Goal: Task Accomplishment & Management: Use online tool/utility

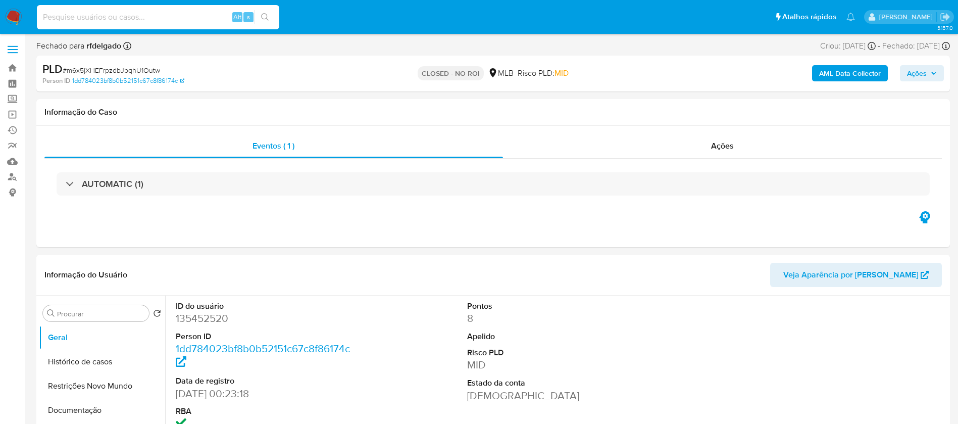
select select "10"
click at [206, 17] on input at bounding box center [158, 17] width 242 height 13
type input "zVz6SlBAegaZ0F13LYBzjVZU"
click at [263, 19] on icon "search-icon" at bounding box center [265, 17] width 8 height 8
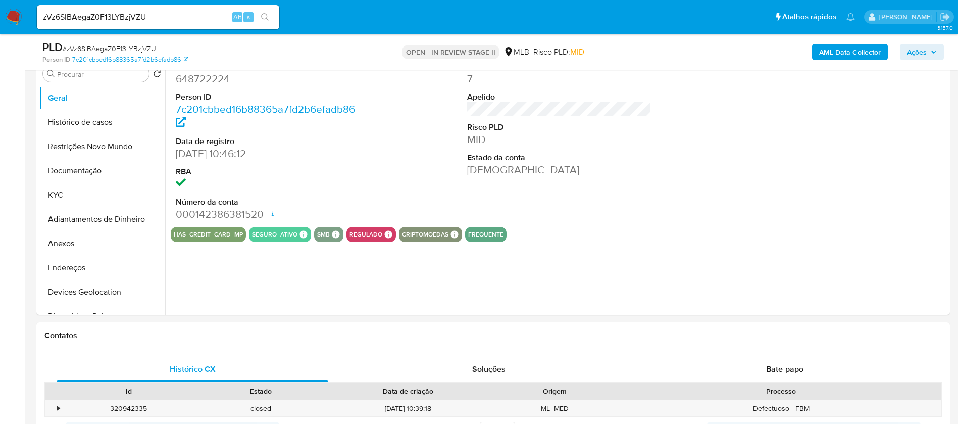
select select "10"
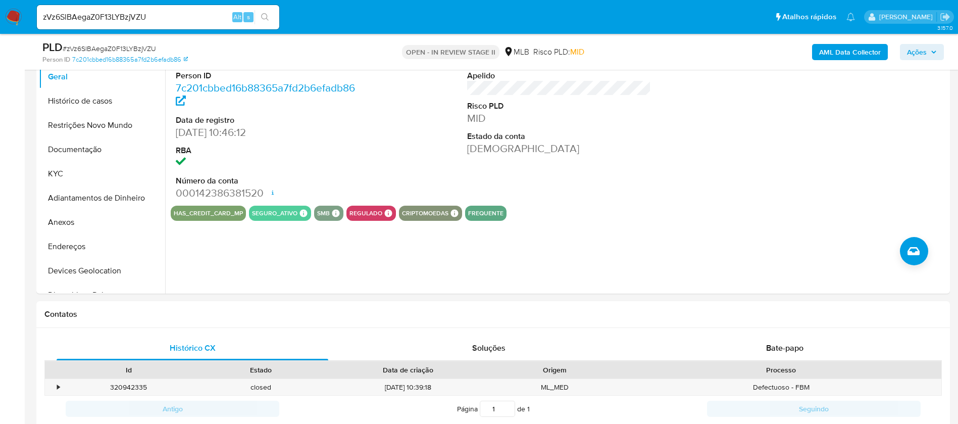
click at [187, 17] on input "zVz6SlBAegaZ0F13LYBzjVZU" at bounding box center [158, 17] width 242 height 13
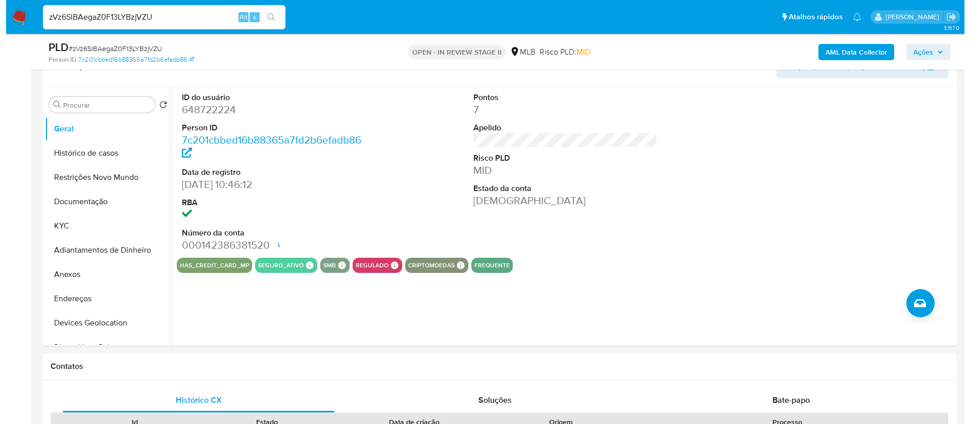
scroll to position [152, 0]
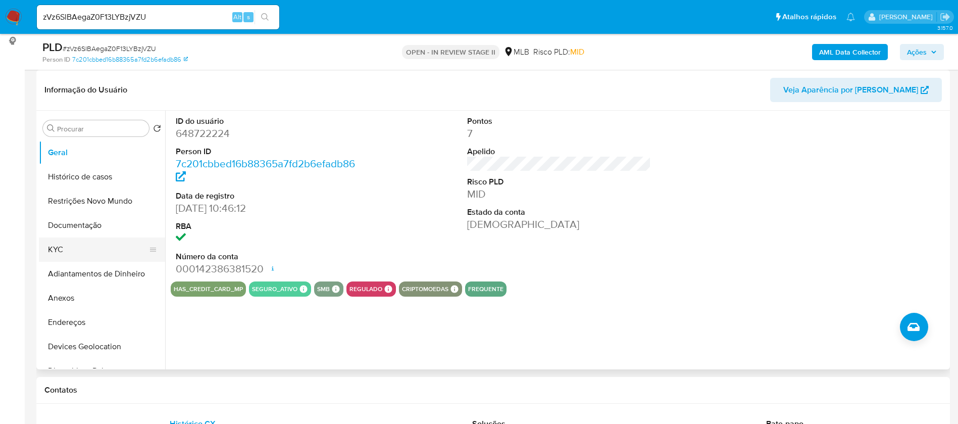
click at [45, 244] on button "KYC" at bounding box center [98, 249] width 118 height 24
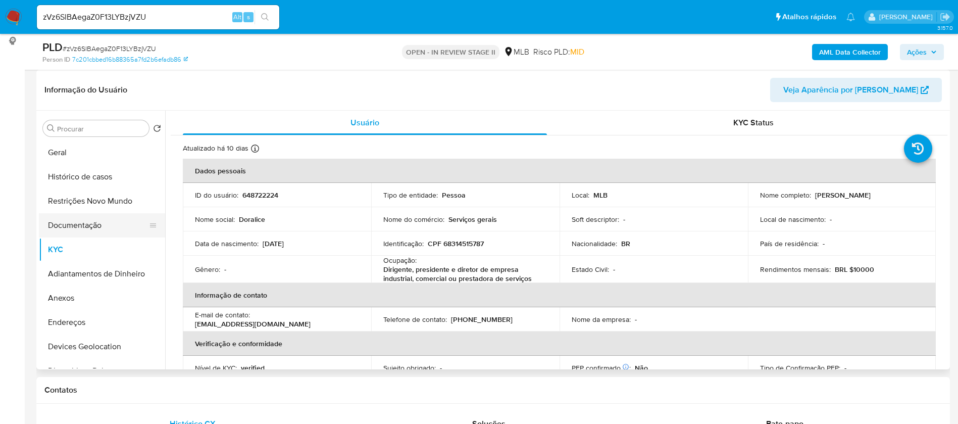
click at [50, 229] on button "Documentação" at bounding box center [98, 225] width 118 height 24
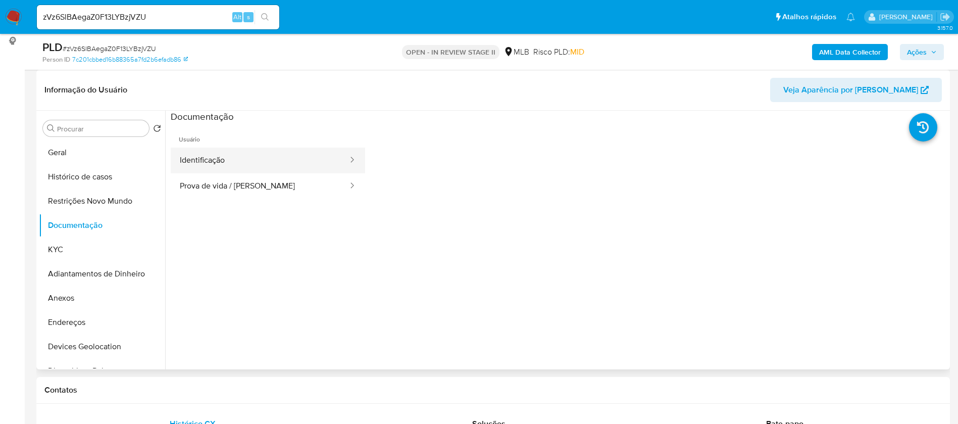
click at [232, 159] on button "Identificação" at bounding box center [260, 160] width 178 height 26
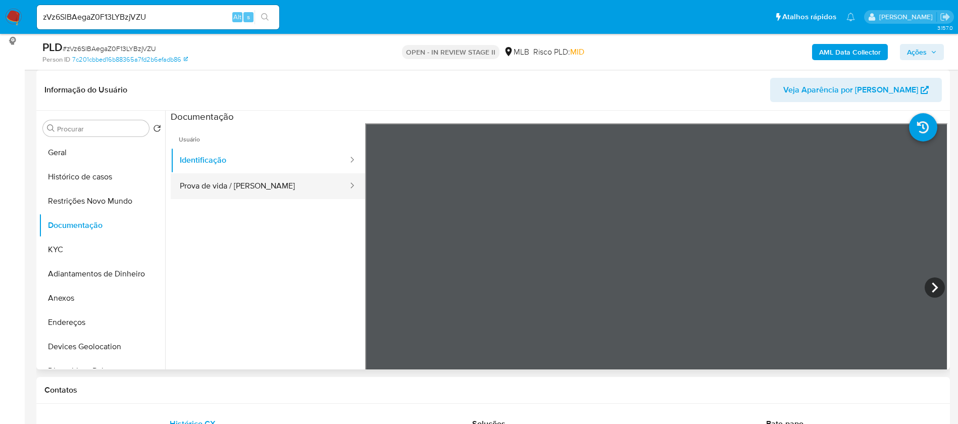
click at [268, 192] on button "Prova de vida / Selfie" at bounding box center [260, 186] width 178 height 26
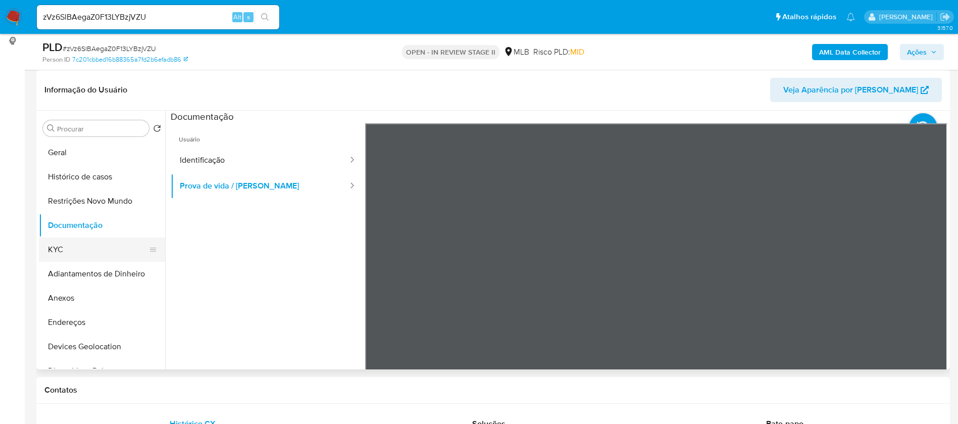
click at [83, 246] on button "KYC" at bounding box center [98, 249] width 118 height 24
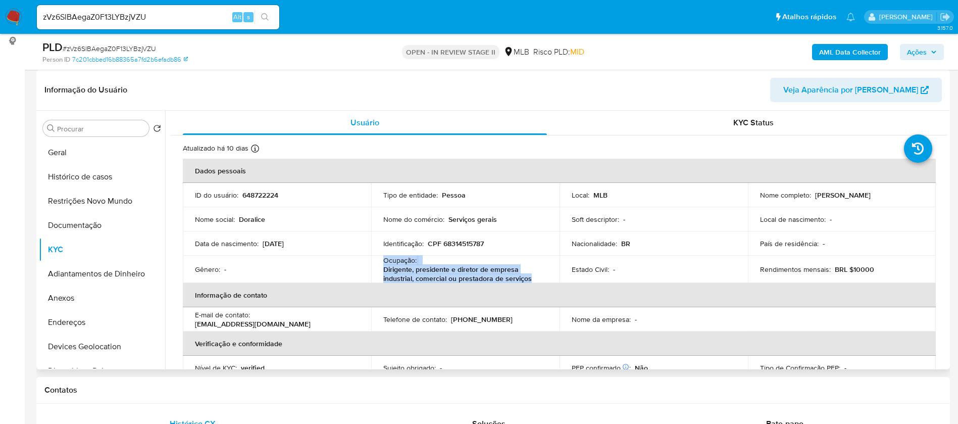
drag, startPoint x: 531, startPoint y: 278, endPoint x: 379, endPoint y: 259, distance: 153.2
click at [379, 259] on td "Ocupação : Dirigente, presidente e diretor de empresa industrial, comercial ou …" at bounding box center [465, 269] width 188 height 27
copy div "Ocupação : Dirigente, presidente e diretor de empresa industrial, comercial ou …"
click at [842, 54] on b "AML Data Collector" at bounding box center [850, 52] width 62 height 16
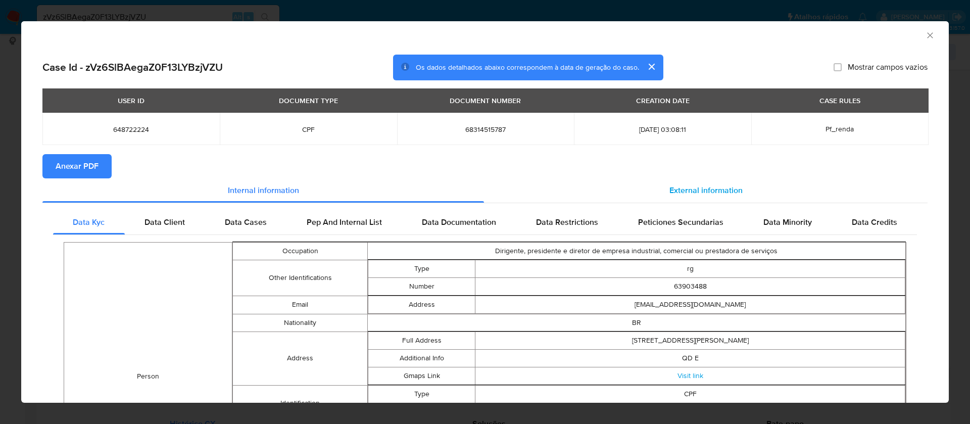
click at [686, 184] on span "External information" at bounding box center [705, 190] width 73 height 12
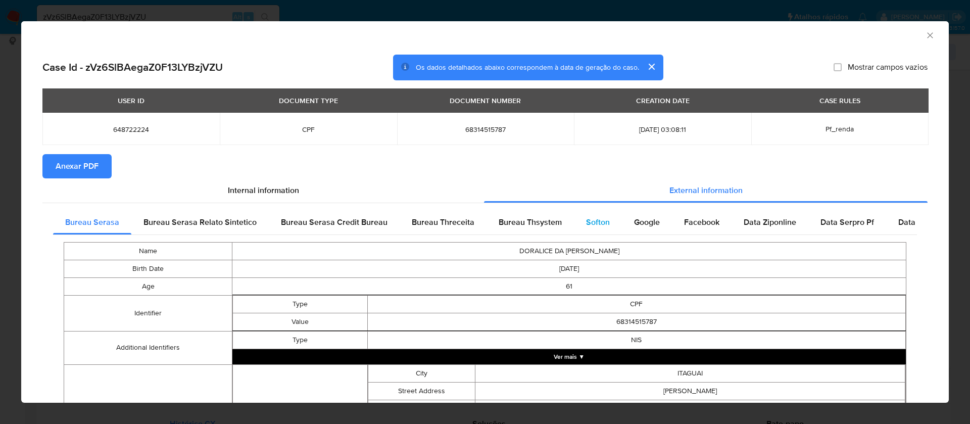
click at [592, 219] on span "Softon" at bounding box center [598, 222] width 24 height 12
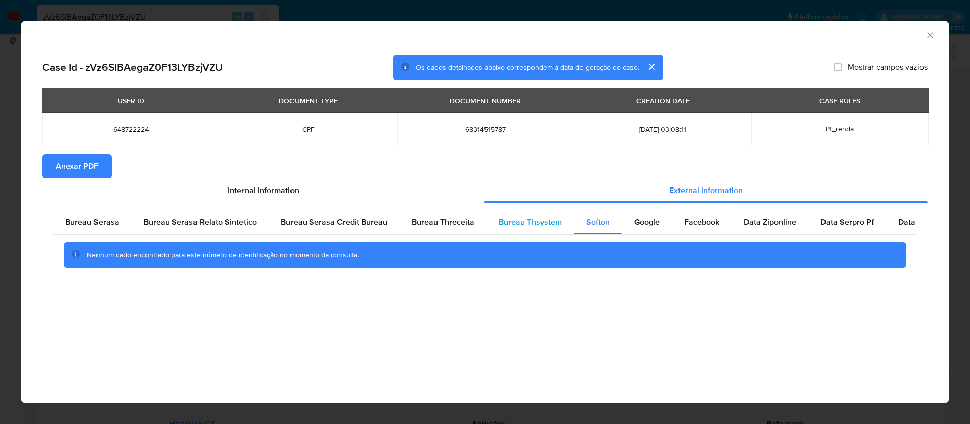
click at [525, 218] on span "Bureau Thsystem" at bounding box center [530, 222] width 63 height 12
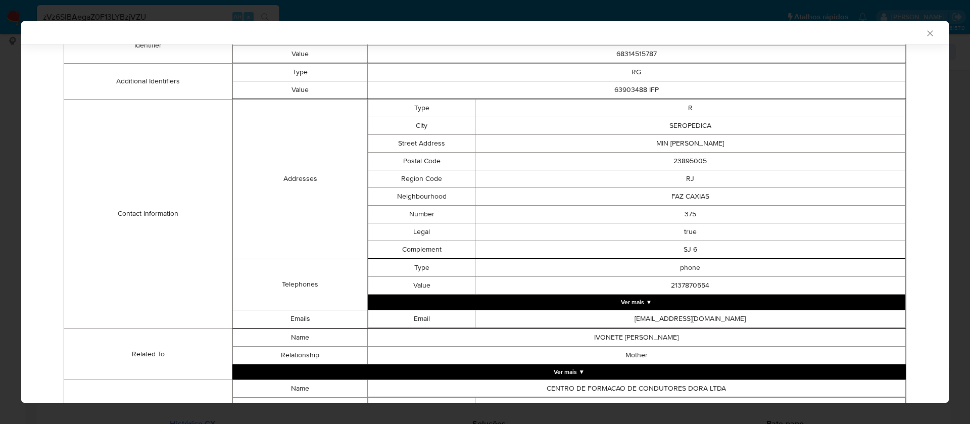
scroll to position [436, 0]
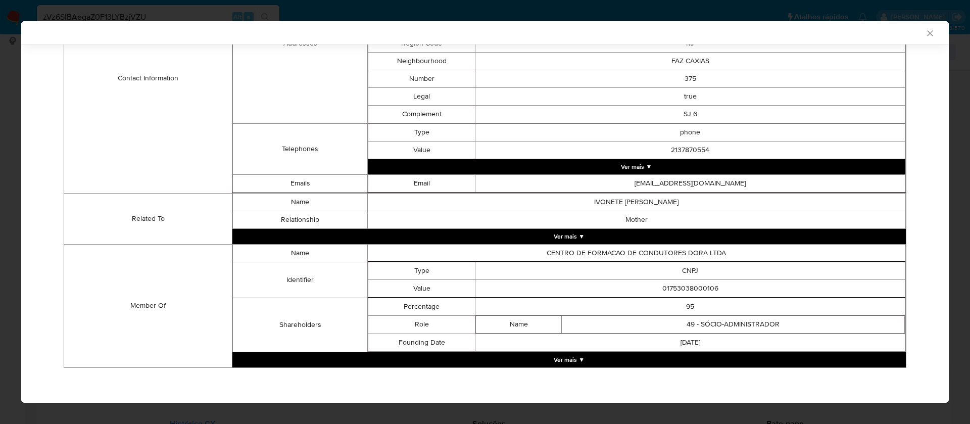
click at [691, 285] on td "01753038000106" at bounding box center [690, 288] width 430 height 18
click at [691, 284] on td "01753038000106" at bounding box center [690, 288] width 430 height 18
copy td "01753038000106"
click at [570, 362] on button "Ver mais ▼" at bounding box center [568, 359] width 673 height 15
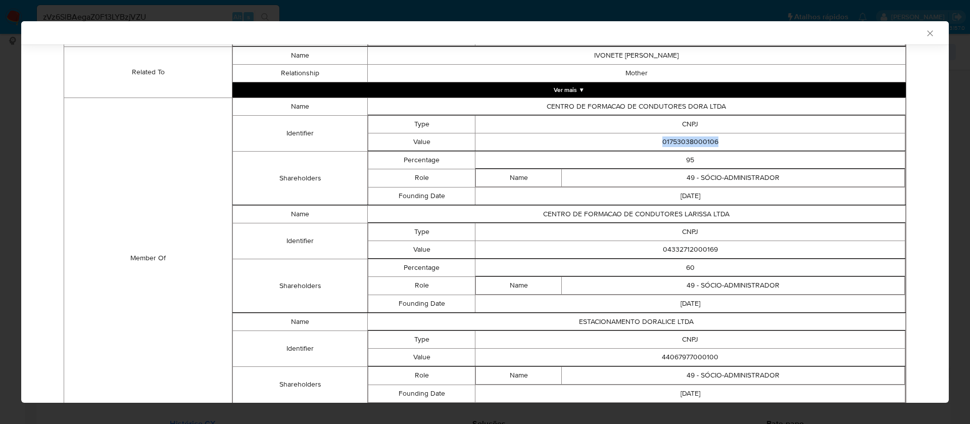
scroll to position [588, 0]
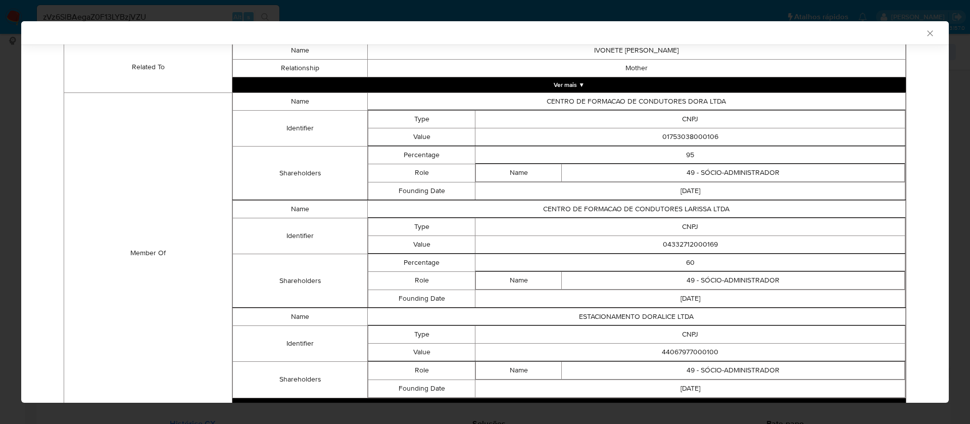
click at [662, 242] on td "04332712000169" at bounding box center [690, 244] width 430 height 18
copy td "04332712000169"
click at [691, 349] on td "44067977000100" at bounding box center [690, 352] width 430 height 18
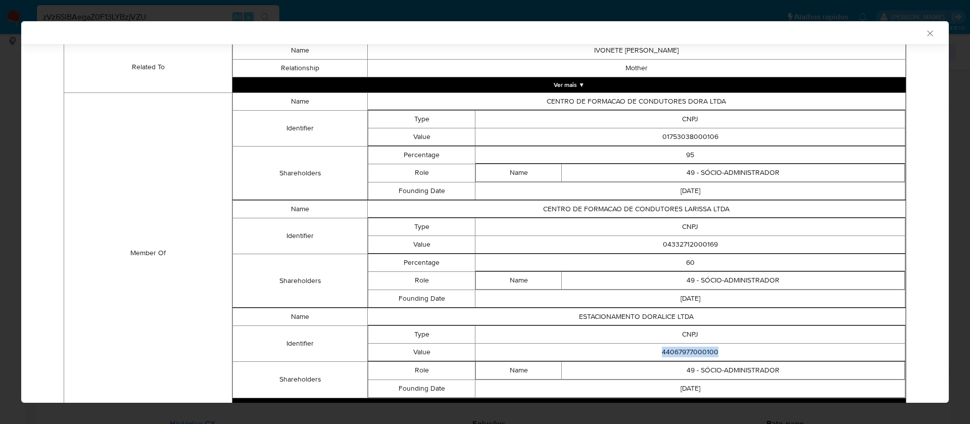
copy td "44067977000100"
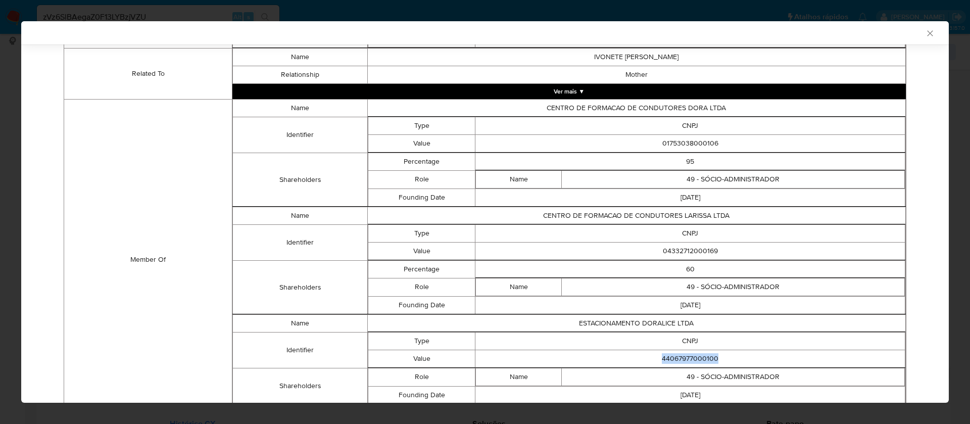
scroll to position [558, 0]
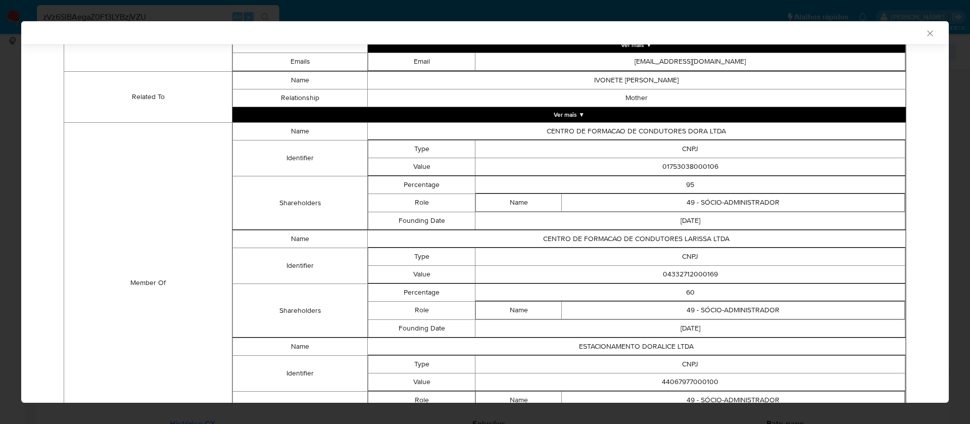
click at [668, 128] on td "CENTRO DE FORMACAO DE CONDUTORES DORA LTDA" at bounding box center [636, 131] width 538 height 18
copy td "CENTRO DE FORMACAO DE CONDUTORES DORA LTDA"
click at [697, 165] on td "01753038000106" at bounding box center [690, 167] width 430 height 18
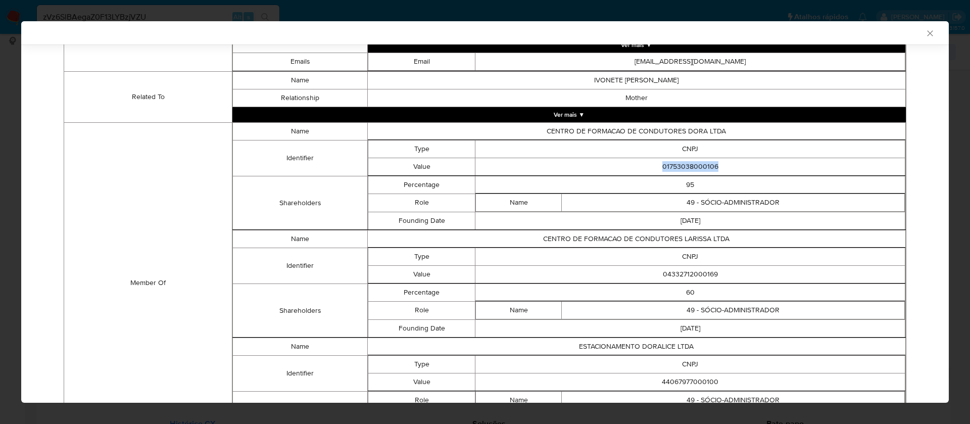
click at [697, 165] on td "01753038000106" at bounding box center [690, 167] width 430 height 18
copy td "01753038000106"
click at [657, 239] on td "CENTRO DE FORMACAO DE CONDUTORES LARISSA LTDA" at bounding box center [636, 239] width 538 height 18
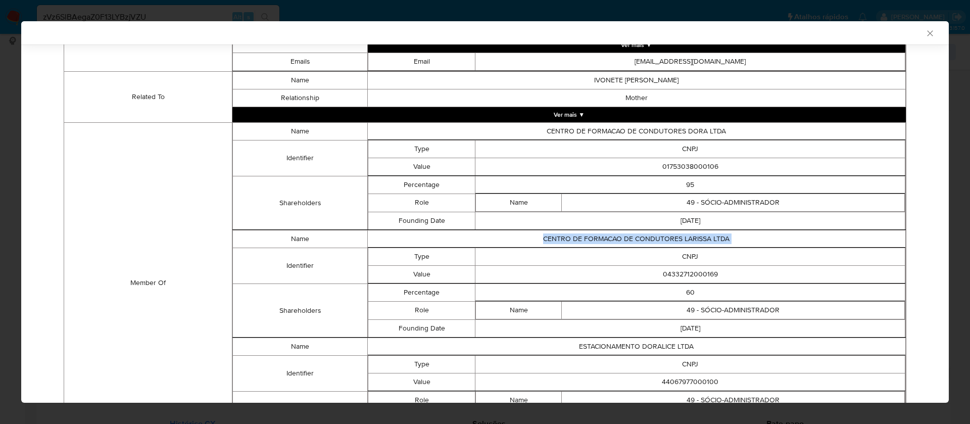
click at [657, 239] on td "CENTRO DE FORMACAO DE CONDUTORES LARISSA LTDA" at bounding box center [636, 239] width 538 height 18
copy td "CENTRO DE FORMACAO DE CONDUTORES LARISSA LTDA"
click at [675, 272] on td "04332712000169" at bounding box center [690, 274] width 430 height 18
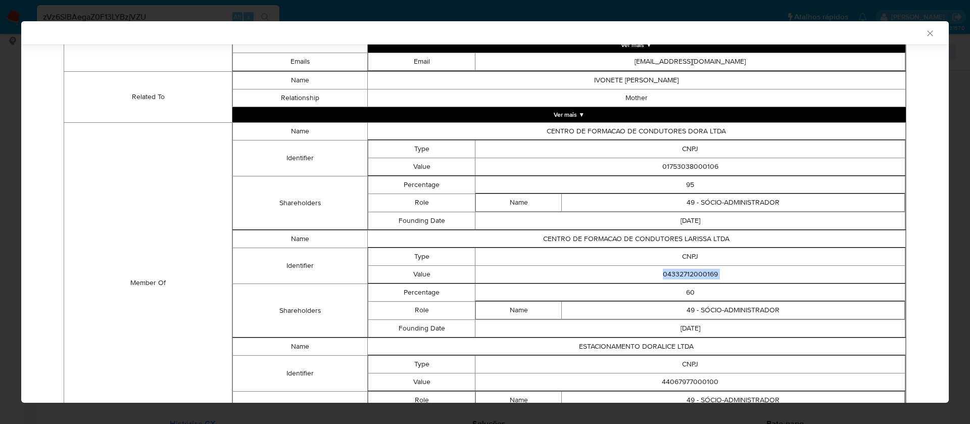
copy td "04332712000169"
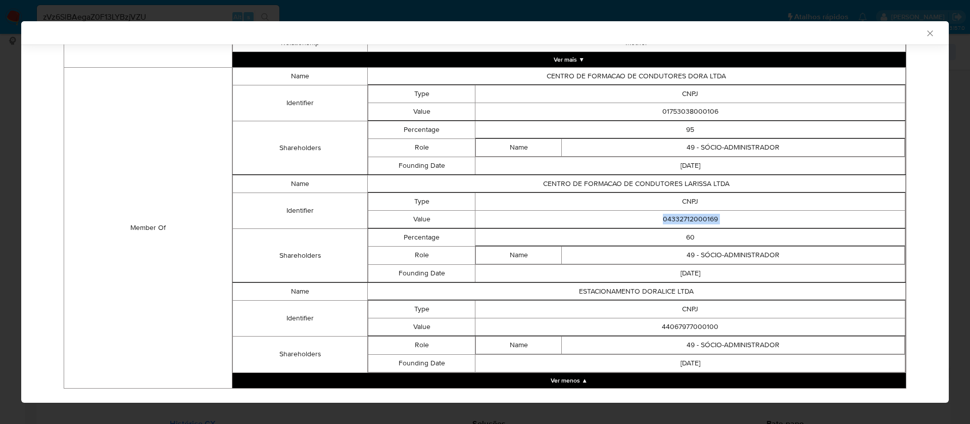
scroll to position [634, 0]
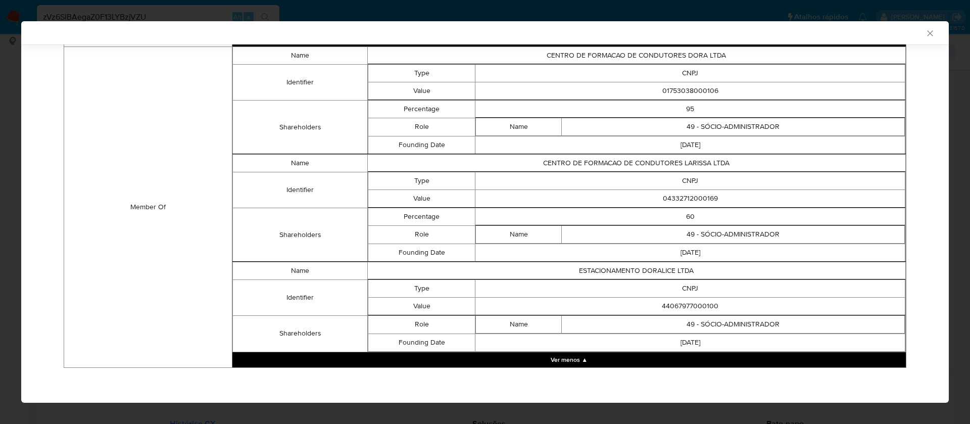
click at [663, 271] on td "ESTACIONAMENTO DORALICE LTDA" at bounding box center [636, 271] width 538 height 18
copy td "ESTACIONAMENTO DORALICE LTDA"
click at [701, 304] on td "44067977000100" at bounding box center [690, 306] width 430 height 18
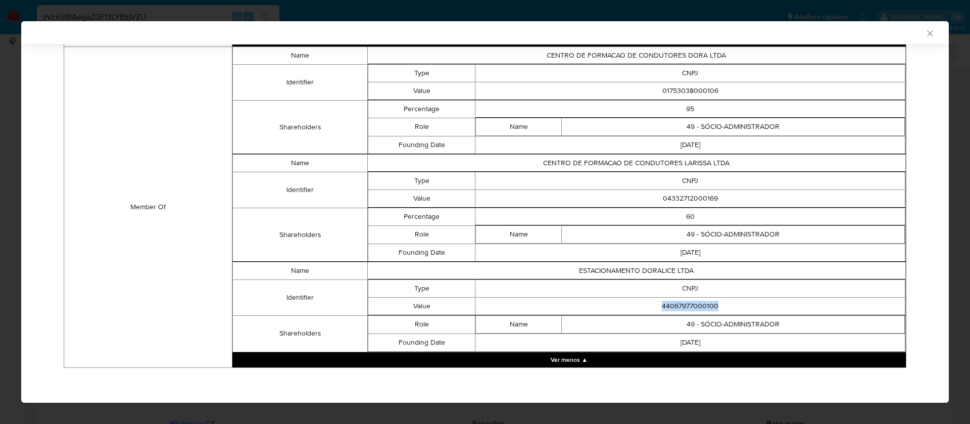
click at [701, 304] on td "44067977000100" at bounding box center [690, 306] width 430 height 18
copy td "44067977000100"
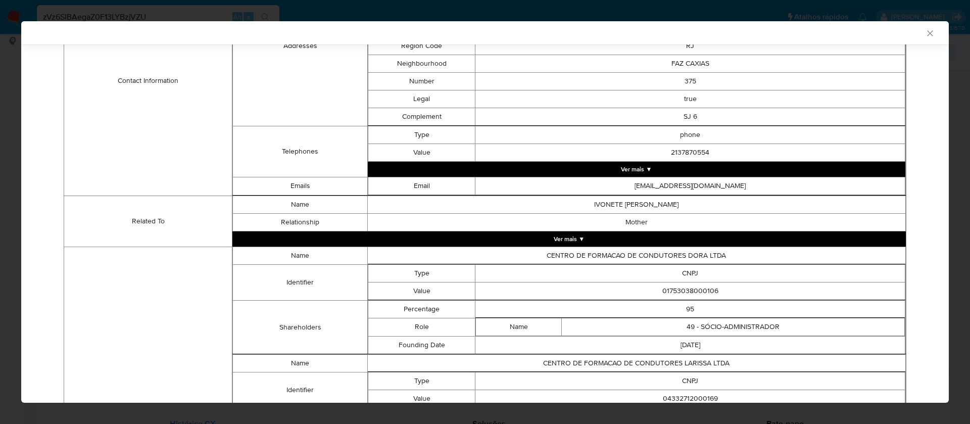
scroll to position [407, 0]
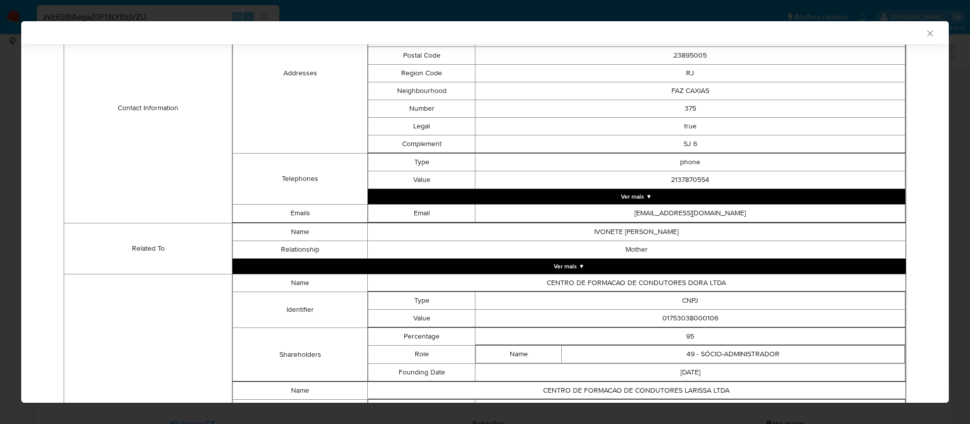
click at [670, 281] on td "CENTRO DE FORMACAO DE CONDUTORES DORA LTDA" at bounding box center [636, 283] width 538 height 18
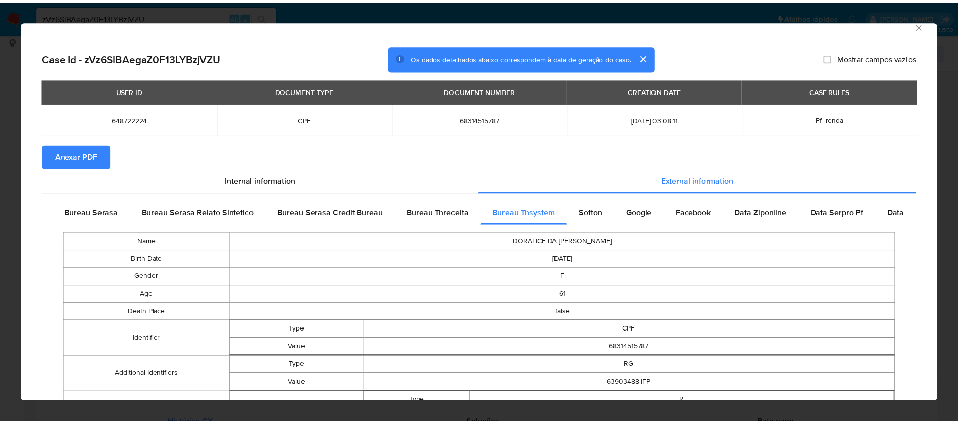
scroll to position [0, 0]
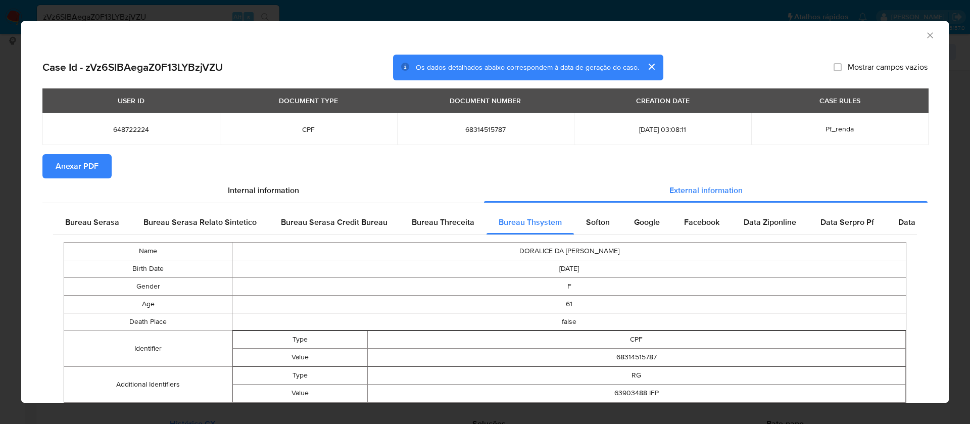
click at [95, 166] on span "Anexar PDF" at bounding box center [77, 166] width 43 height 22
click at [925, 32] on icon "Fechar a janela" at bounding box center [930, 35] width 10 height 10
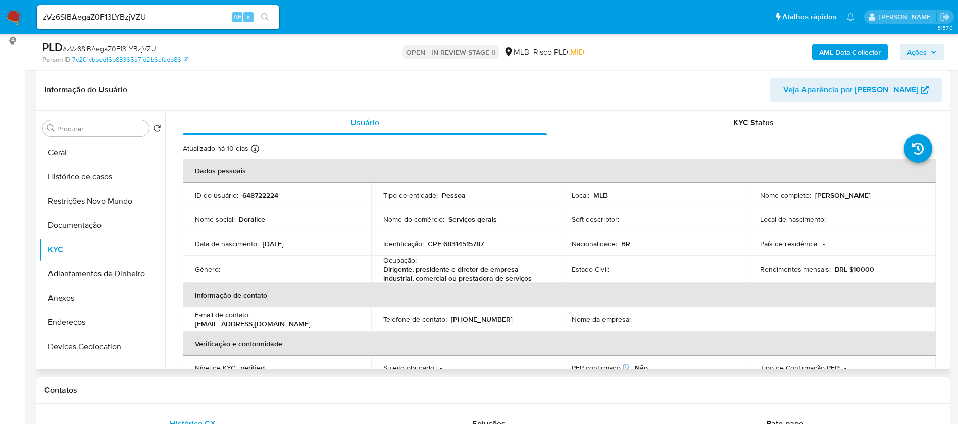
drag, startPoint x: 888, startPoint y: 194, endPoint x: 812, endPoint y: 195, distance: 75.8
click at [812, 195] on div "Nome completo : Doralice da Silva Roque" at bounding box center [842, 194] width 164 height 9
click at [268, 192] on p "648722224" at bounding box center [260, 194] width 36 height 9
click at [82, 153] on button "Geral" at bounding box center [98, 152] width 118 height 24
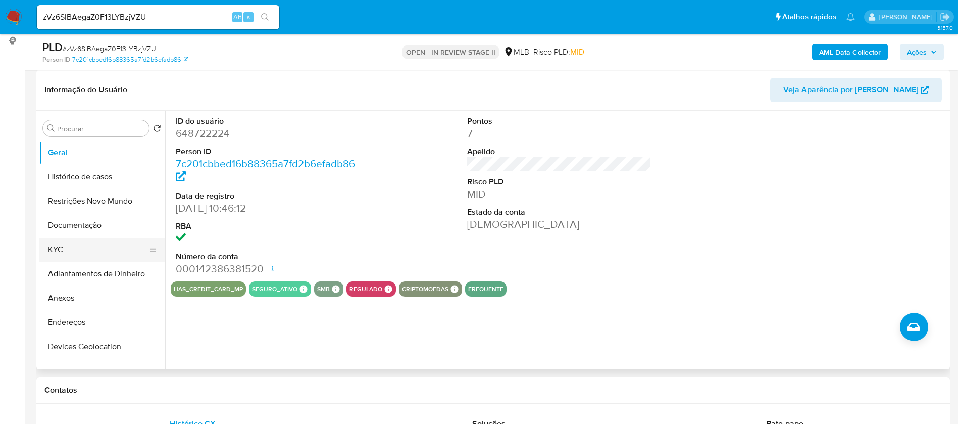
click at [88, 251] on button "KYC" at bounding box center [98, 249] width 118 height 24
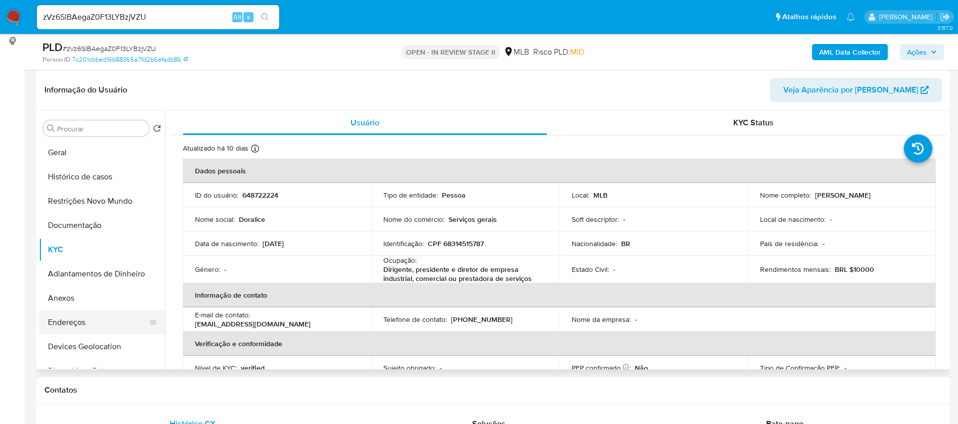
click at [98, 323] on button "Endereços" at bounding box center [98, 322] width 118 height 24
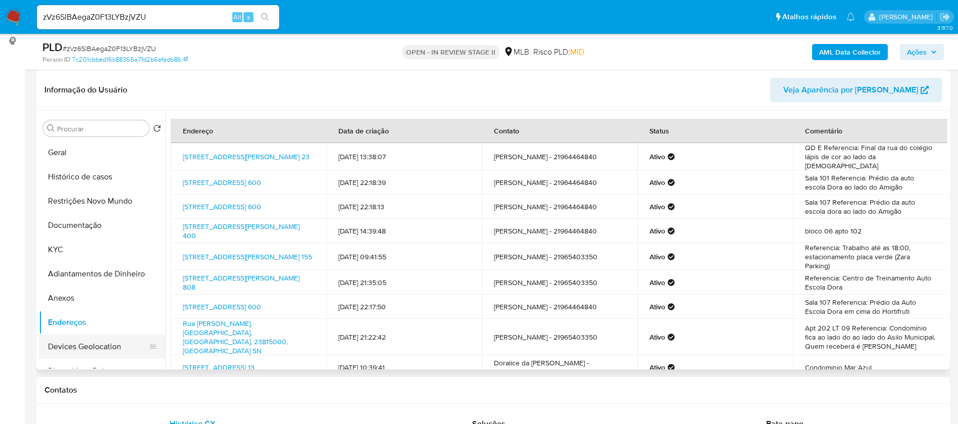
click at [80, 349] on button "Devices Geolocation" at bounding box center [98, 346] width 118 height 24
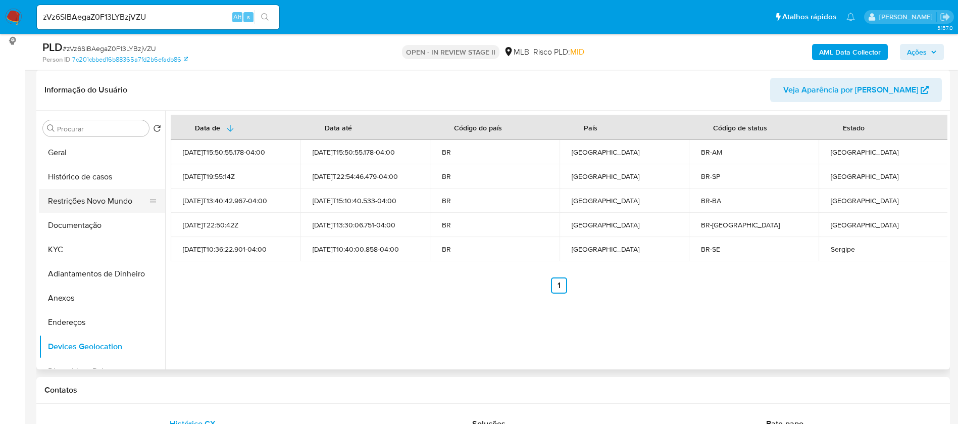
click at [100, 198] on button "Restrições Novo Mundo" at bounding box center [98, 201] width 118 height 24
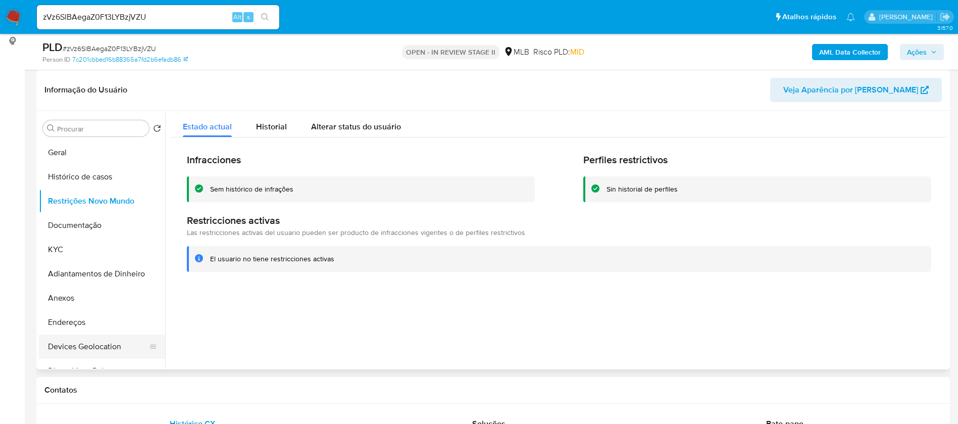
scroll to position [76, 0]
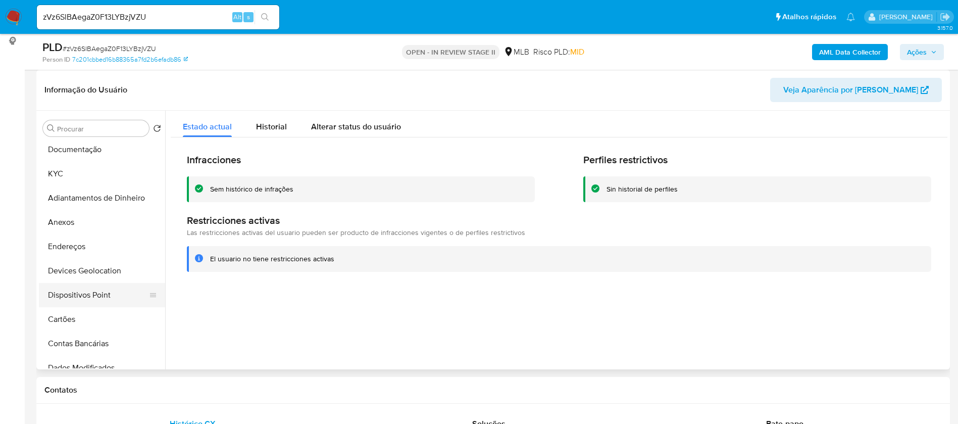
click at [109, 289] on button "Dispositivos Point" at bounding box center [98, 295] width 118 height 24
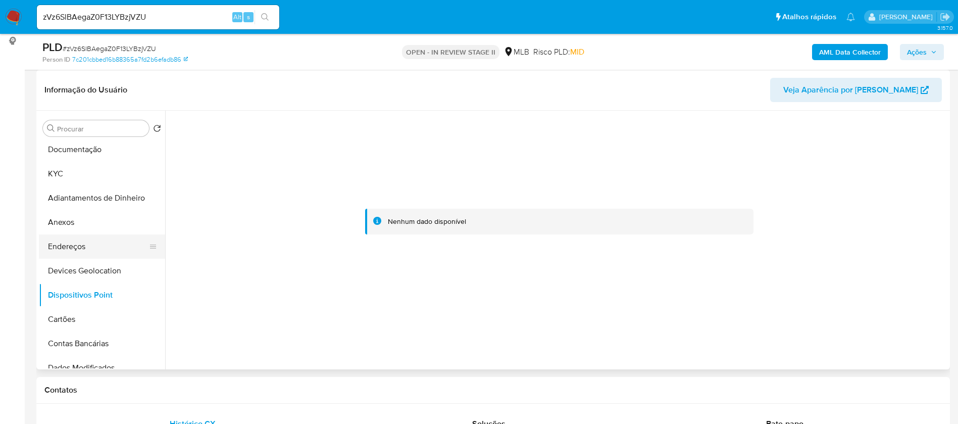
click at [78, 238] on button "Endereços" at bounding box center [98, 246] width 118 height 24
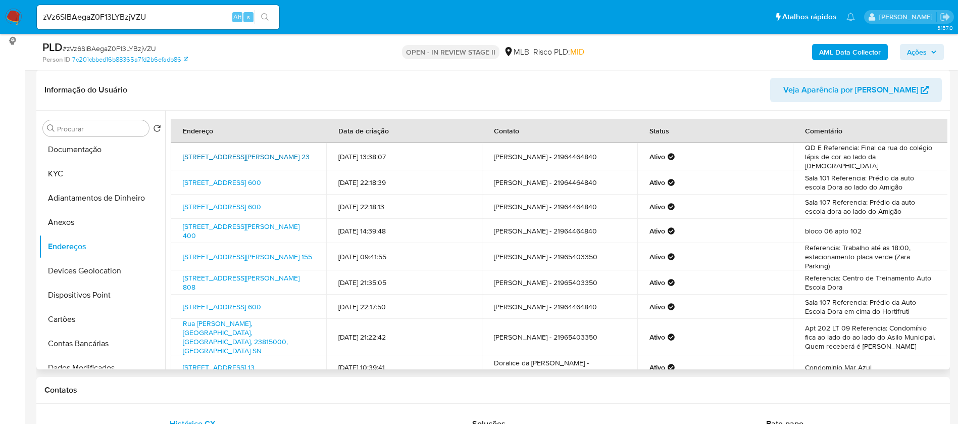
click at [266, 152] on link "Rua Carmem De Oliveira Reis 23, Itaguaí, Rio De Janeiro, 23821065, Brasil 23" at bounding box center [246, 157] width 127 height 10
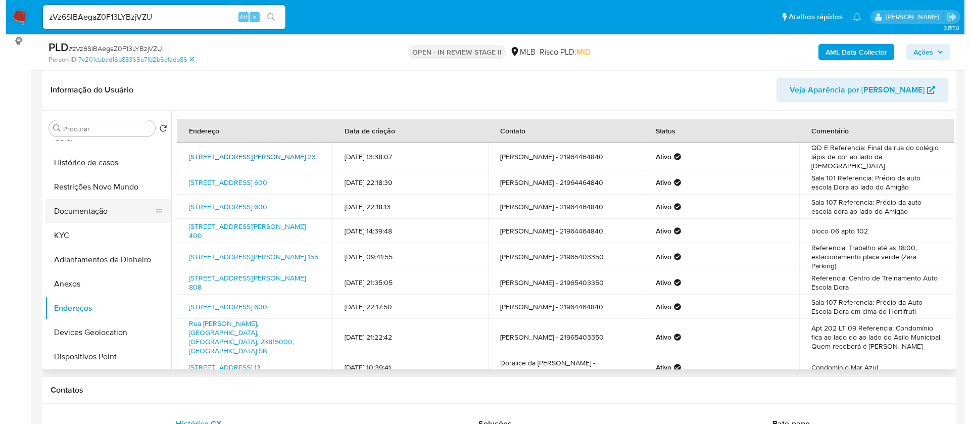
scroll to position [0, 0]
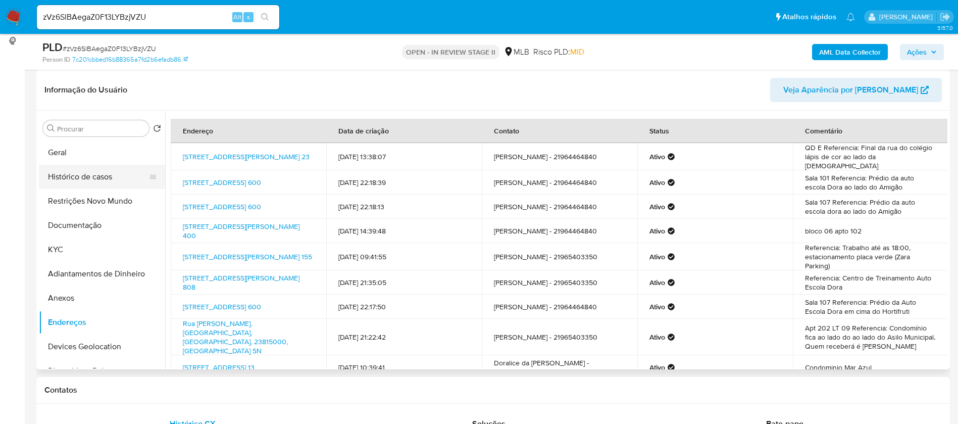
click at [97, 178] on button "Histórico de casos" at bounding box center [98, 177] width 118 height 24
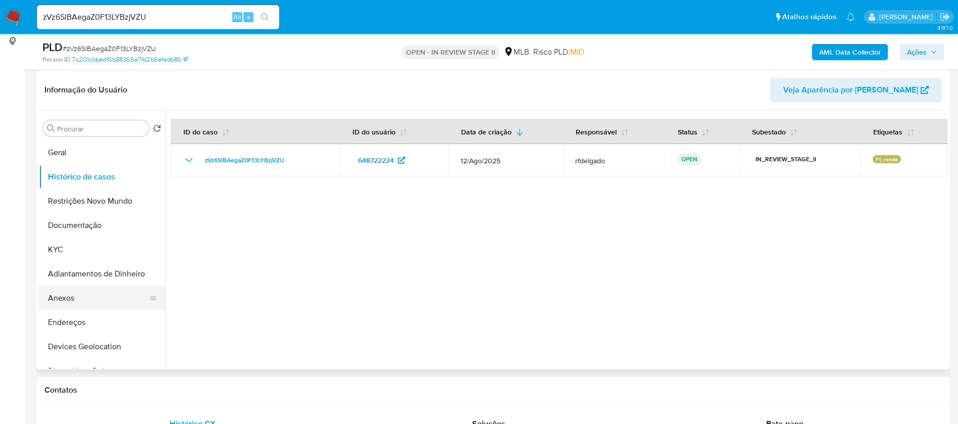
click at [110, 298] on button "Anexos" at bounding box center [98, 298] width 118 height 24
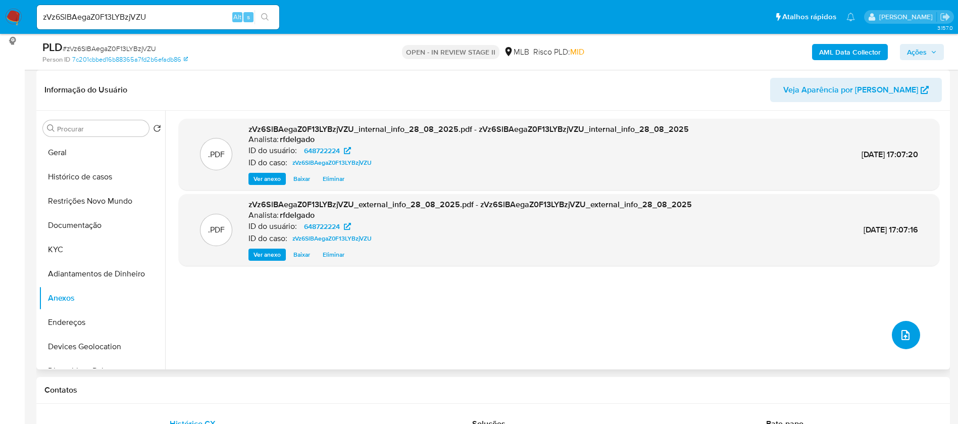
click at [900, 331] on icon "upload-file" at bounding box center [906, 335] width 12 height 12
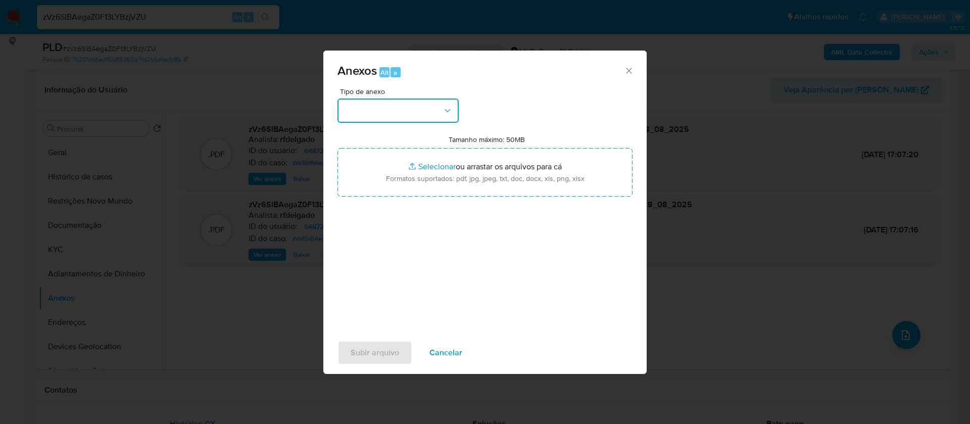
click at [449, 110] on icon "button" at bounding box center [447, 111] width 10 height 10
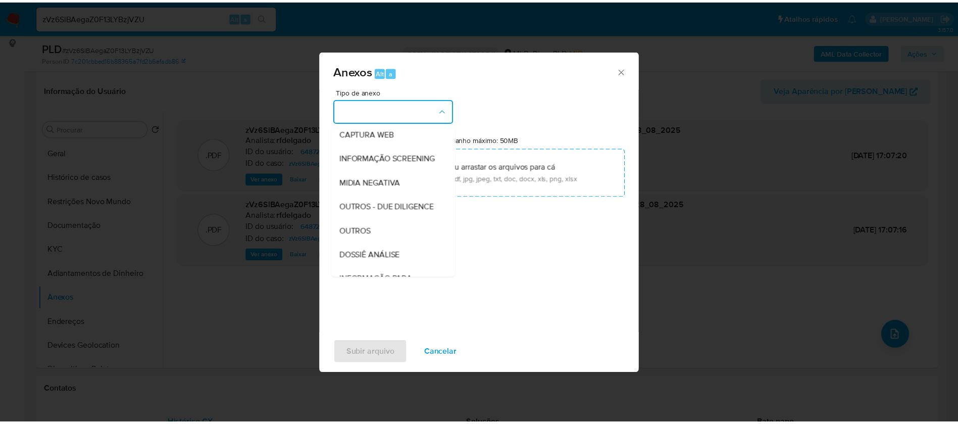
scroll to position [152, 0]
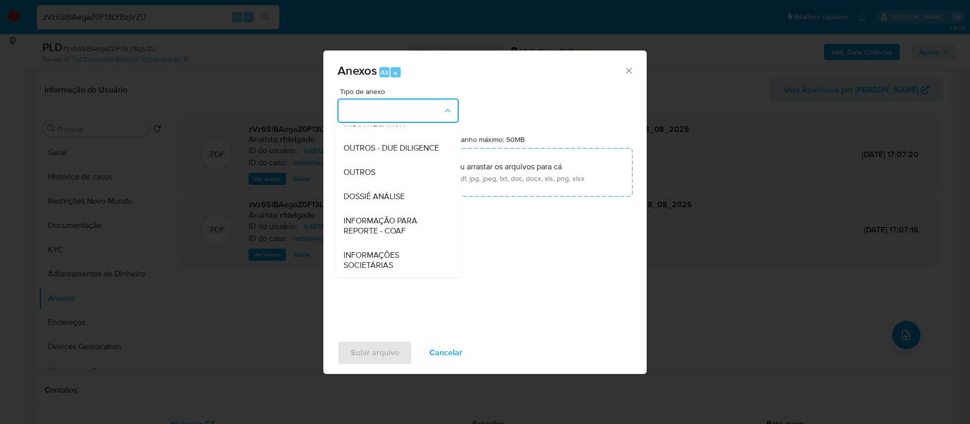
drag, startPoint x: 398, startPoint y: 198, endPoint x: 489, endPoint y: 142, distance: 107.4
click at [398, 198] on span "DOSSIÊ ANÁLISE" at bounding box center [373, 196] width 61 height 10
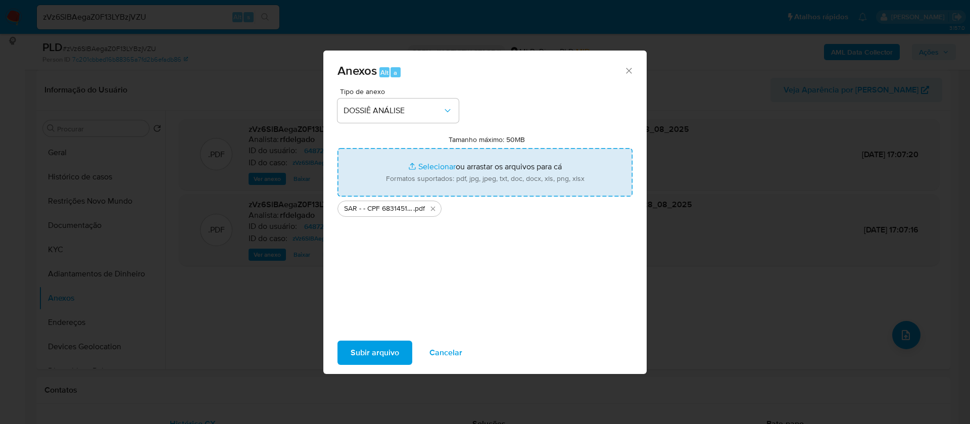
type input "C:\fakepath\Mulan 648722224_2025_08_27_17_09_00.xlsx"
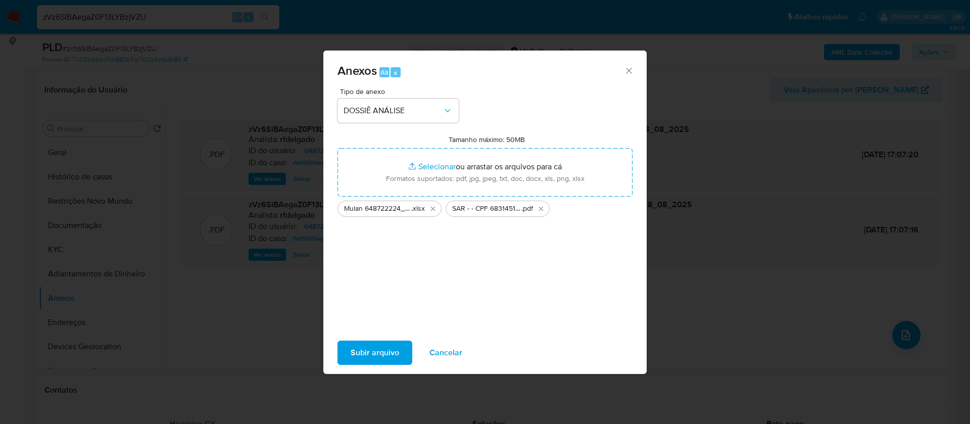
click at [385, 351] on span "Subir arquivo" at bounding box center [375, 352] width 48 height 22
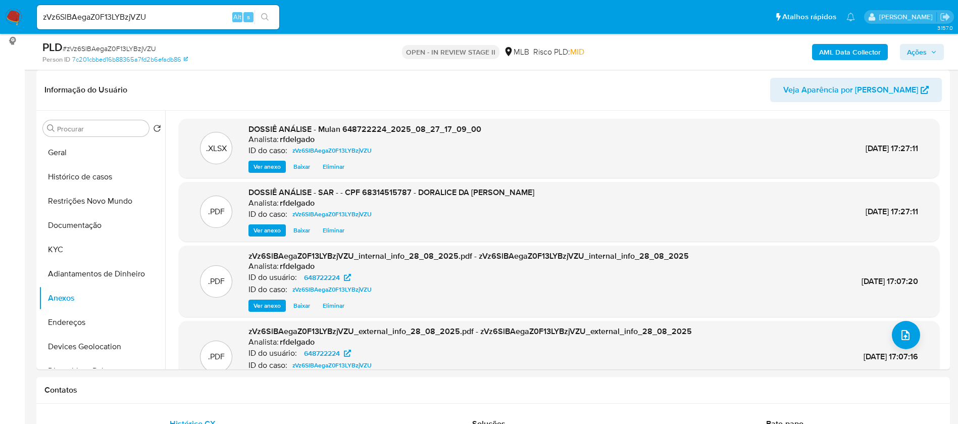
click at [906, 44] on button "Ações" at bounding box center [922, 52] width 44 height 16
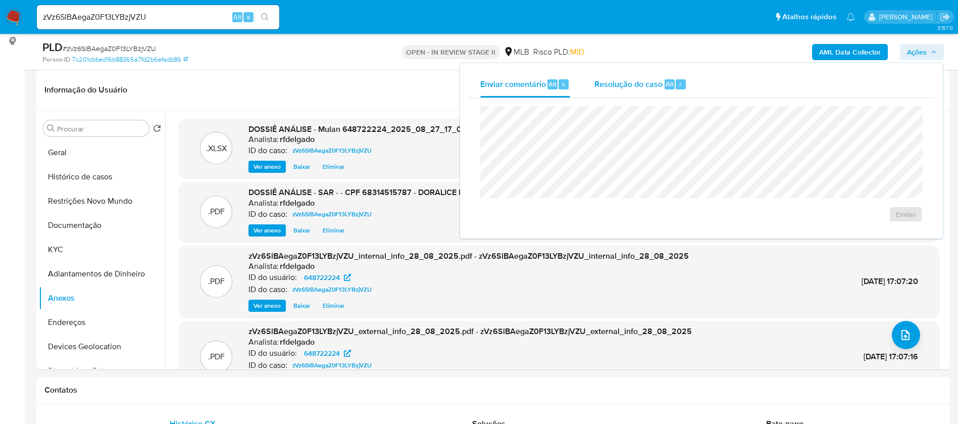
click at [653, 84] on span "Resolução do caso" at bounding box center [629, 84] width 68 height 12
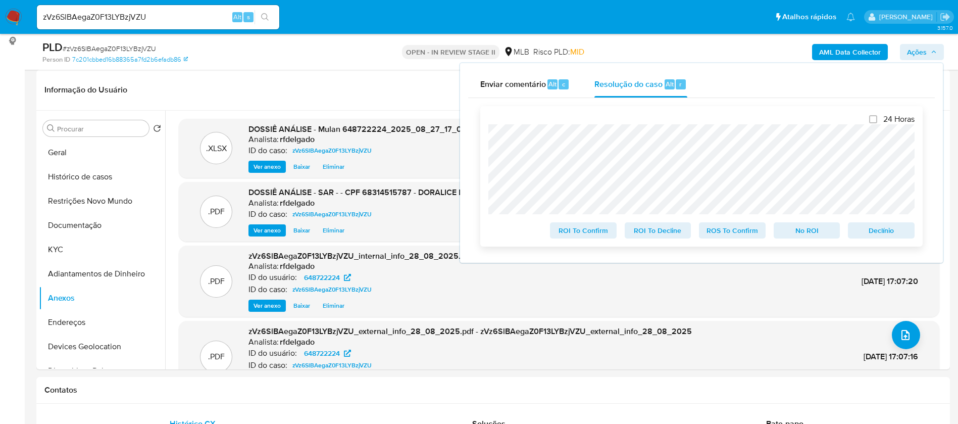
click at [826, 234] on span "No ROI" at bounding box center [807, 230] width 53 height 14
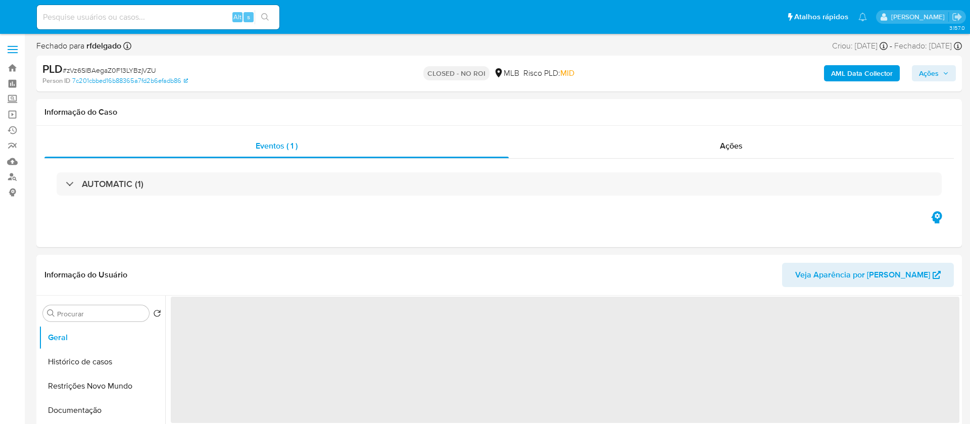
select select "10"
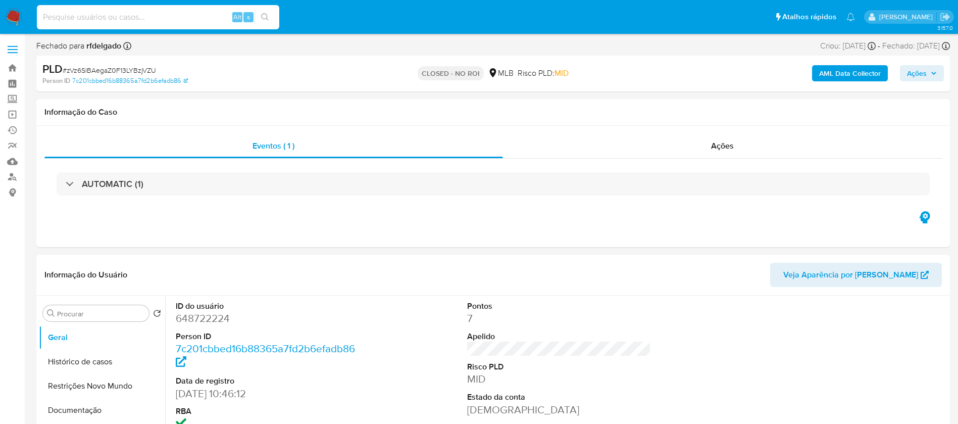
click at [191, 20] on input at bounding box center [158, 17] width 242 height 13
paste input "91Z1Yw9RegTi6BDFfscpfBJ0"
type input "91Z1Yw9RegTi6BDFfscpfBJ0"
click at [265, 16] on icon "search-icon" at bounding box center [265, 17] width 8 height 8
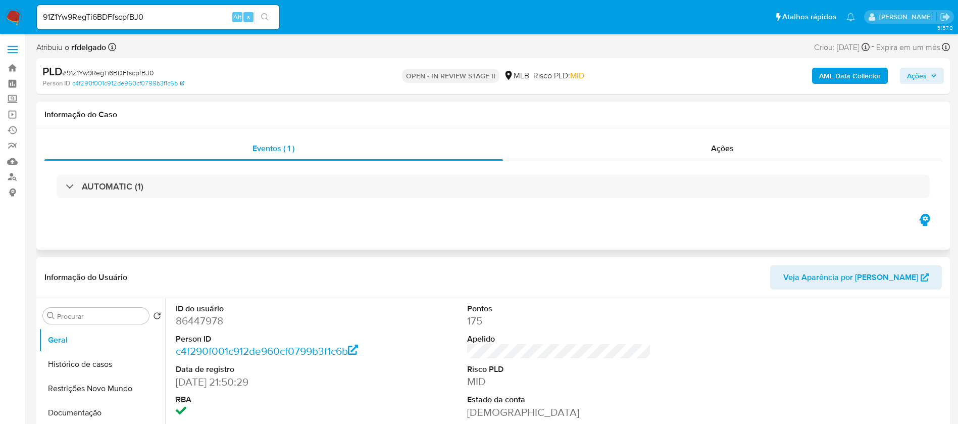
select select "10"
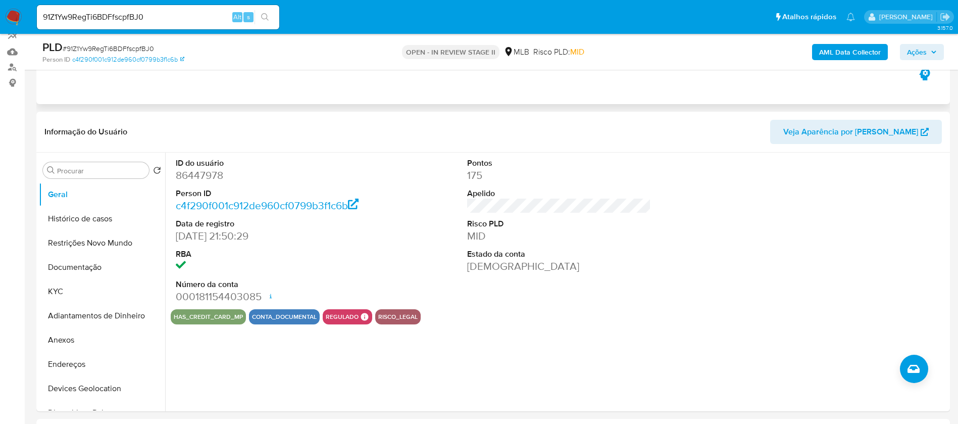
scroll to position [76, 0]
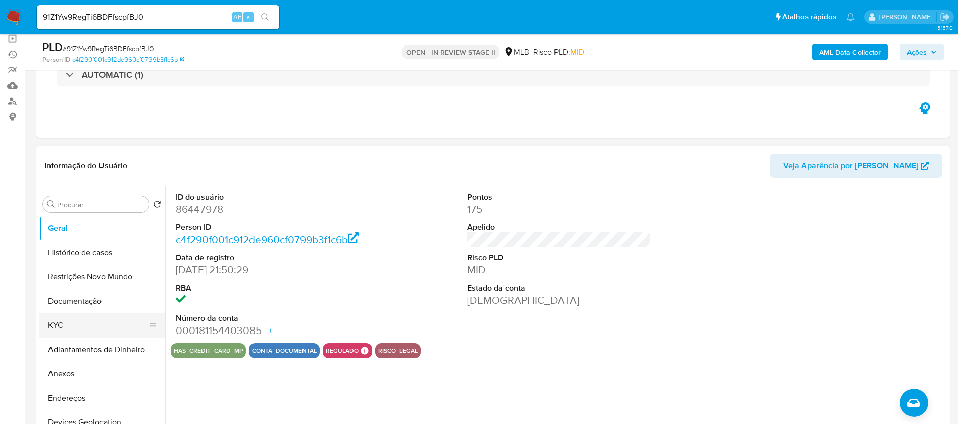
click at [97, 330] on button "KYC" at bounding box center [98, 325] width 118 height 24
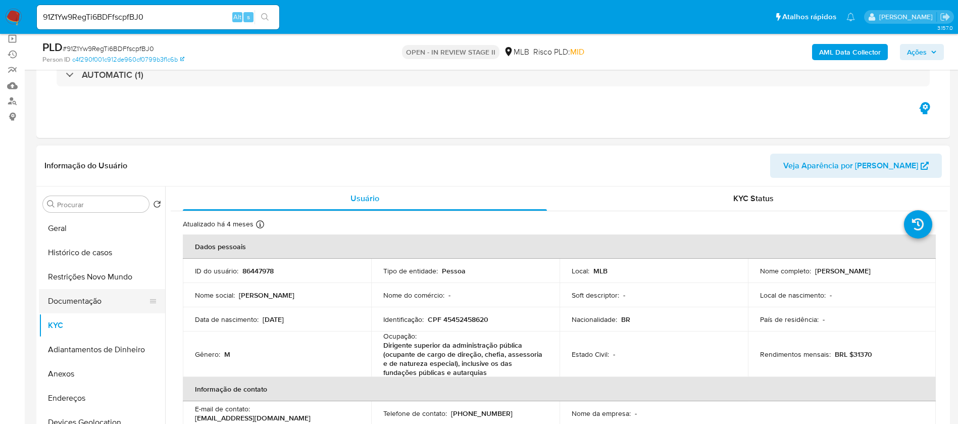
click at [98, 303] on button "Documentação" at bounding box center [98, 301] width 118 height 24
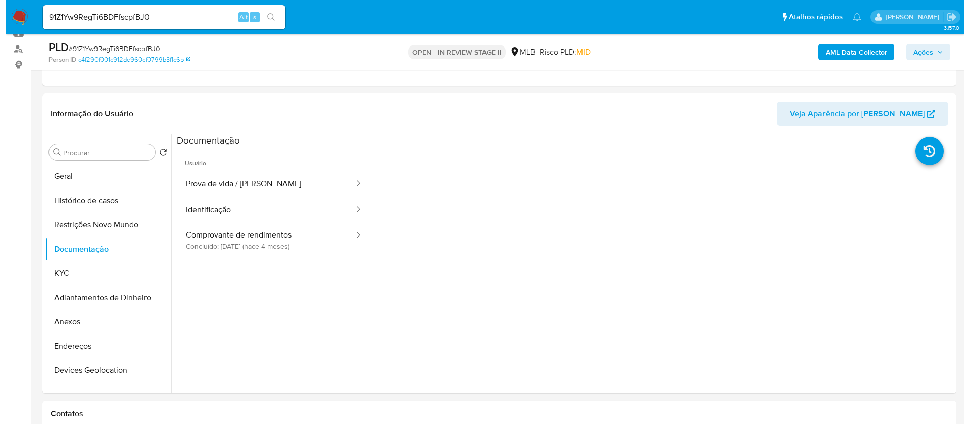
scroll to position [152, 0]
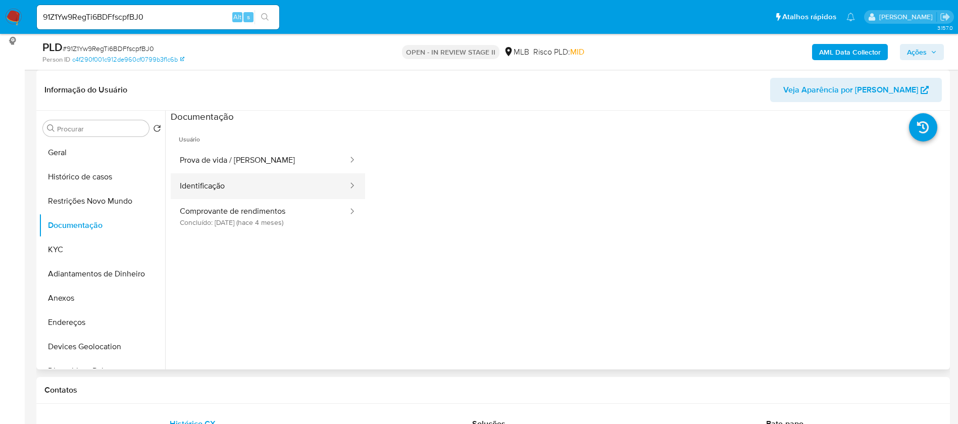
click at [239, 191] on button "Identificação" at bounding box center [260, 186] width 178 height 26
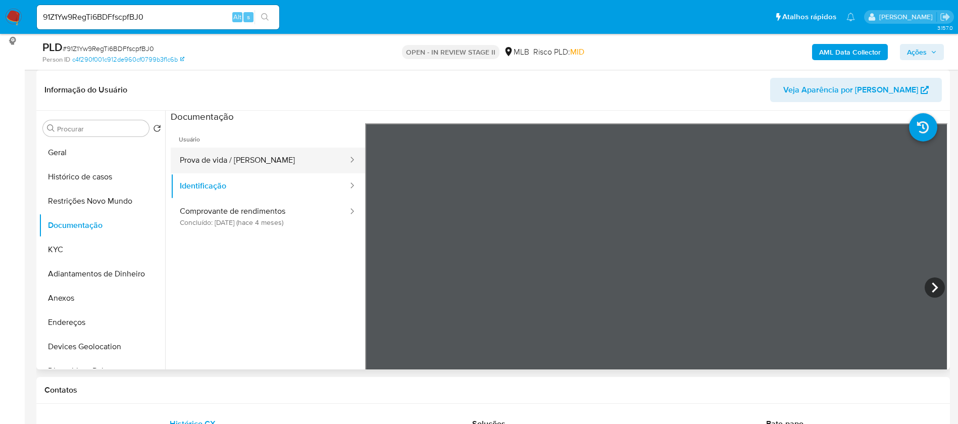
click at [255, 163] on button "Prova de vida / Selfie" at bounding box center [260, 160] width 178 height 26
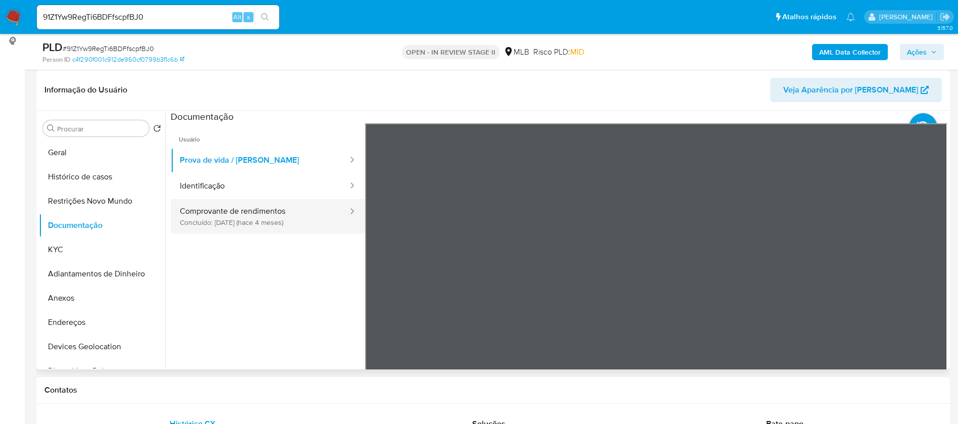
click at [279, 222] on button "Comprovante de rendimentos Concluído: 19/04/2025 (hace 4 meses)" at bounding box center [260, 216] width 178 height 34
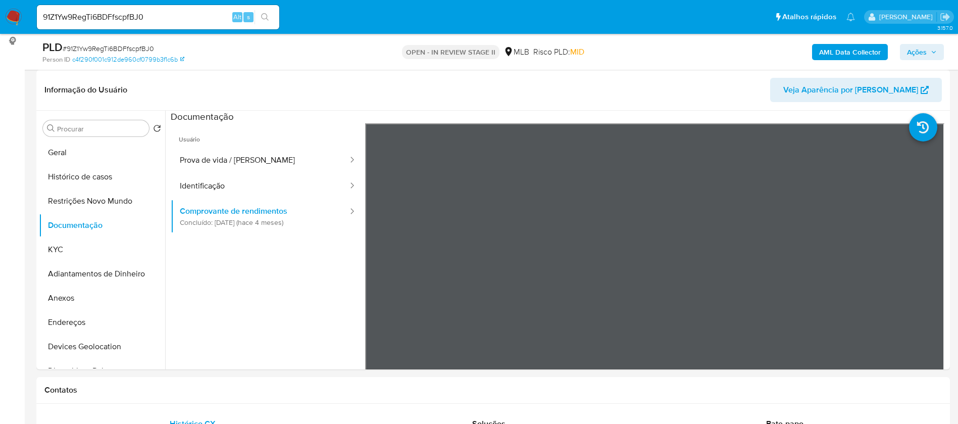
click at [855, 52] on b "AML Data Collector" at bounding box center [850, 52] width 62 height 16
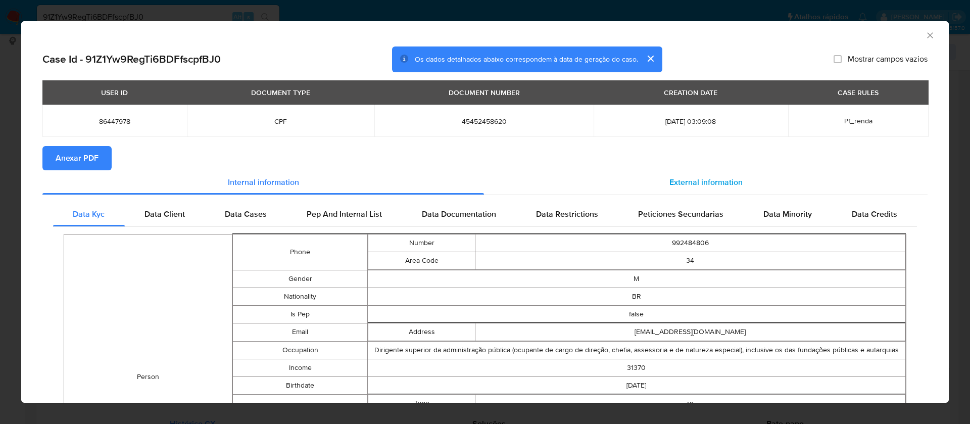
click at [705, 184] on span "External information" at bounding box center [705, 182] width 73 height 12
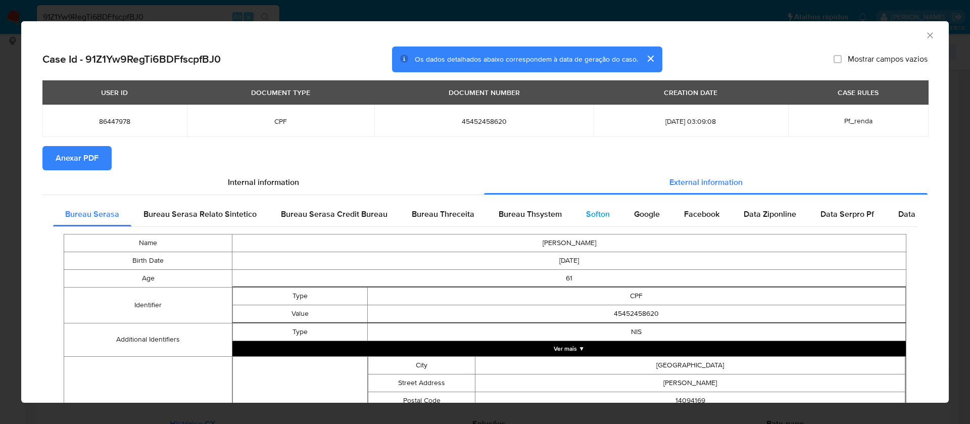
click at [591, 208] on span "Softon" at bounding box center [598, 214] width 24 height 12
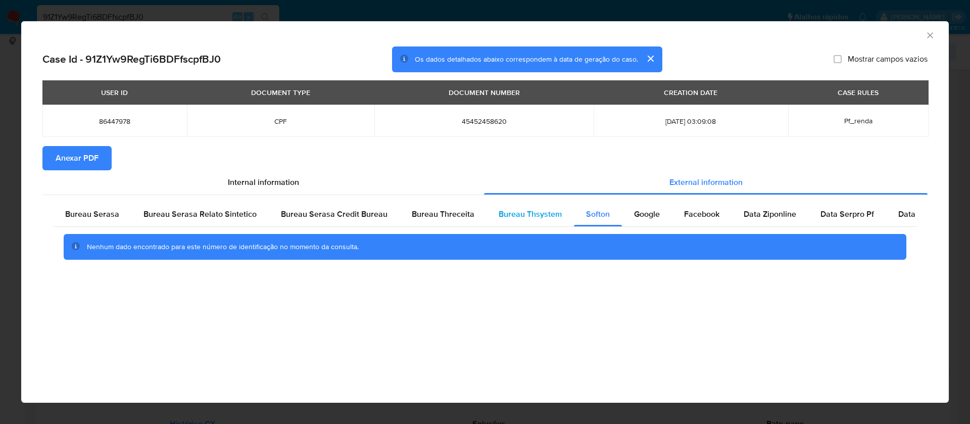
click at [542, 210] on span "Bureau Thsystem" at bounding box center [530, 214] width 63 height 12
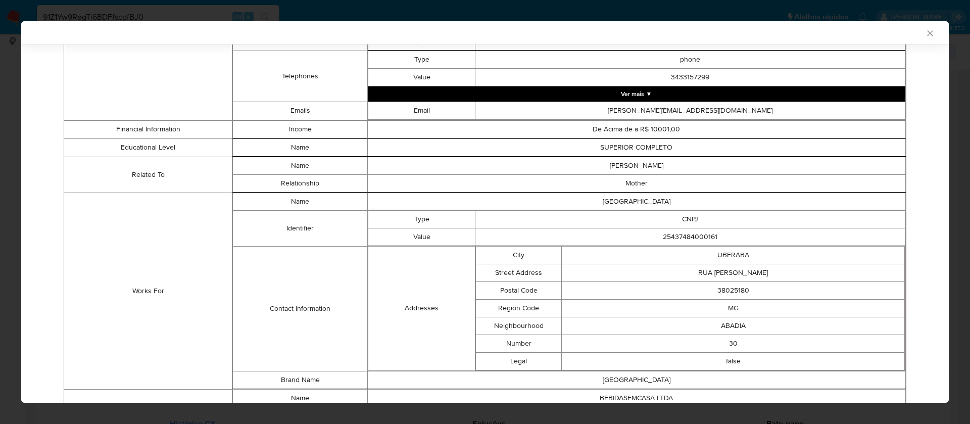
scroll to position [679, 0]
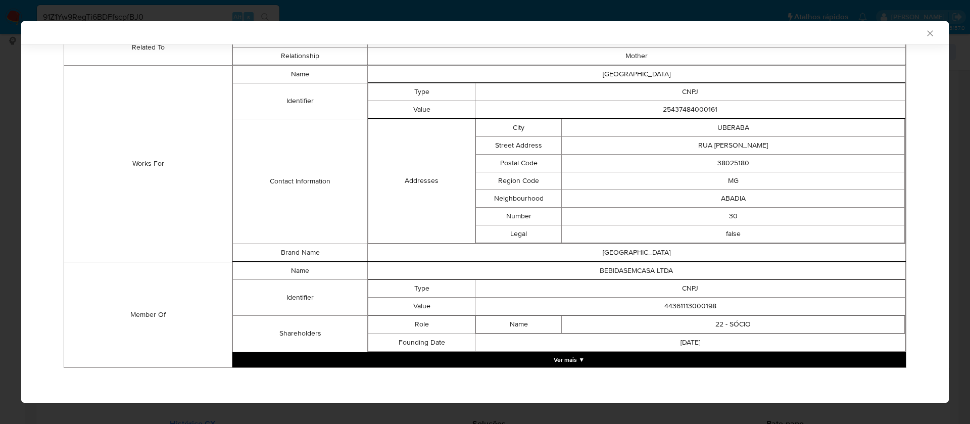
click at [677, 305] on td "44361113000198" at bounding box center [690, 306] width 430 height 18
click at [677, 304] on td "44361113000198" at bounding box center [690, 306] width 430 height 18
copy td "44361113000198"
click at [570, 356] on button "Ver mais ▼" at bounding box center [568, 359] width 673 height 15
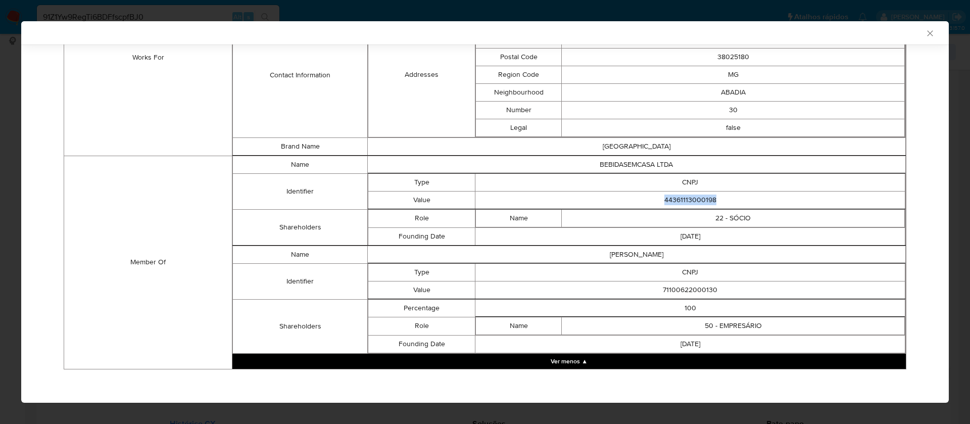
scroll to position [787, 0]
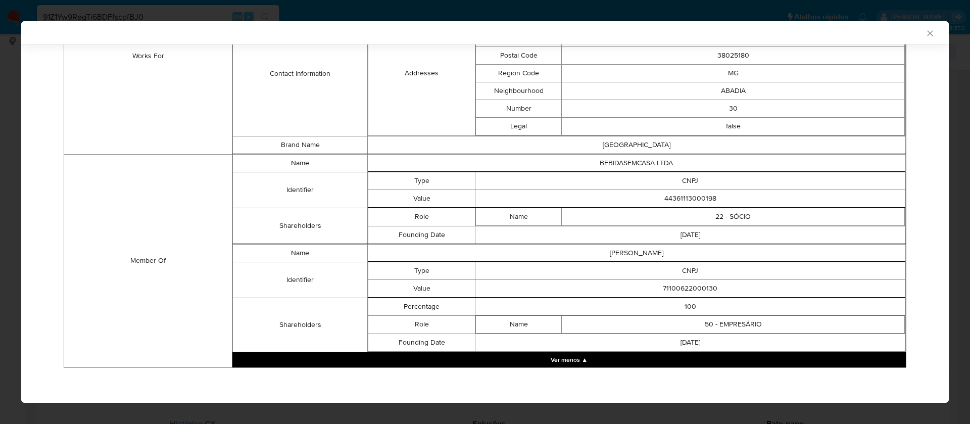
click at [666, 290] on td "71100622000130" at bounding box center [690, 288] width 430 height 18
copy td "71100622000130"
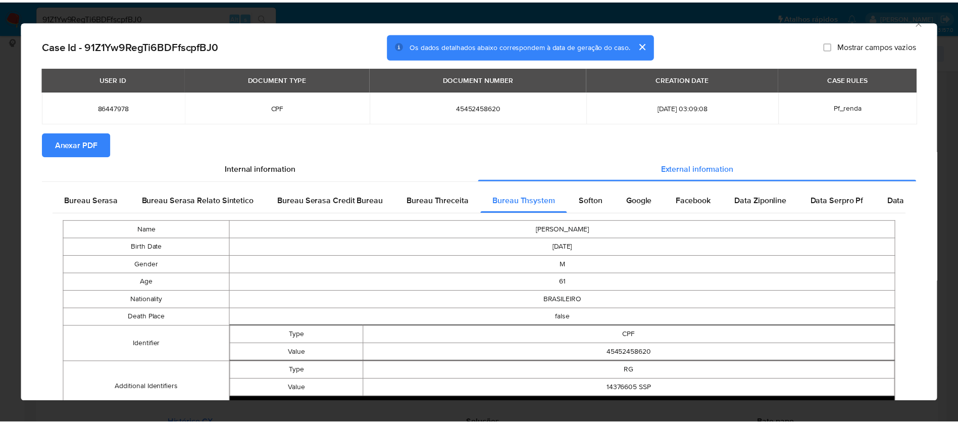
scroll to position [0, 0]
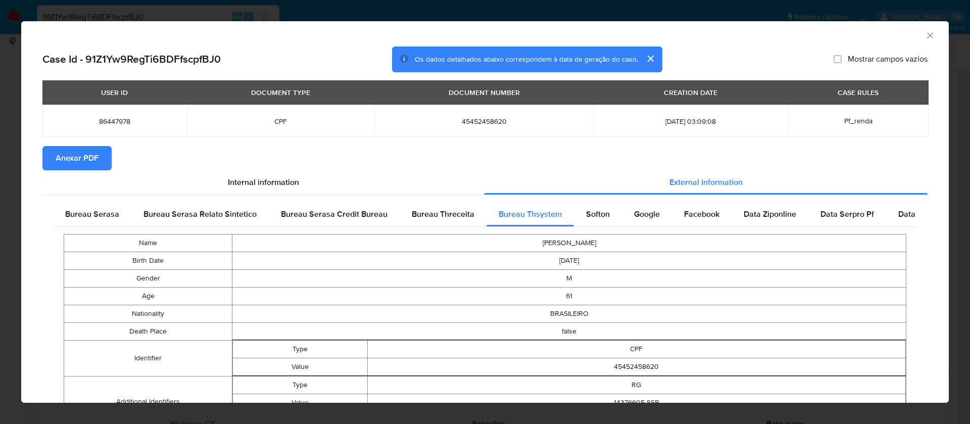
click at [80, 158] on span "Anexar PDF" at bounding box center [77, 158] width 43 height 22
click at [925, 37] on icon "Fechar a janela" at bounding box center [930, 35] width 10 height 10
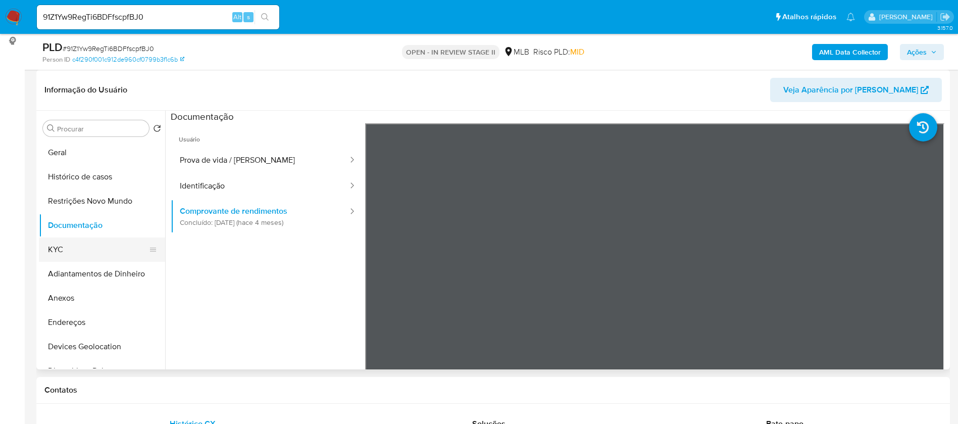
drag, startPoint x: 96, startPoint y: 243, endPoint x: 124, endPoint y: 238, distance: 28.3
click at [95, 243] on button "KYC" at bounding box center [98, 249] width 118 height 24
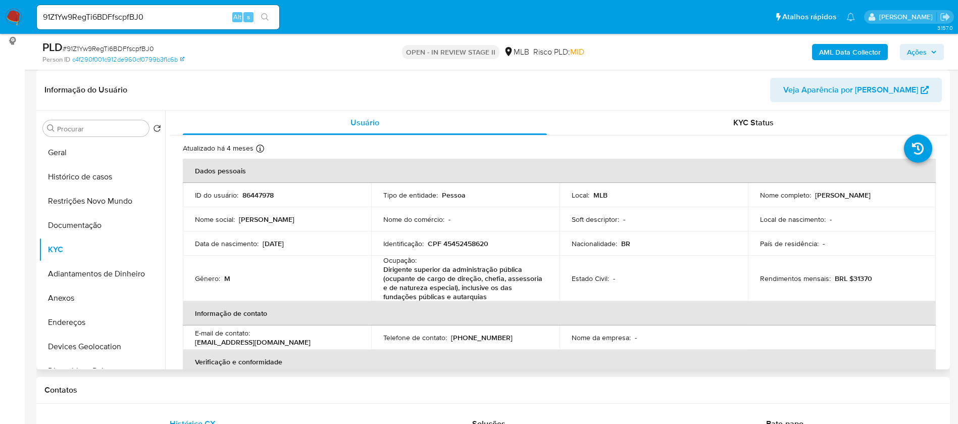
drag, startPoint x: 869, startPoint y: 191, endPoint x: 812, endPoint y: 193, distance: 57.6
click at [812, 193] on div "Nome completo : Marcelus Dias Peres" at bounding box center [842, 194] width 164 height 9
copy p "Marcelus Dias Peres"
click at [257, 195] on p "86447978" at bounding box center [257, 194] width 31 height 9
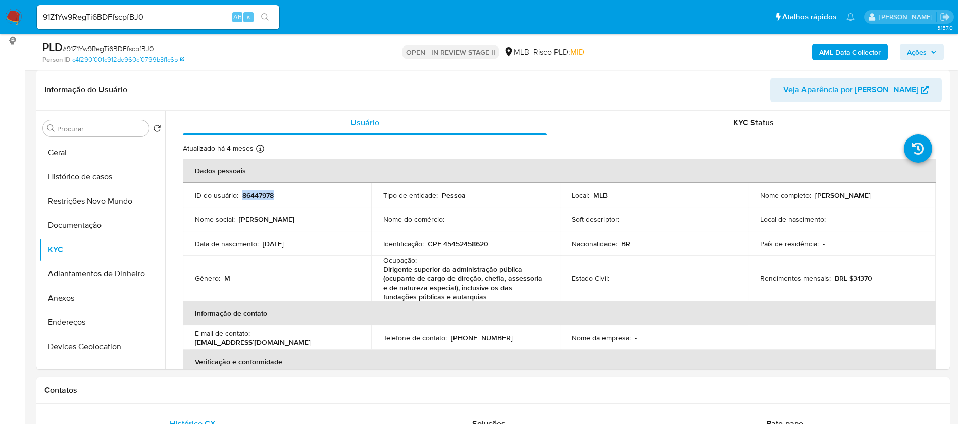
copy p "86447978"
click at [46, 161] on button "Geral" at bounding box center [98, 152] width 118 height 24
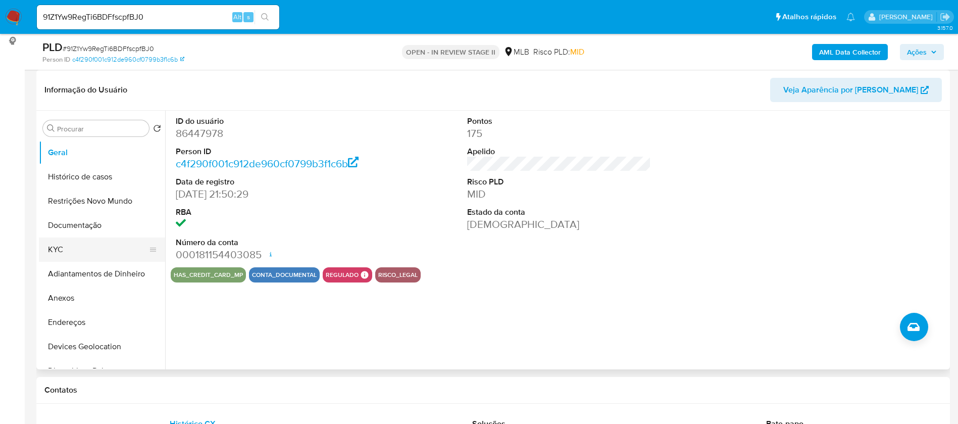
click at [82, 247] on button "KYC" at bounding box center [98, 249] width 118 height 24
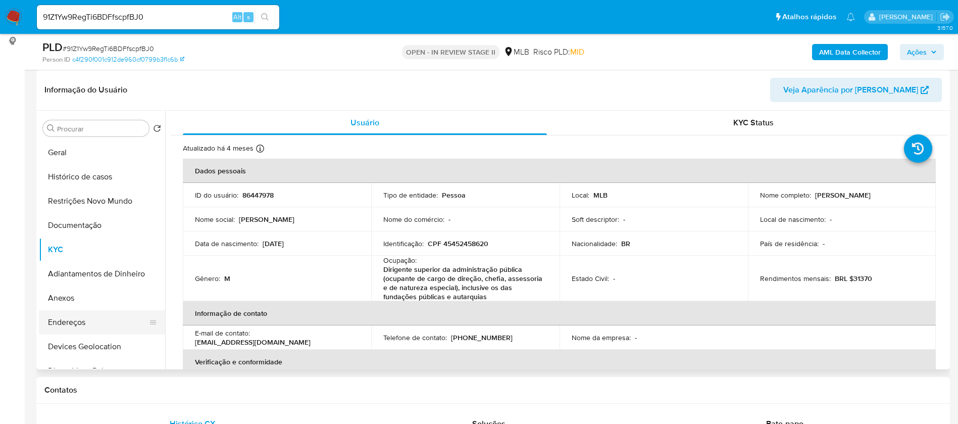
click at [95, 329] on button "Endereços" at bounding box center [98, 322] width 118 height 24
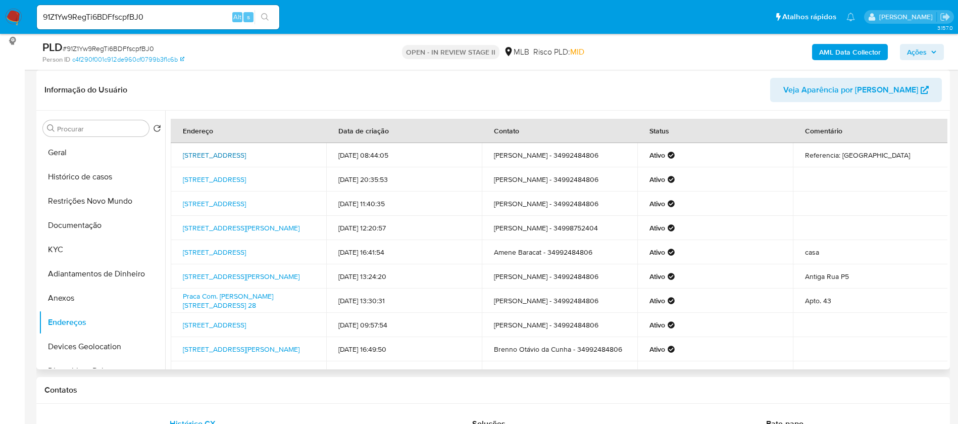
click at [246, 150] on link "Rua Uirapuru 40, Uberaba, Minas Gerais, 38055150, Brasil 40" at bounding box center [214, 155] width 63 height 10
click at [108, 340] on button "Devices Geolocation" at bounding box center [98, 346] width 118 height 24
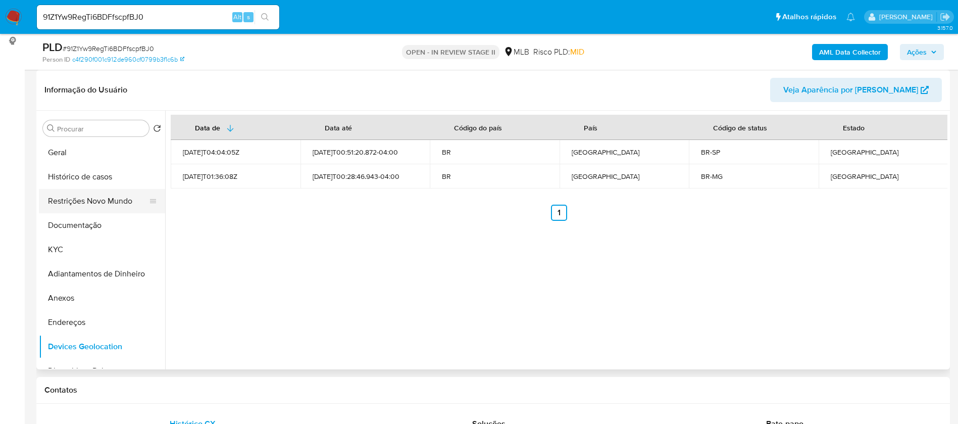
click at [74, 209] on button "Restrições Novo Mundo" at bounding box center [98, 201] width 118 height 24
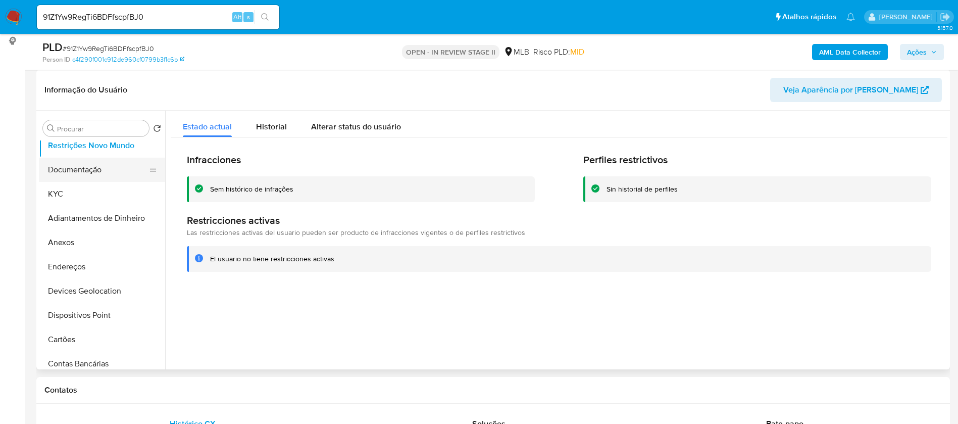
scroll to position [76, 0]
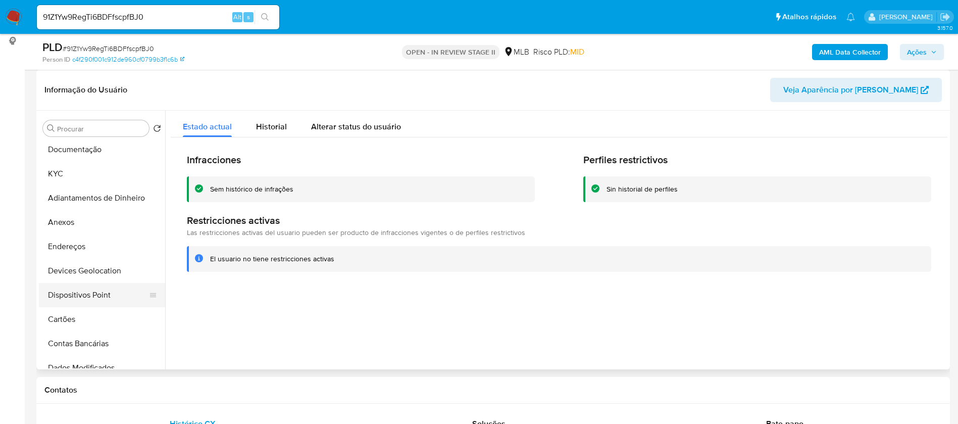
click at [107, 299] on button "Dispositivos Point" at bounding box center [98, 295] width 118 height 24
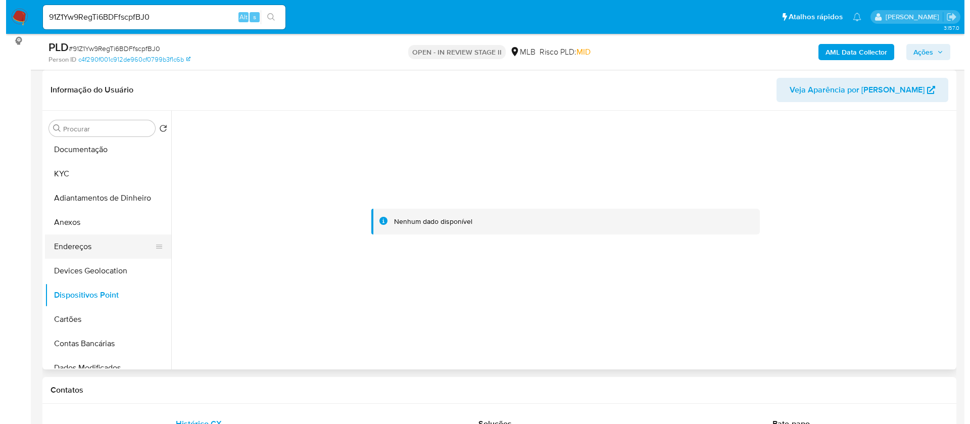
scroll to position [0, 0]
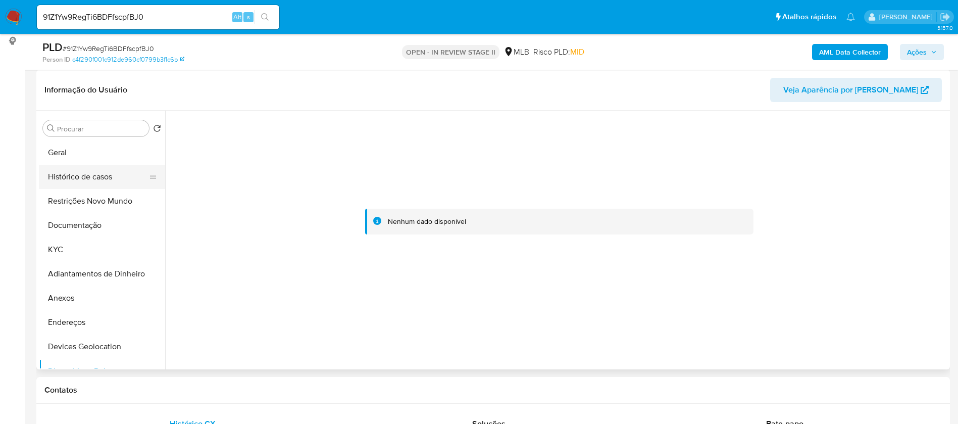
click at [96, 173] on button "Histórico de casos" at bounding box center [98, 177] width 118 height 24
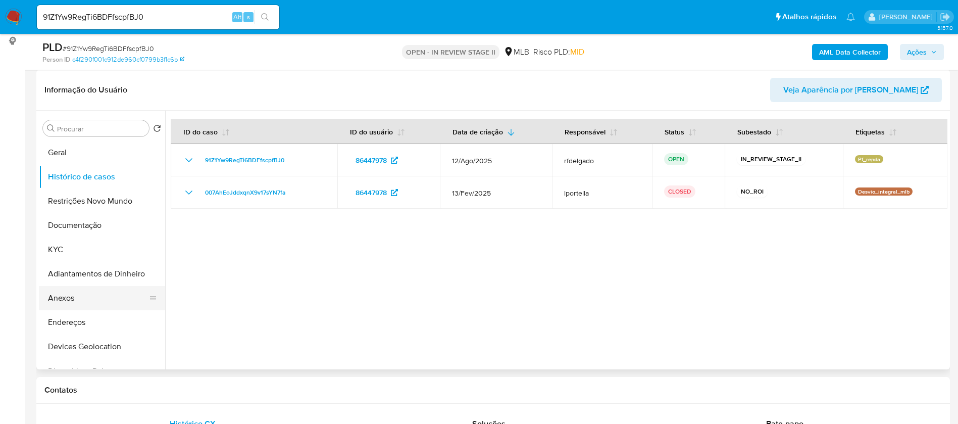
click at [92, 300] on button "Anexos" at bounding box center [98, 298] width 118 height 24
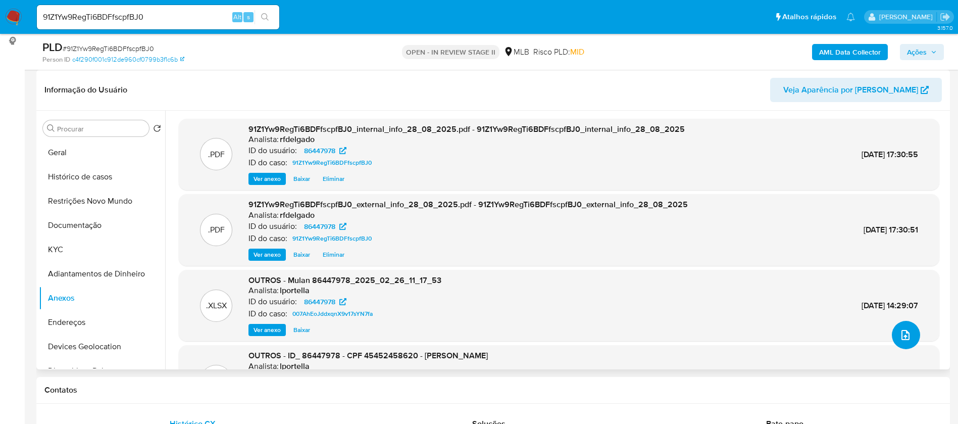
click at [913, 334] on button "upload-file" at bounding box center [906, 335] width 28 height 28
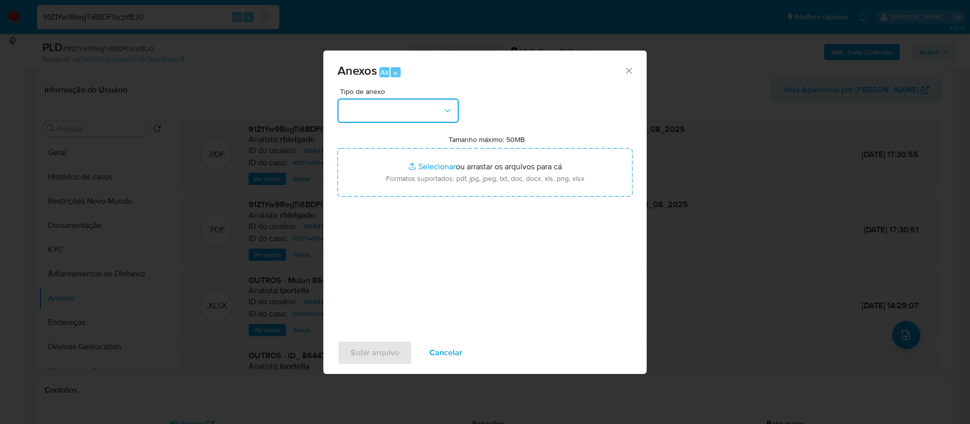
click at [420, 117] on button "button" at bounding box center [397, 110] width 121 height 24
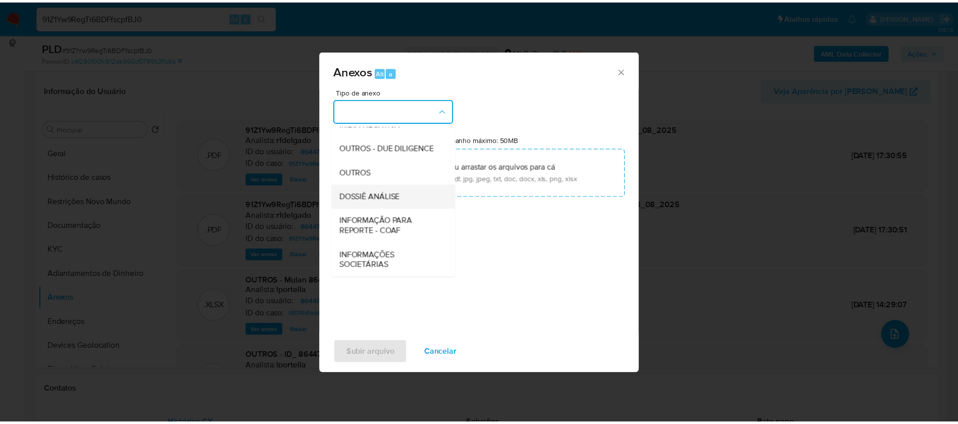
scroll to position [152, 0]
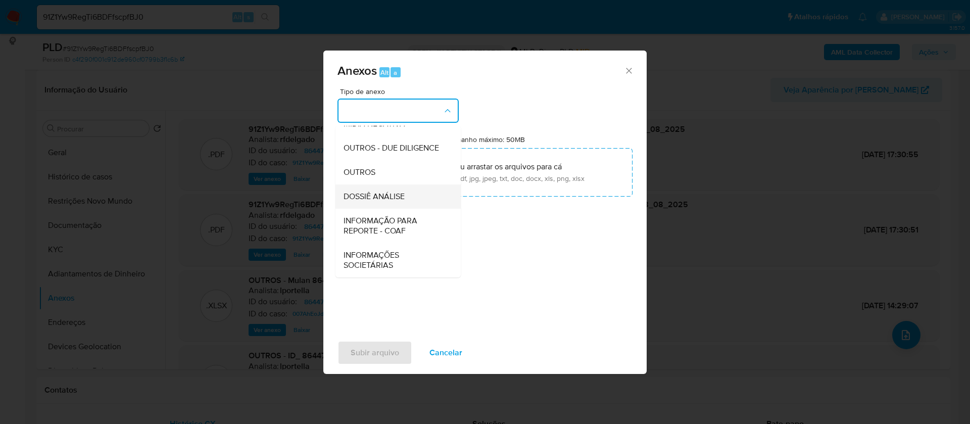
click at [401, 202] on span "DOSSIÊ ANÁLISE" at bounding box center [373, 196] width 61 height 10
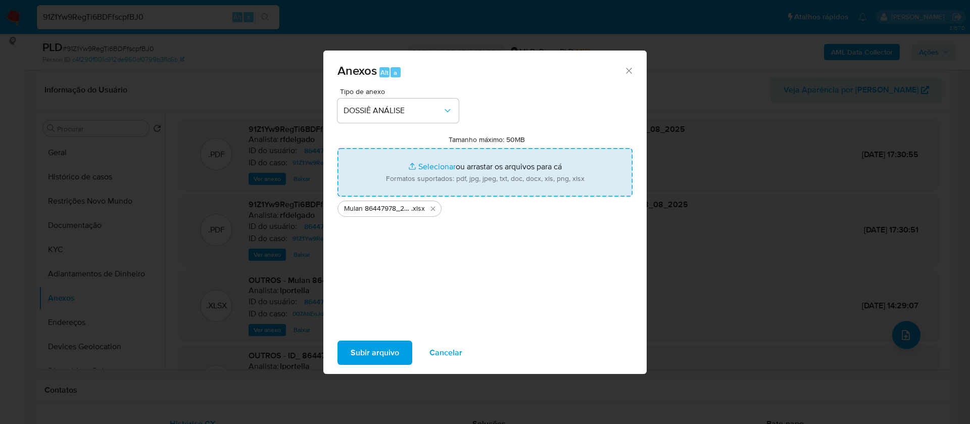
type input "C:\fakepath\SAR - - CPF 45452458620 - MARCELUS DIAS PERES.pdf"
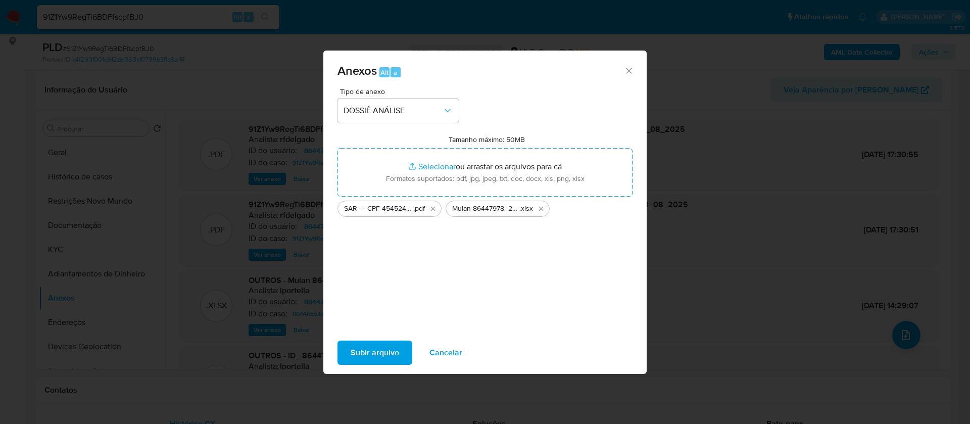
click at [371, 348] on span "Subir arquivo" at bounding box center [375, 352] width 48 height 22
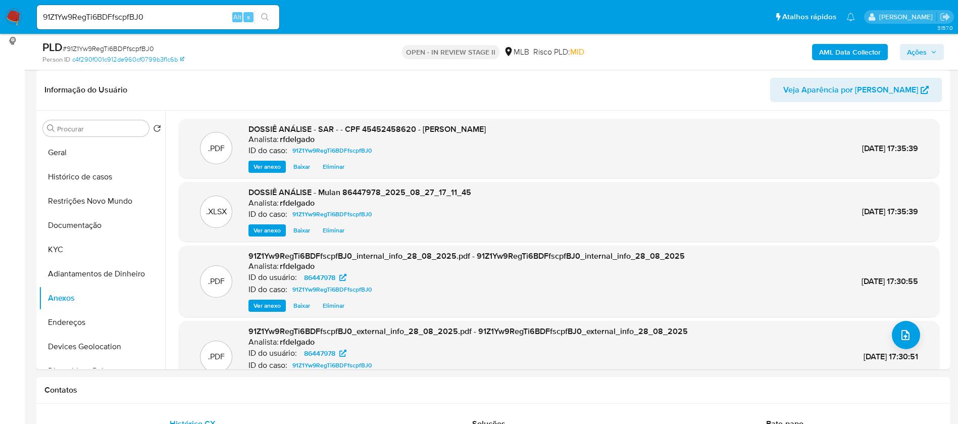
click at [922, 49] on span "Ações" at bounding box center [917, 52] width 20 height 16
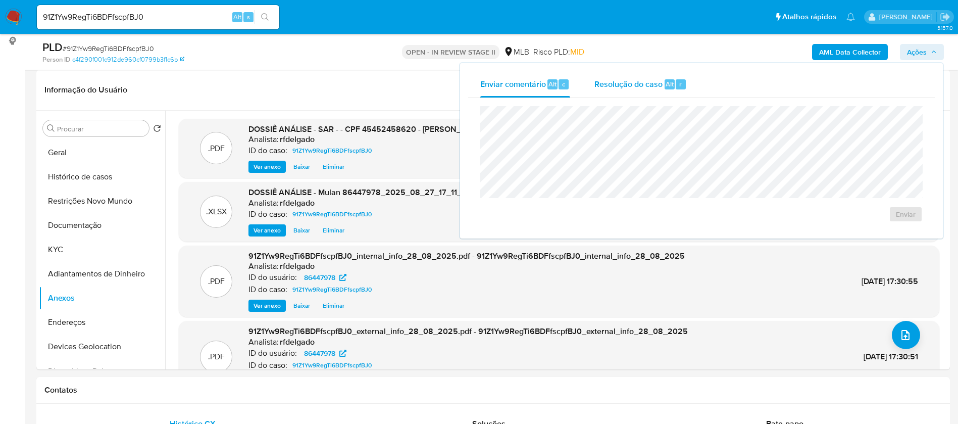
click at [672, 86] on div "Alt r" at bounding box center [675, 84] width 21 height 10
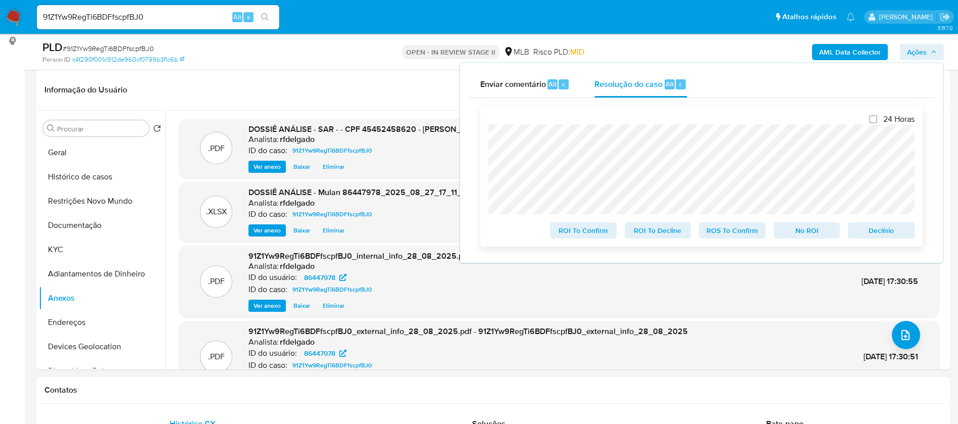
click at [806, 235] on span "No ROI" at bounding box center [807, 230] width 53 height 14
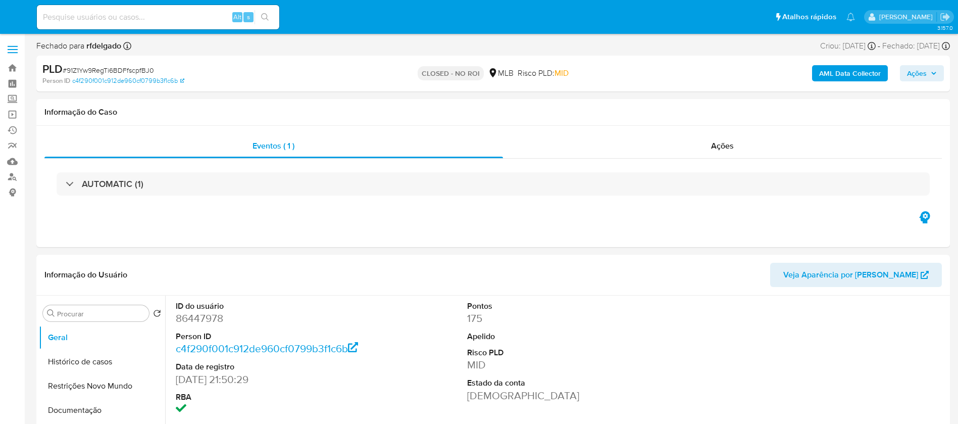
select select "10"
click at [150, 21] on input at bounding box center [158, 17] width 242 height 13
paste input "h7LlvlKLrK34lDMOkefvoF1X"
type input "h7LlvlKLrK34lDMOkefvoF1X"
click at [270, 18] on button "search-icon" at bounding box center [265, 17] width 21 height 14
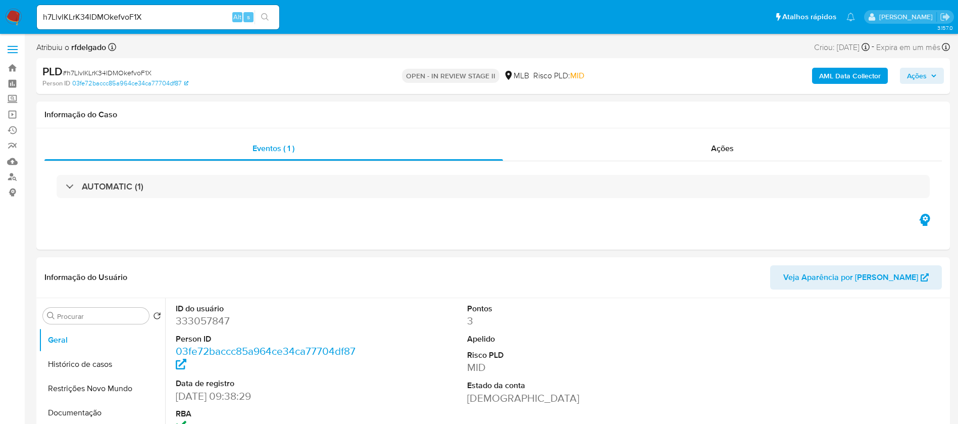
select select "10"
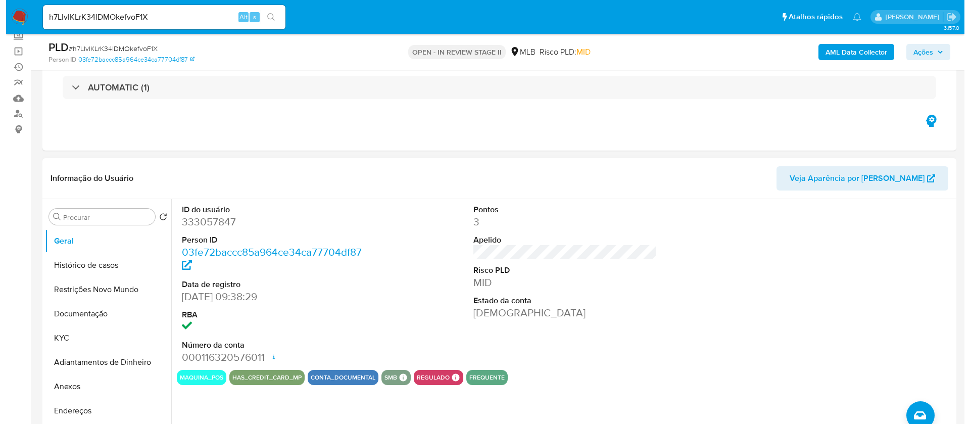
scroll to position [152, 0]
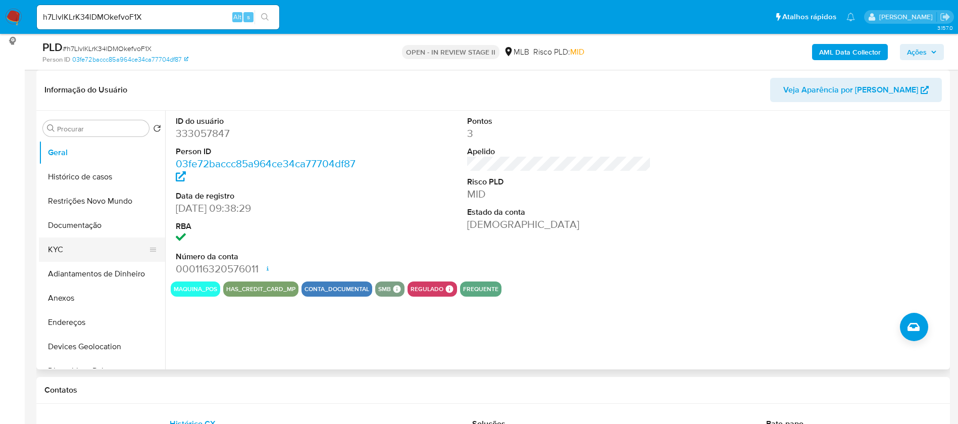
click at [95, 253] on button "KYC" at bounding box center [98, 249] width 118 height 24
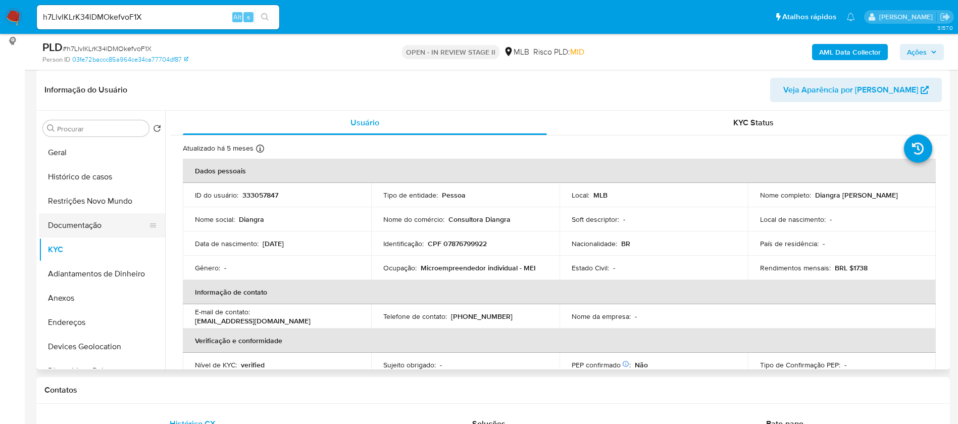
click at [71, 227] on button "Documentação" at bounding box center [98, 225] width 118 height 24
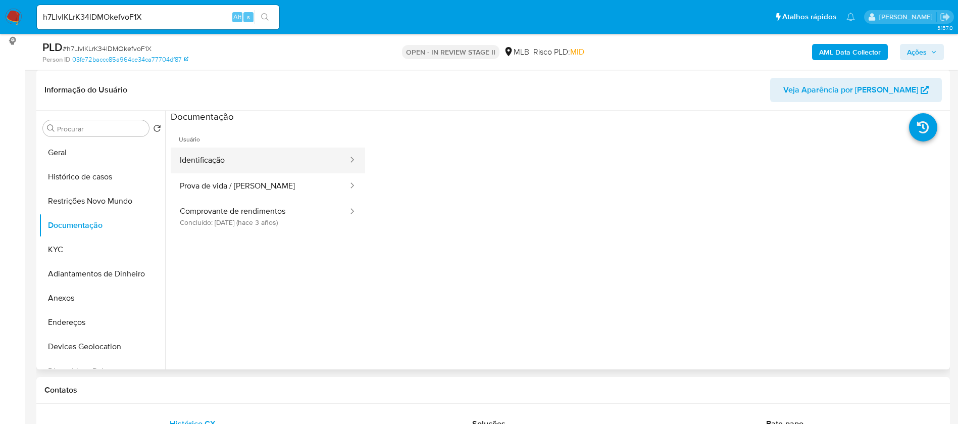
click at [230, 159] on button "Identificação" at bounding box center [260, 160] width 178 height 26
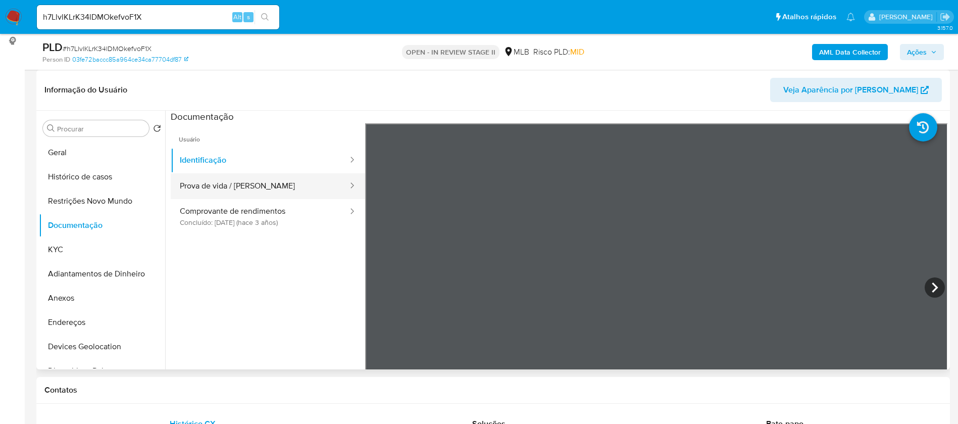
click at [247, 193] on button "Prova de vida / Selfie" at bounding box center [260, 186] width 178 height 26
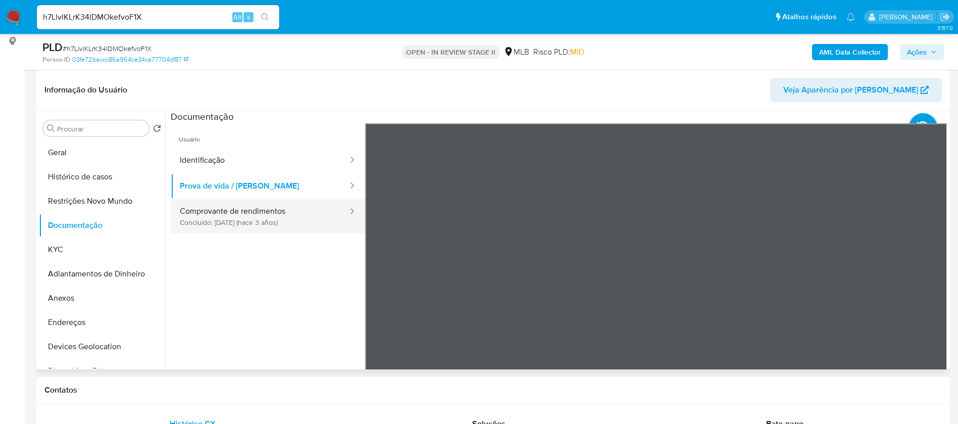
click at [247, 216] on button "Comprovante de rendimentos Concluído: 16/09/2022 (hace 3 años)" at bounding box center [260, 216] width 178 height 34
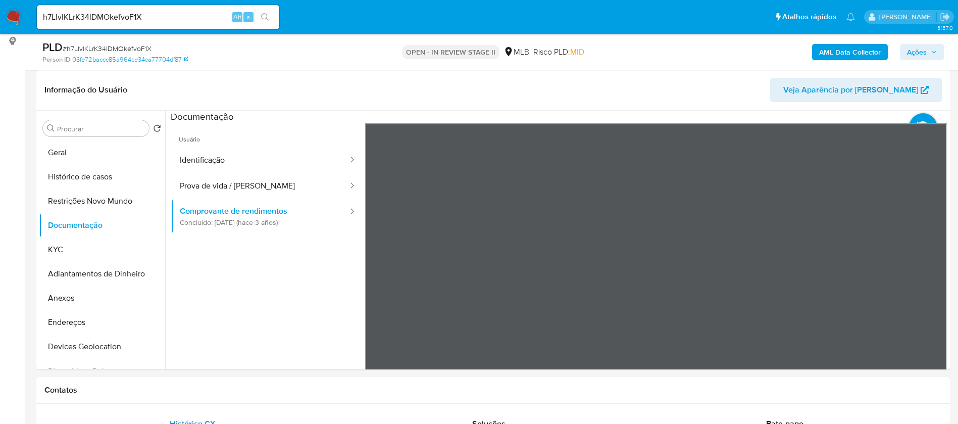
click at [81, 246] on button "KYC" at bounding box center [98, 249] width 118 height 24
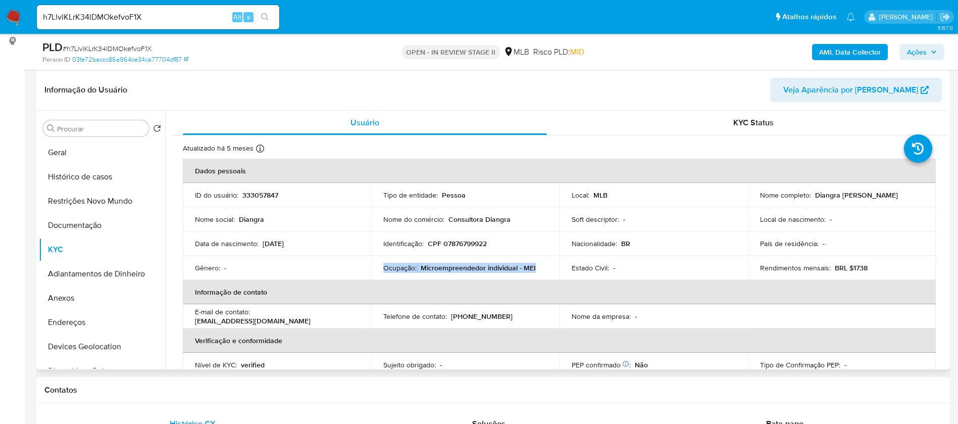
drag, startPoint x: 539, startPoint y: 267, endPoint x: 380, endPoint y: 269, distance: 158.6
click at [380, 269] on td "Ocupação : Microempreendedor individual - MEI" at bounding box center [465, 268] width 188 height 24
copy div "Ocupação : Microempreendedor individual - MEI"
click at [842, 49] on b "AML Data Collector" at bounding box center [850, 52] width 62 height 16
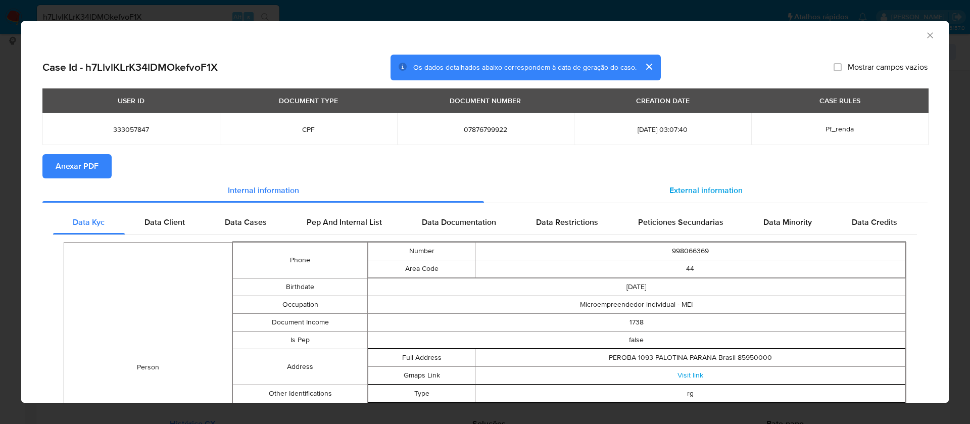
click at [714, 189] on span "External information" at bounding box center [705, 190] width 73 height 12
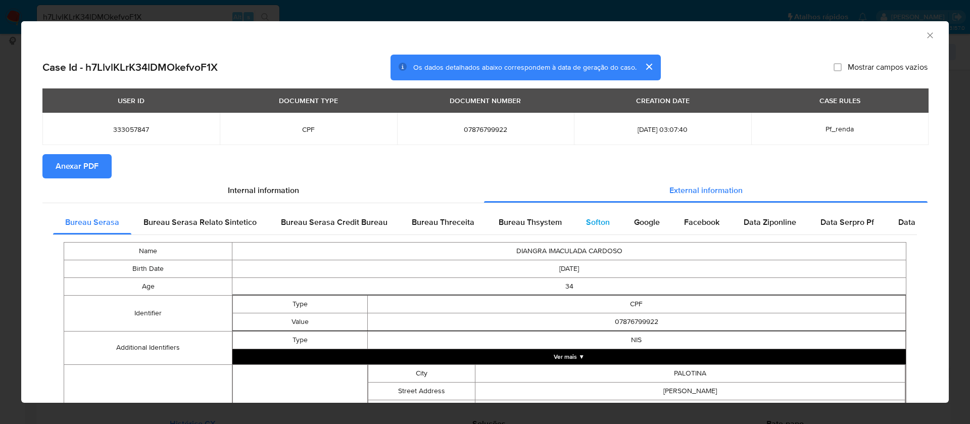
click at [586, 216] on span "Softon" at bounding box center [598, 222] width 24 height 12
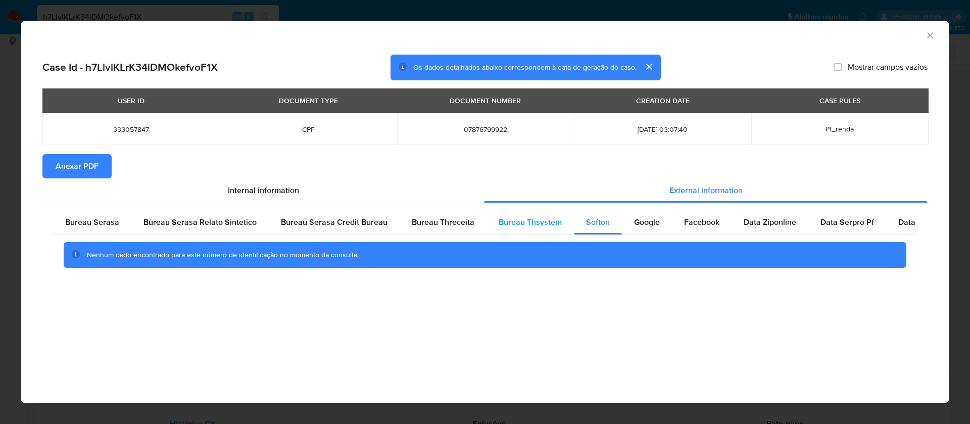
click at [526, 225] on span "Bureau Thsystem" at bounding box center [530, 222] width 63 height 12
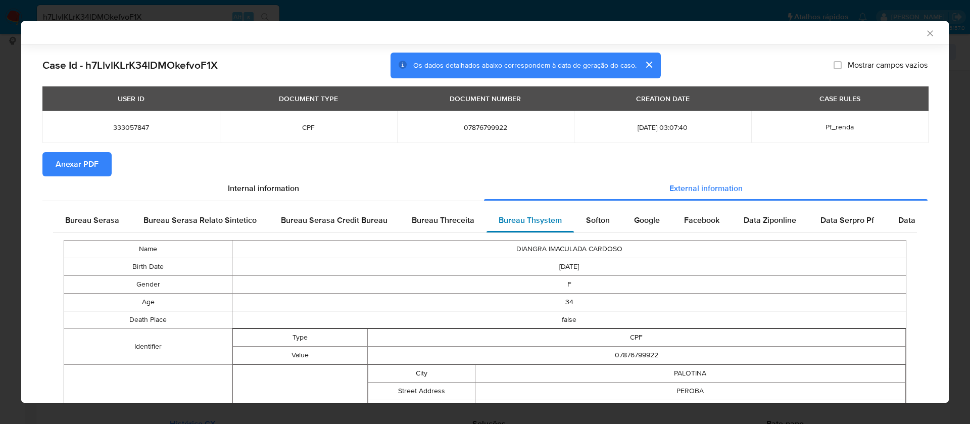
scroll to position [335, 0]
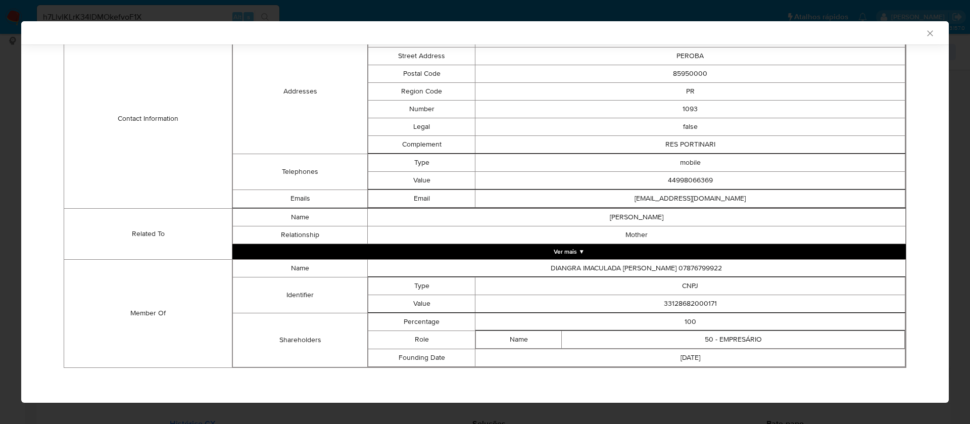
click at [689, 299] on td "33128682000171" at bounding box center [690, 303] width 430 height 18
copy td "33128682000171"
click at [638, 266] on td "DIANGRA IMACULADA CARDOSO 07876799922" at bounding box center [636, 268] width 538 height 18
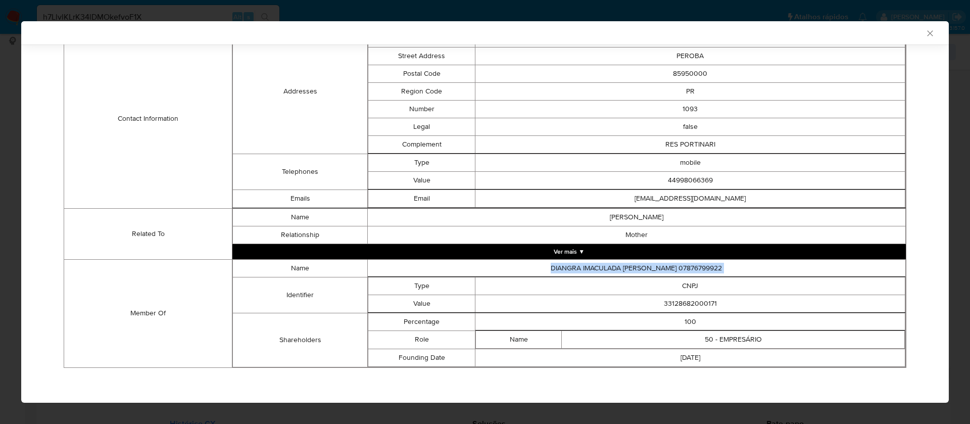
click at [638, 266] on td "DIANGRA IMACULADA CARDOSO 07876799922" at bounding box center [636, 268] width 538 height 18
copy td "DIANGRA IMACULADA CARDOSO 07876799922"
click at [686, 304] on td "33128682000171" at bounding box center [690, 303] width 430 height 18
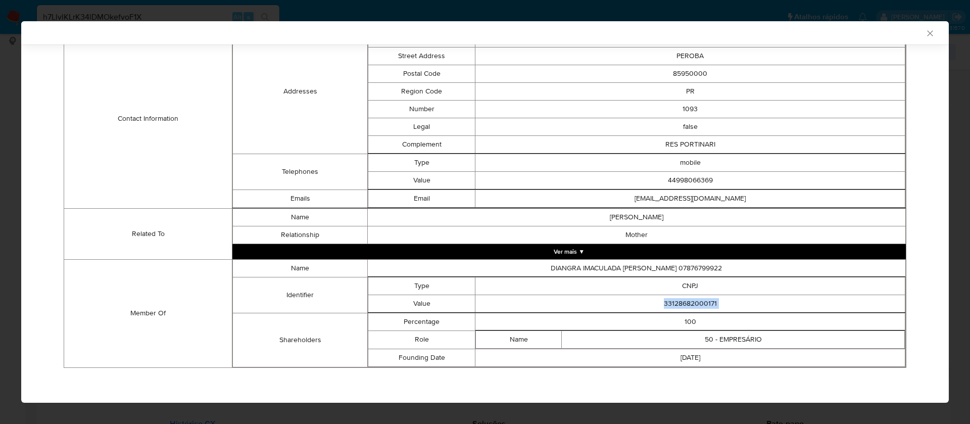
copy td "33128682000171"
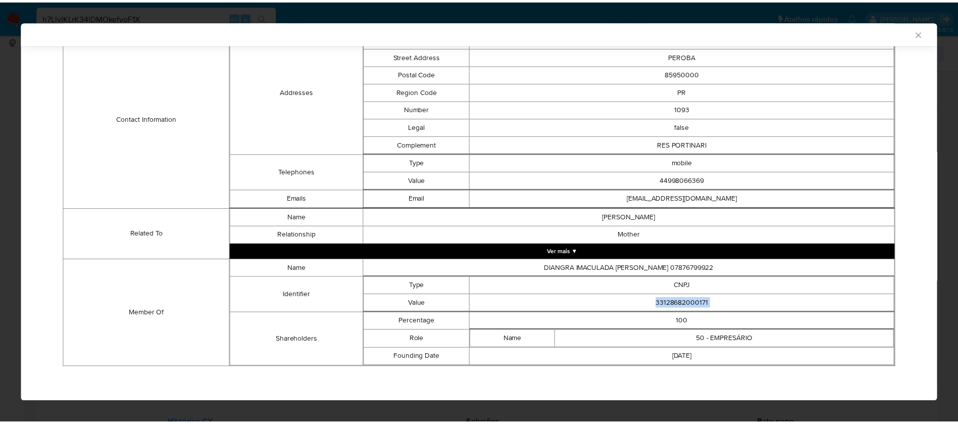
scroll to position [0, 0]
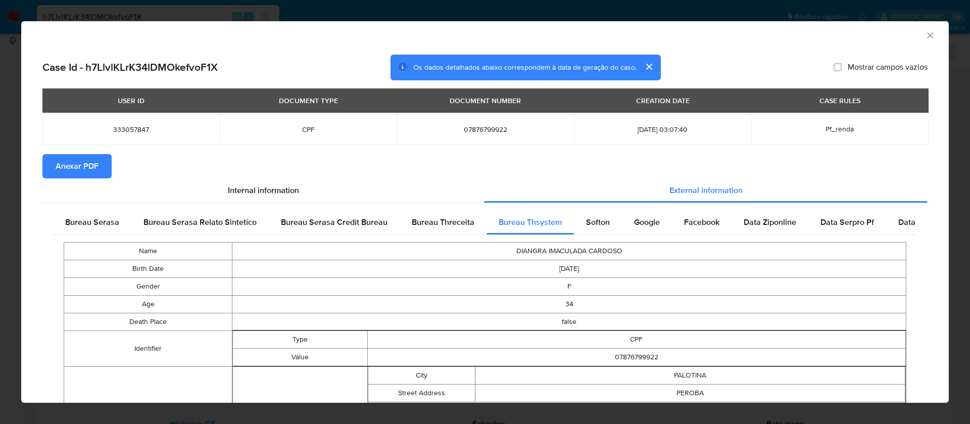
click at [58, 167] on span "Anexar PDF" at bounding box center [77, 166] width 43 height 22
click at [925, 33] on icon "Fechar a janela" at bounding box center [930, 35] width 10 height 10
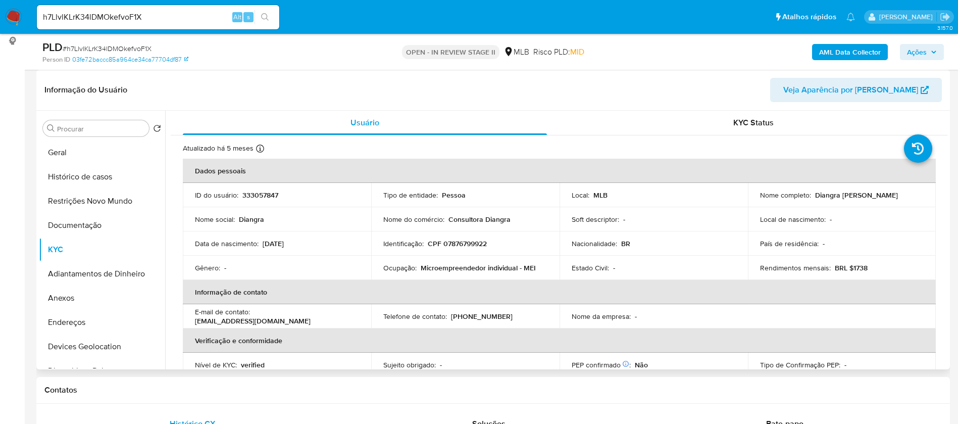
drag, startPoint x: 900, startPoint y: 195, endPoint x: 812, endPoint y: 195, distance: 87.9
click at [812, 195] on div "Nome completo : Diangra Imaculada Cardoso" at bounding box center [842, 194] width 164 height 9
copy p "Diangra Imaculada Cardoso"
click at [271, 194] on p "333057847" at bounding box center [260, 194] width 36 height 9
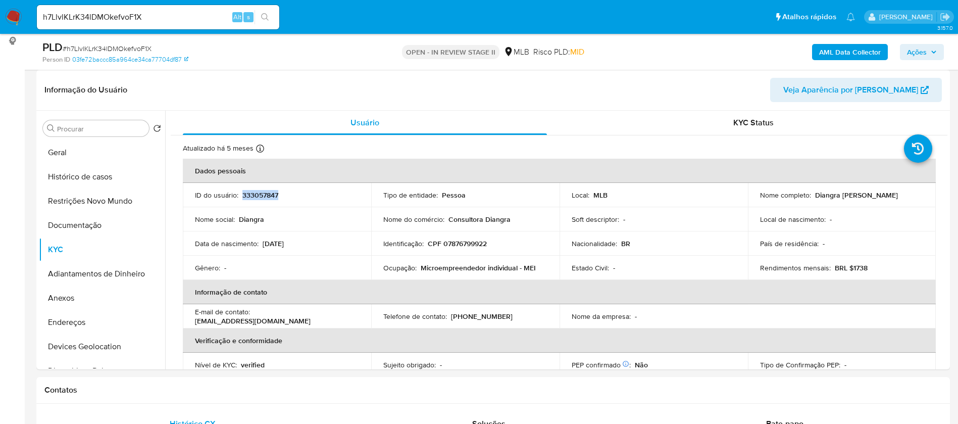
copy p "333057847"
click at [69, 140] on button "Geral" at bounding box center [98, 152] width 118 height 24
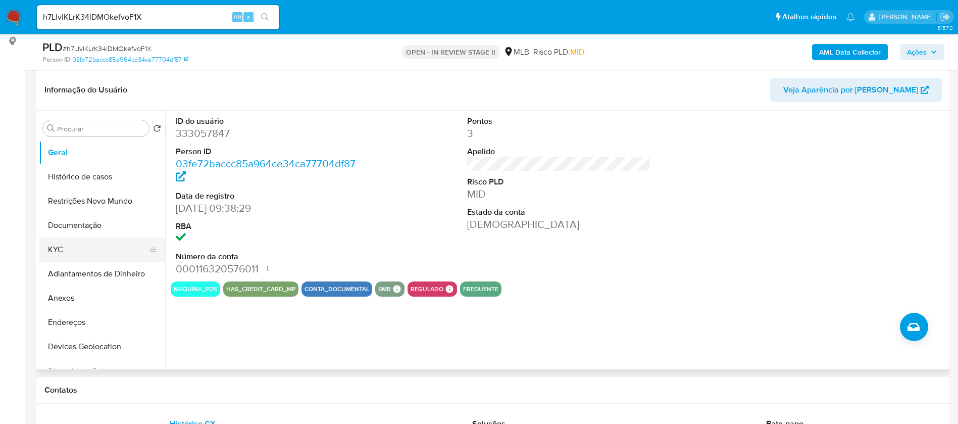
click at [105, 245] on button "KYC" at bounding box center [98, 249] width 118 height 24
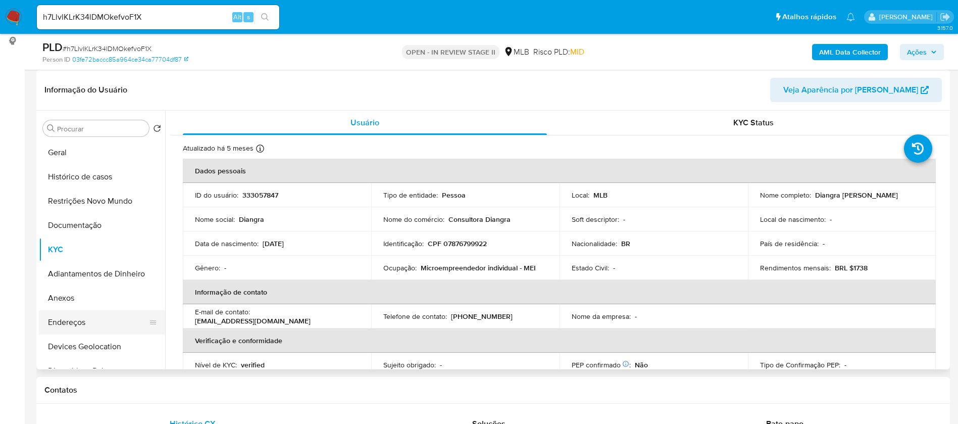
click at [98, 315] on button "Endereços" at bounding box center [98, 322] width 118 height 24
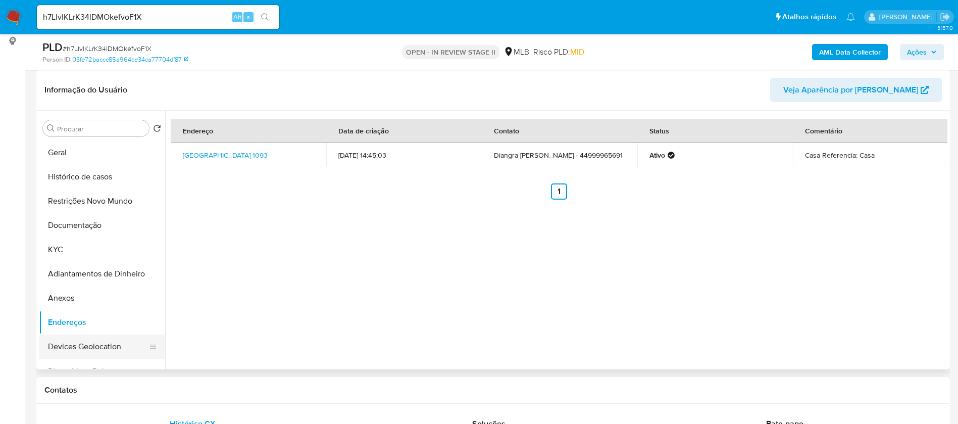
click at [106, 340] on button "Devices Geolocation" at bounding box center [98, 346] width 118 height 24
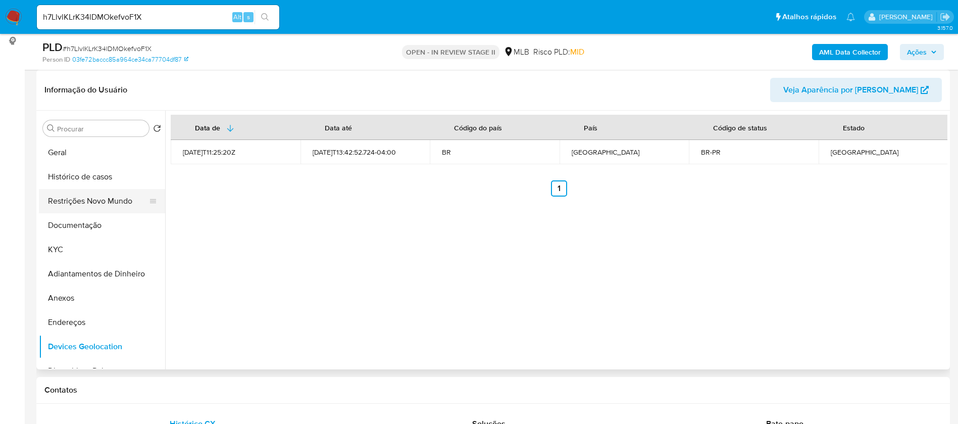
click at [104, 202] on button "Restrições Novo Mundo" at bounding box center [98, 201] width 118 height 24
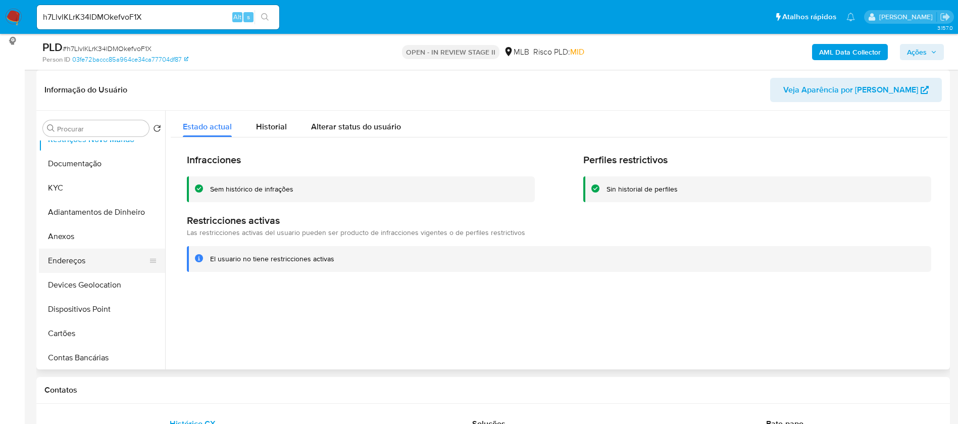
scroll to position [76, 0]
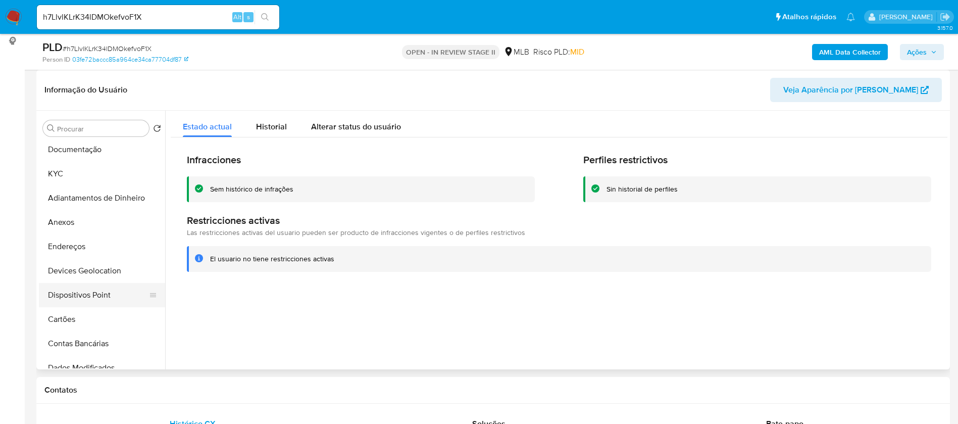
click at [105, 294] on button "Dispositivos Point" at bounding box center [98, 295] width 118 height 24
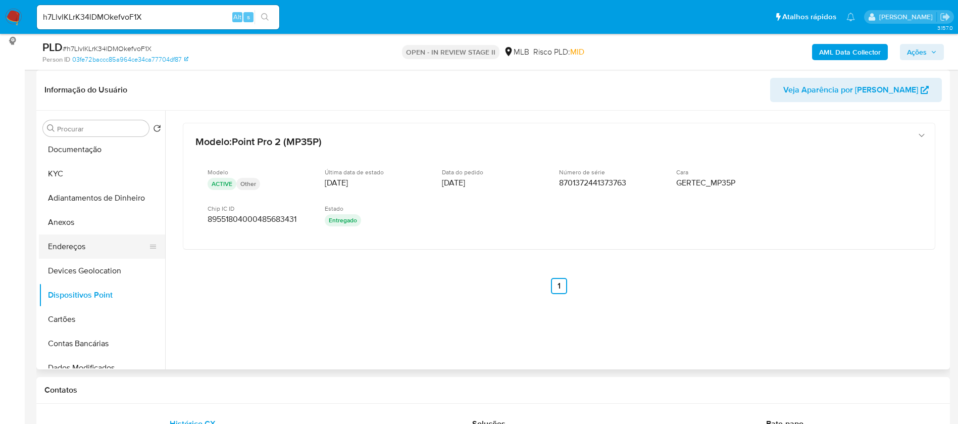
click at [86, 242] on button "Endereços" at bounding box center [98, 246] width 118 height 24
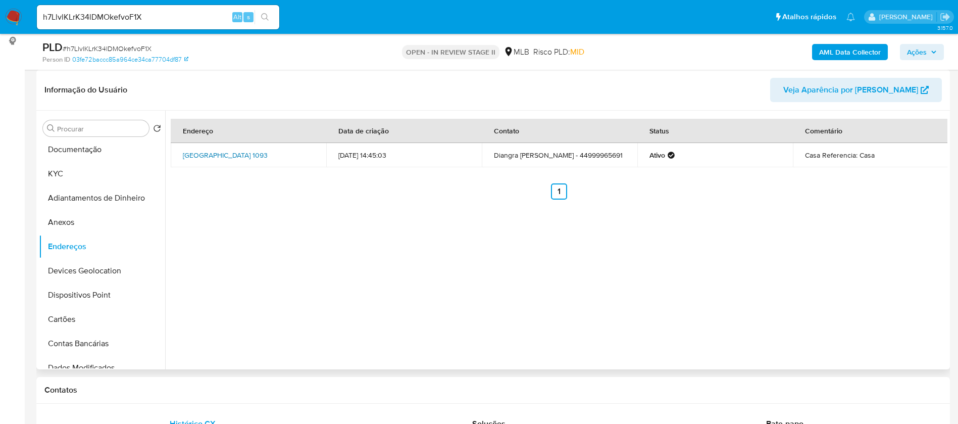
click at [268, 150] on link "Rua Peroba 1093, Palotina, Paraná, 85950000, Brasil 1093" at bounding box center [225, 155] width 85 height 10
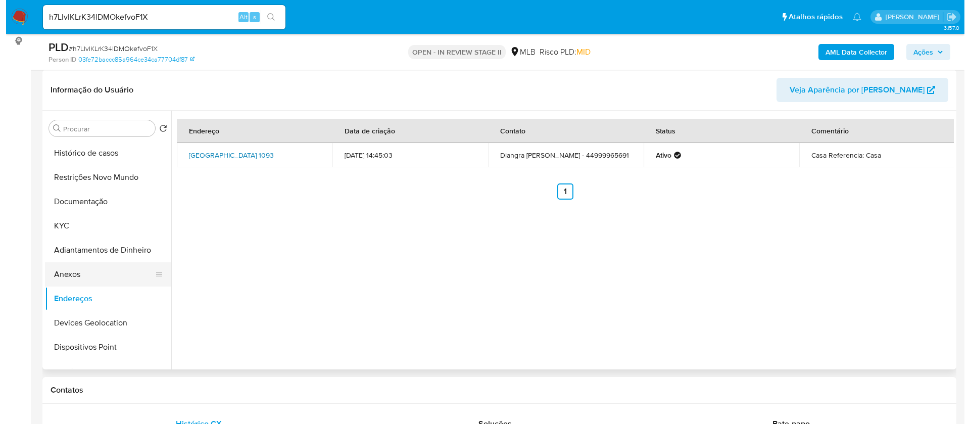
scroll to position [0, 0]
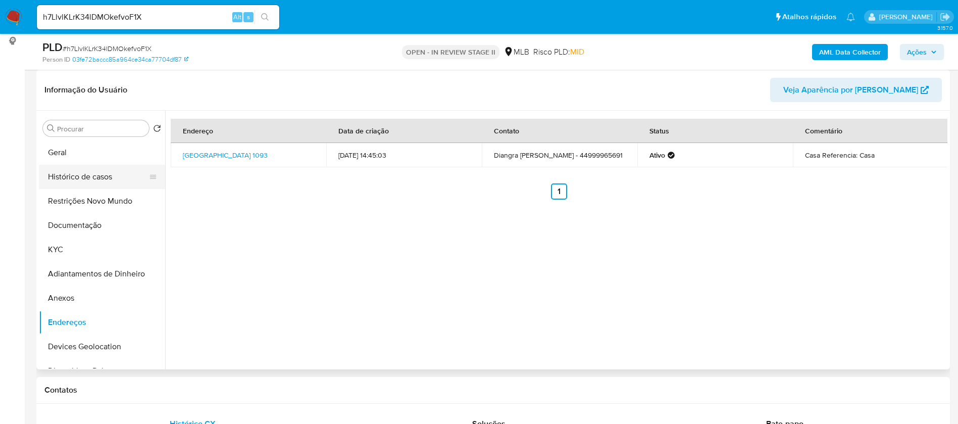
click at [95, 175] on button "Histórico de casos" at bounding box center [98, 177] width 118 height 24
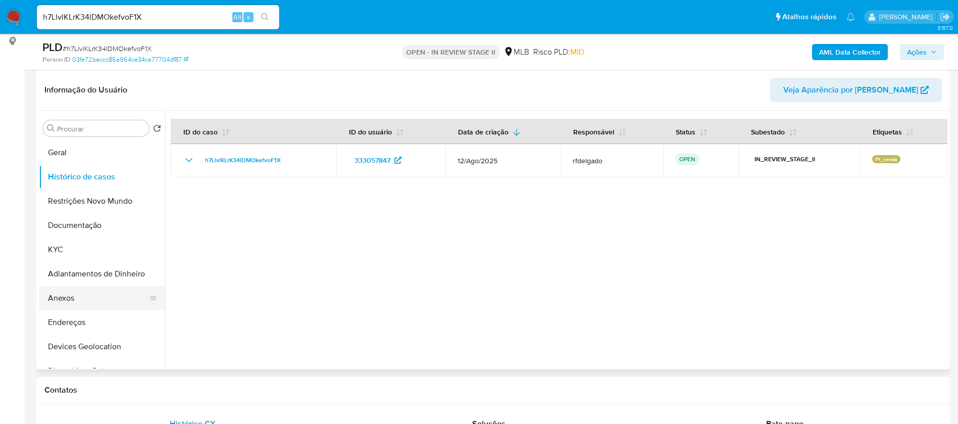
click at [82, 294] on button "Anexos" at bounding box center [98, 298] width 118 height 24
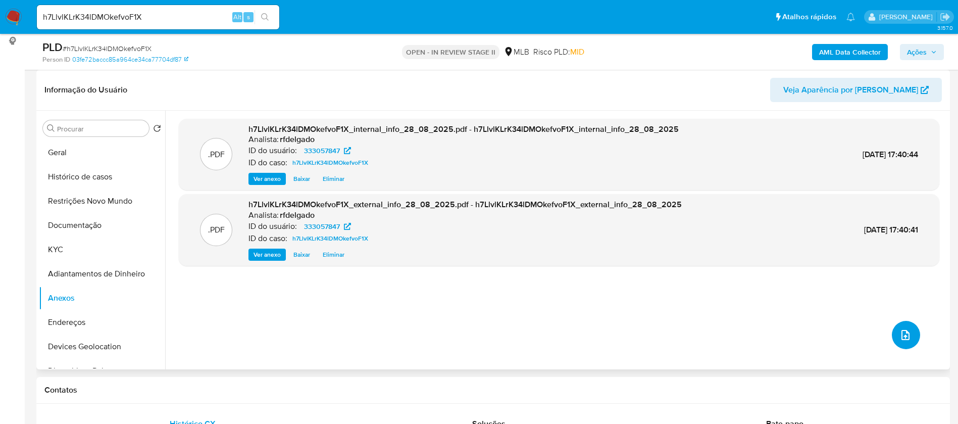
click at [902, 332] on icon "upload-file" at bounding box center [906, 335] width 8 height 10
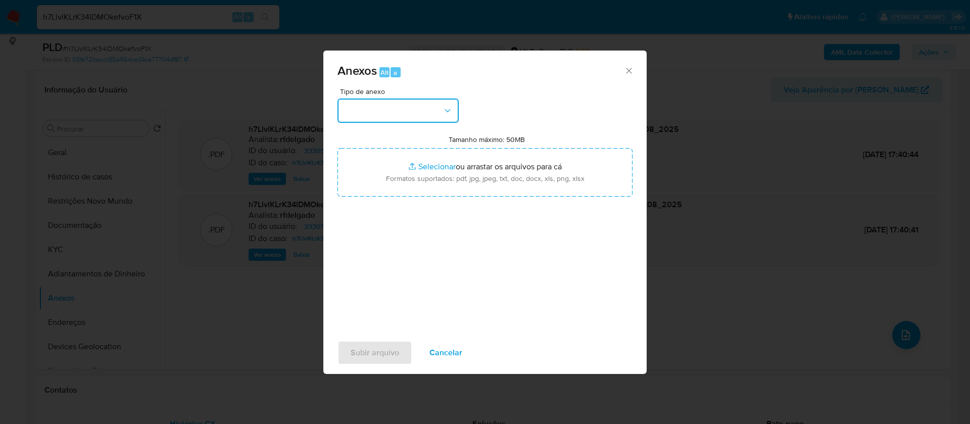
click at [435, 108] on button "button" at bounding box center [397, 110] width 121 height 24
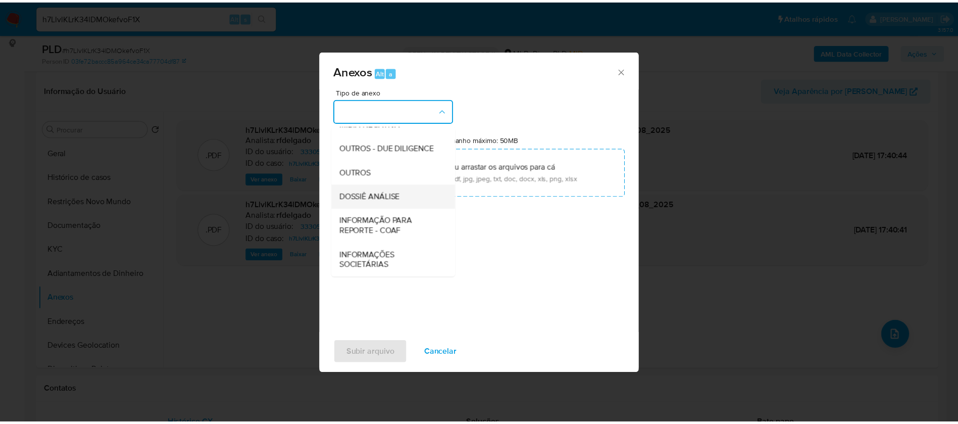
scroll to position [152, 0]
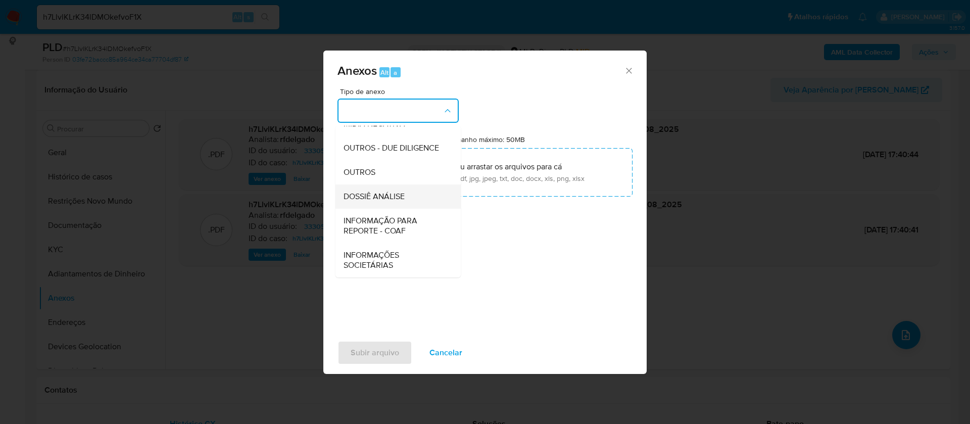
click at [387, 201] on span "DOSSIÊ ANÁLISE" at bounding box center [373, 196] width 61 height 10
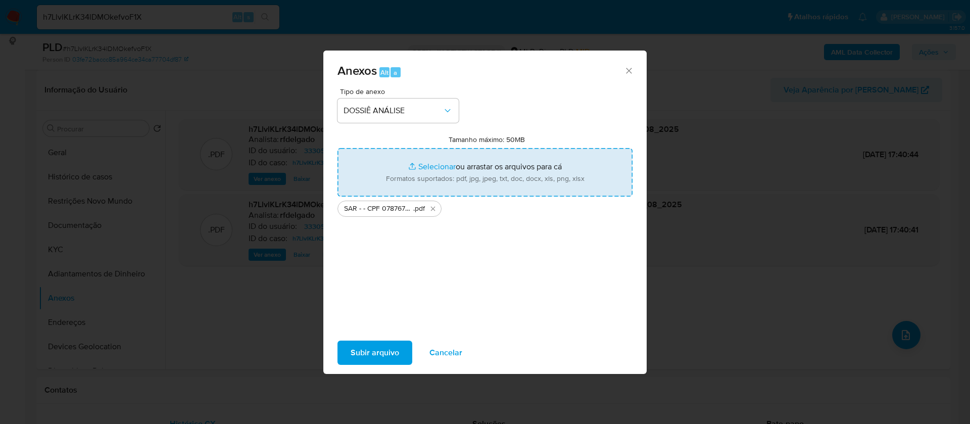
type input "C:\fakepath\Mulan 333057847_2025_08_27_17_11_55.xlsx"
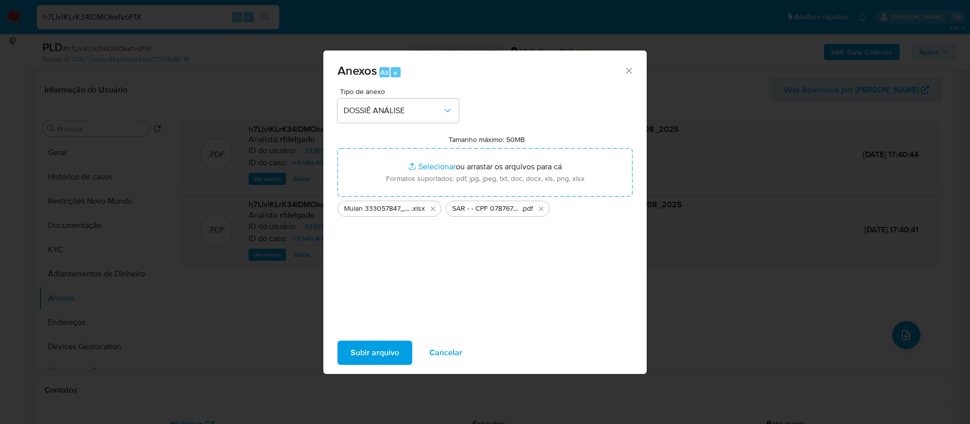
click at [377, 346] on span "Subir arquivo" at bounding box center [375, 352] width 48 height 22
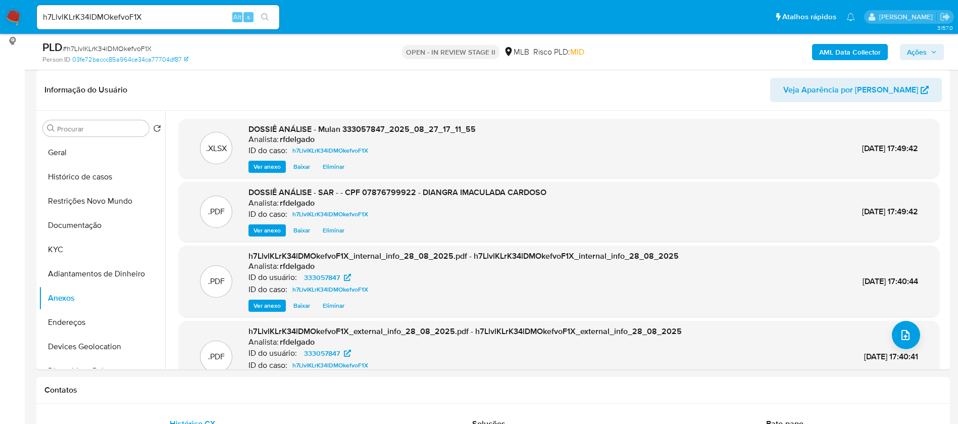
click at [909, 52] on span "Ações" at bounding box center [917, 52] width 20 height 16
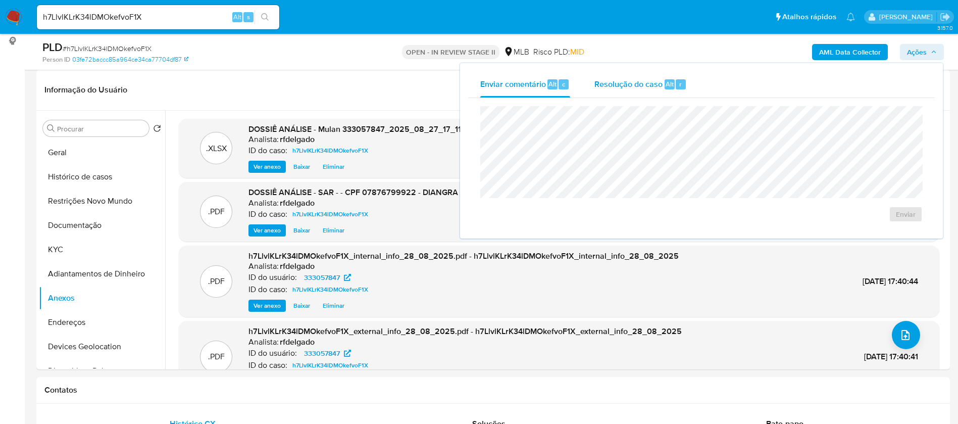
click at [636, 91] on div "Resolução do caso Alt r" at bounding box center [641, 84] width 92 height 26
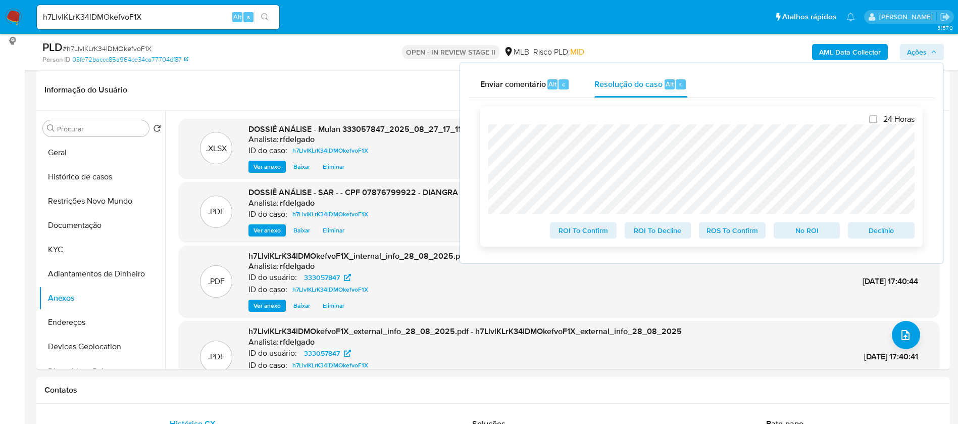
click at [805, 231] on span "No ROI" at bounding box center [807, 230] width 53 height 14
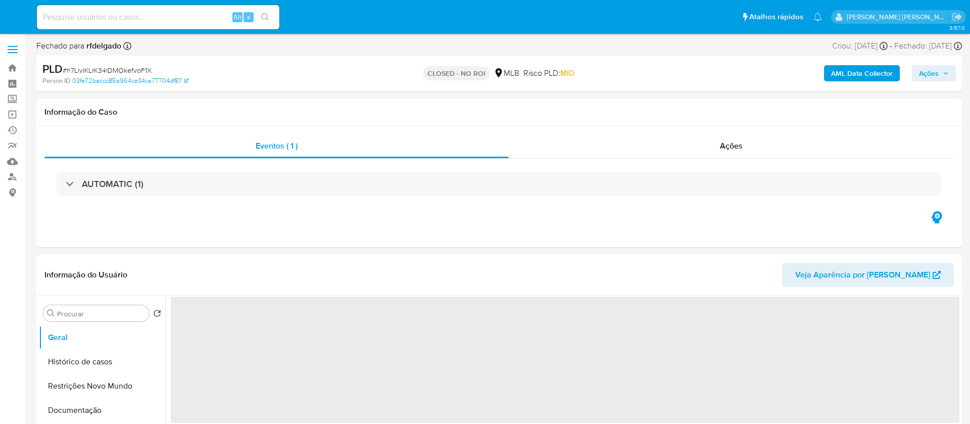
select select "10"
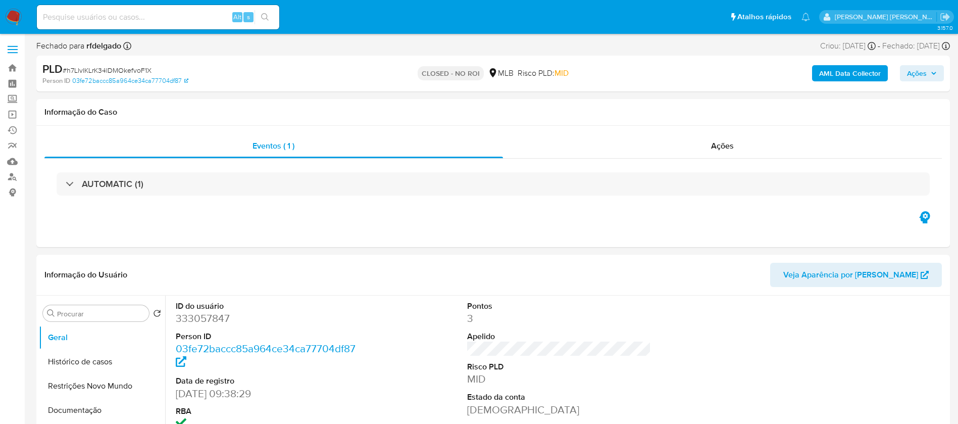
click at [15, 20] on img at bounding box center [13, 17] width 17 height 17
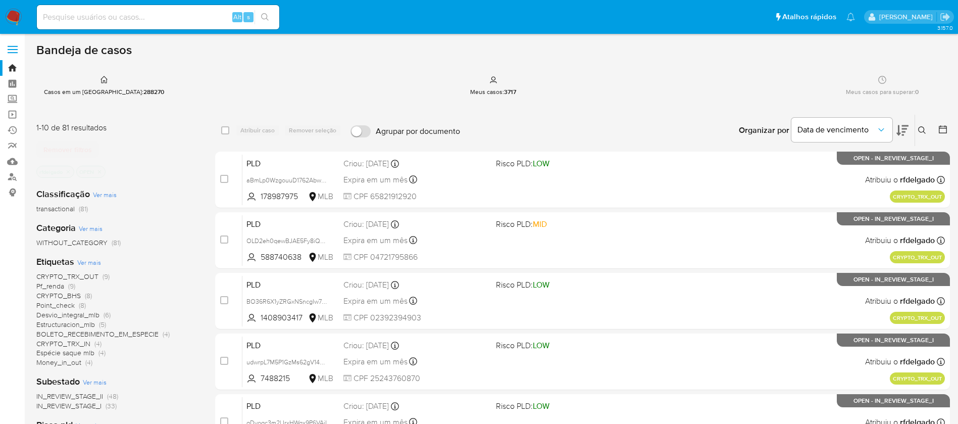
scroll to position [76, 0]
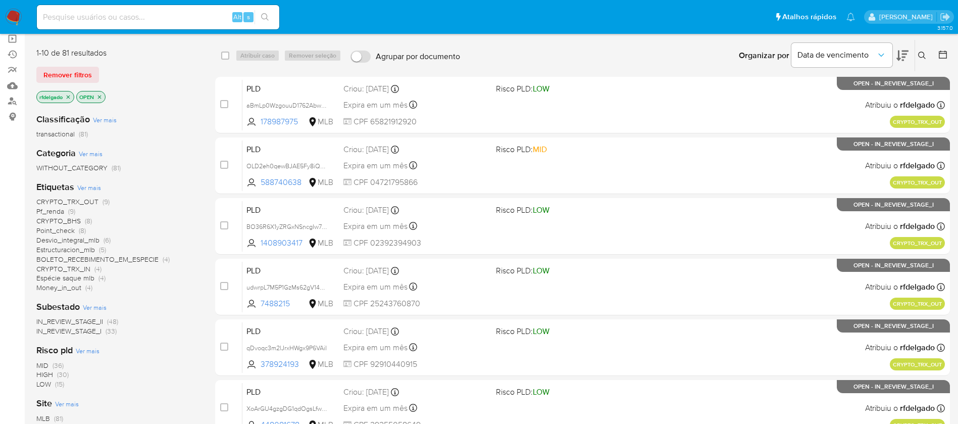
click at [83, 200] on span "CRYPTO_TRX_OUT" at bounding box center [67, 201] width 62 height 10
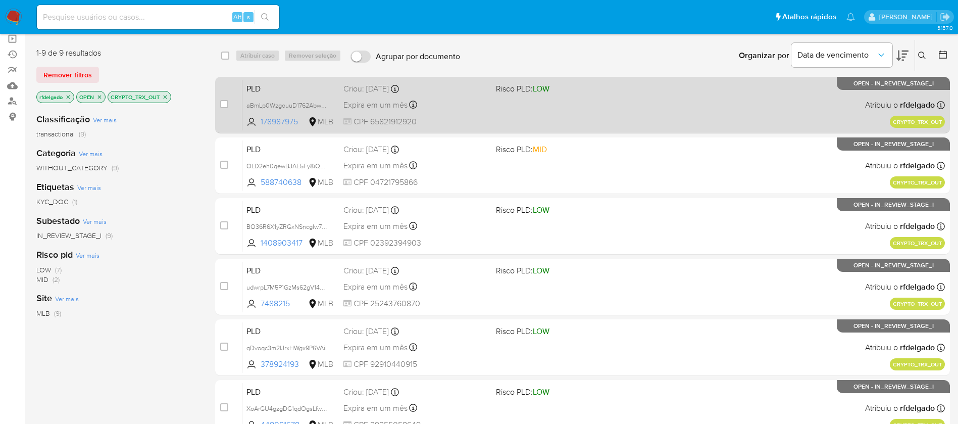
click at [587, 108] on div "PLD aBmLp0WzgouuD1762Abw5tNj 178987975 MLB Risco PLD: LOW Criou: [DATE] Criou: …" at bounding box center [593, 104] width 703 height 51
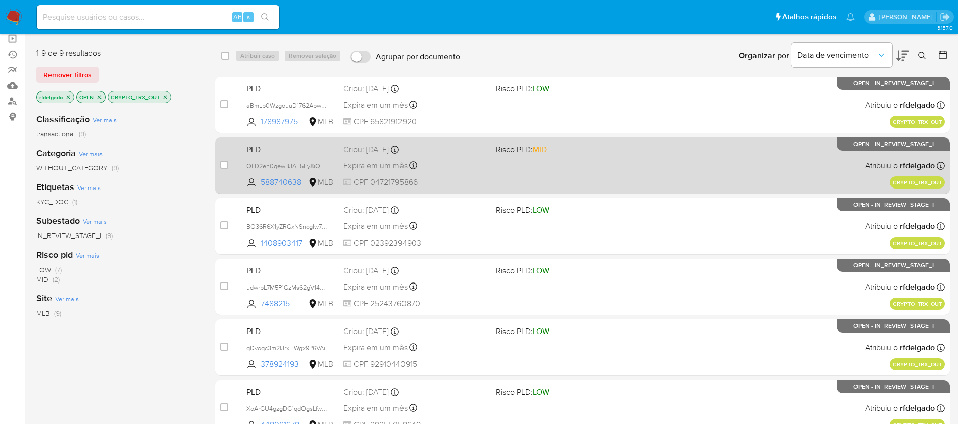
click at [605, 175] on div "PLD OLD2eh0qewBJAE5Fy8iQt25F 588740638 MLB Risco PLD: MID Criou: [DATE] Criou: …" at bounding box center [593, 165] width 703 height 51
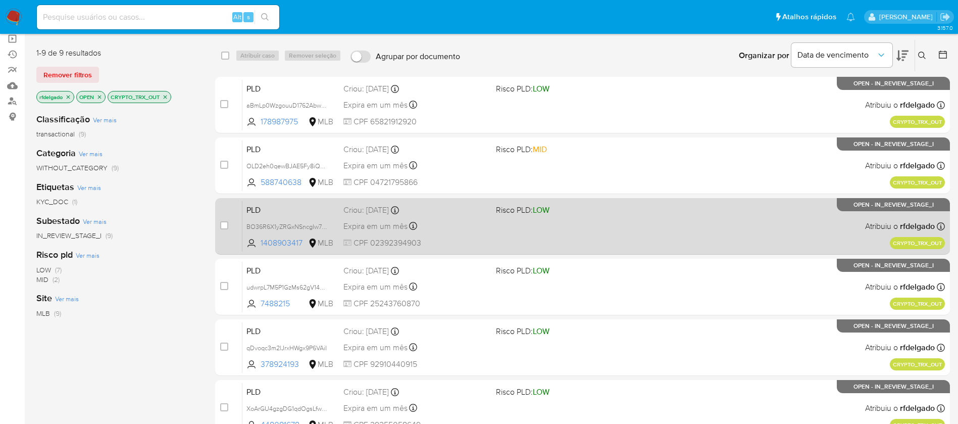
click at [585, 237] on div "PLD BO36R6X1yZRGxNSncgIw7ZWM 1408903417 MLB Risco PLD: LOW Criou: [DATE] Criou:…" at bounding box center [593, 226] width 703 height 51
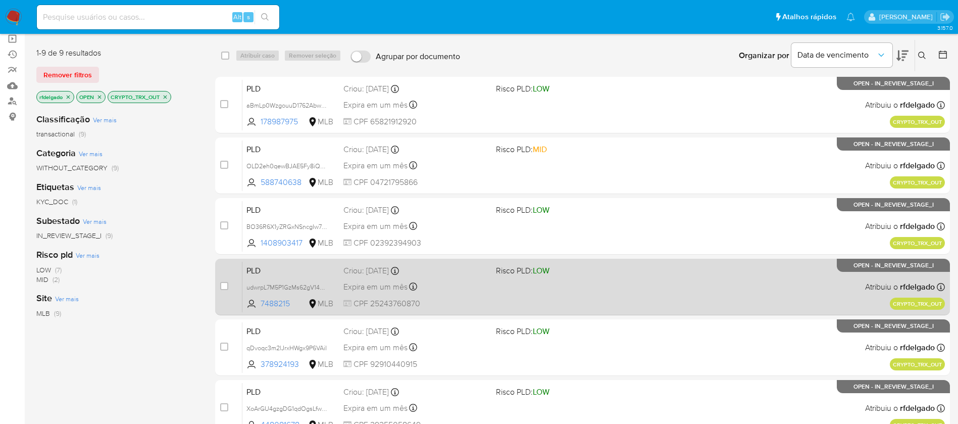
click at [462, 291] on div "Expira em um mês Expira em [DATE] 14:01:01" at bounding box center [415, 287] width 144 height 14
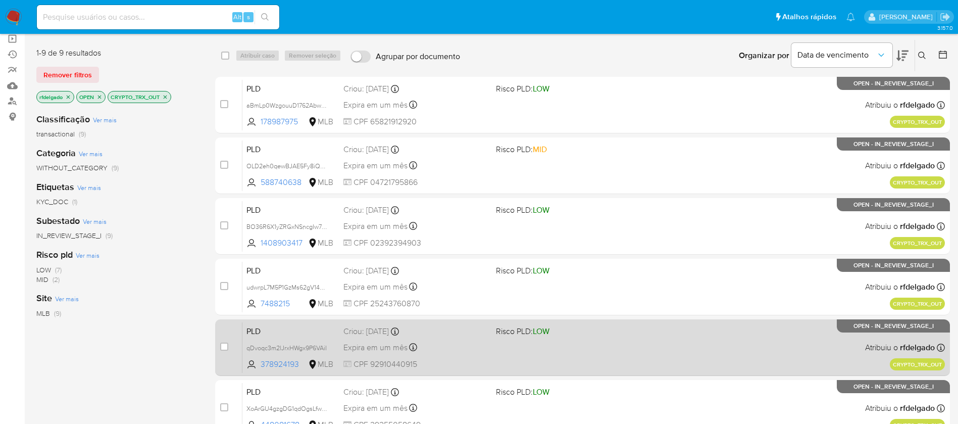
click at [443, 354] on div "PLD qDvoqc3m2lJrxHWgx9P6VAiI 378924193 MLB Risco PLD: LOW Criou: [DATE] Criou: …" at bounding box center [593, 347] width 703 height 51
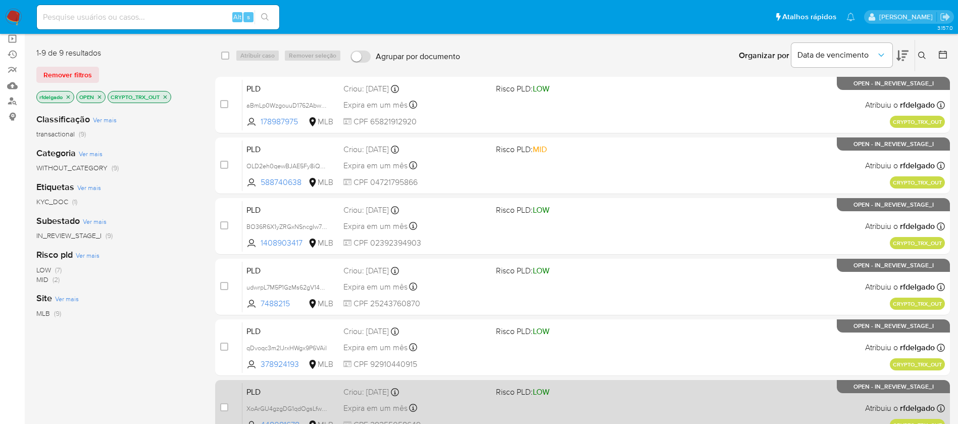
click at [491, 396] on div "PLD XoArGU4gzgDG1qdOgsLfwL80 448081678 MLB Risco PLD: LOW Criou: [DATE] Criou: …" at bounding box center [593, 407] width 703 height 51
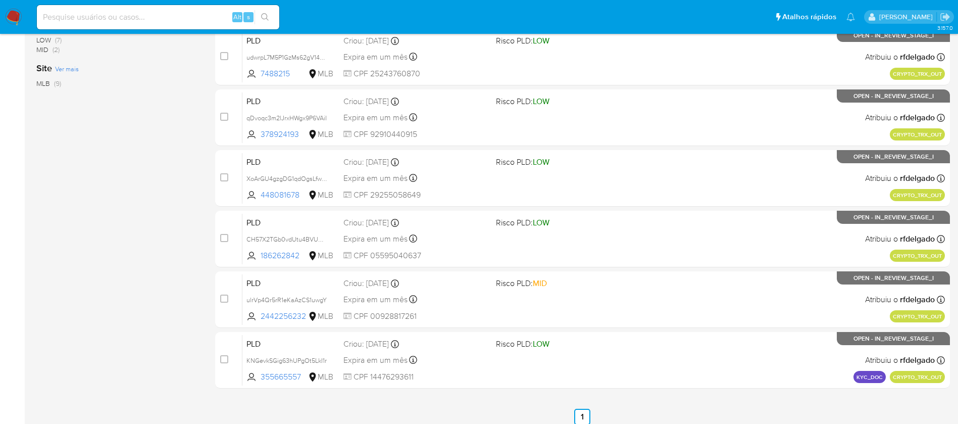
scroll to position [313, 0]
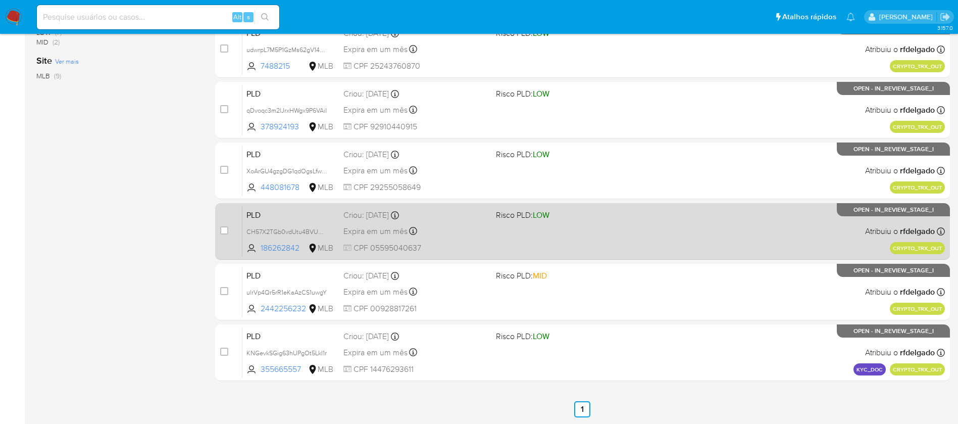
click at [489, 228] on div "PLD CH57X2TGb0vdUtu4BVUGLdOw 186262842 MLB Risco PLD: LOW Criou: [DATE] Criou: …" at bounding box center [593, 231] width 703 height 51
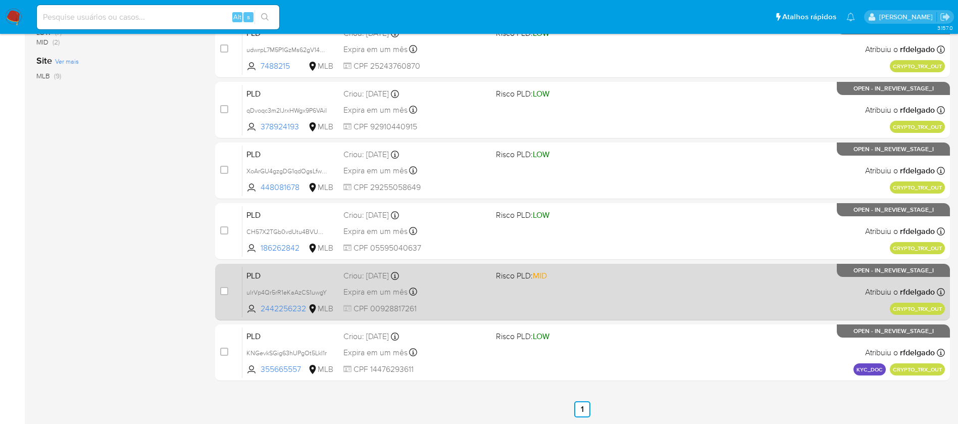
click at [472, 283] on div "PLD ulrVp4Qr5rR1eKaAzCS1uwgY 2442256232 MLB Risco PLD: MID Criou: [DATE] Criou:…" at bounding box center [593, 291] width 703 height 51
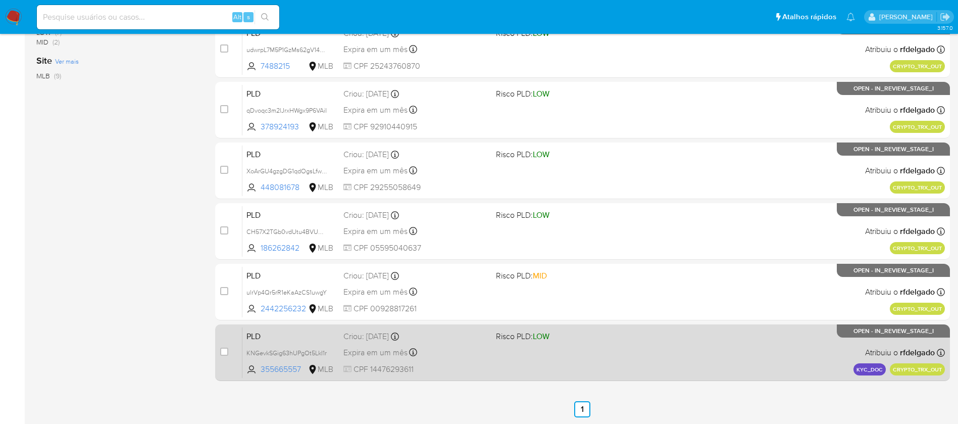
click at [451, 348] on div "Expira em um mês Expira em [DATE] 08:25:15" at bounding box center [415, 353] width 144 height 14
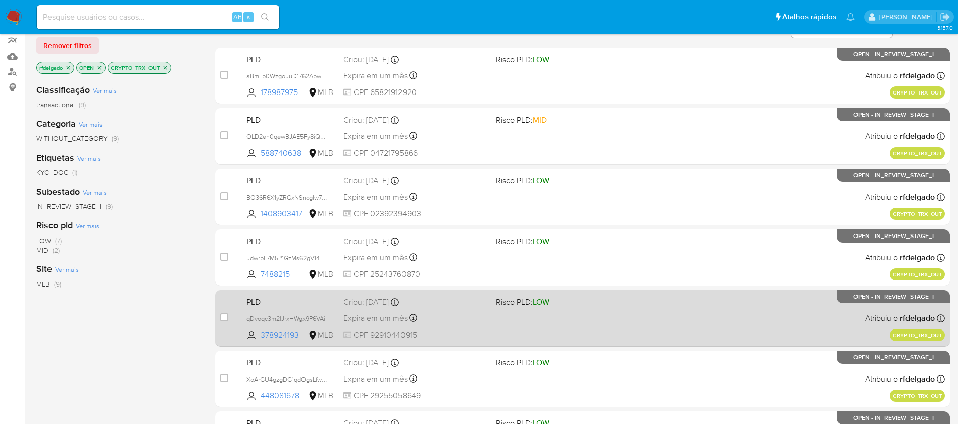
scroll to position [0, 0]
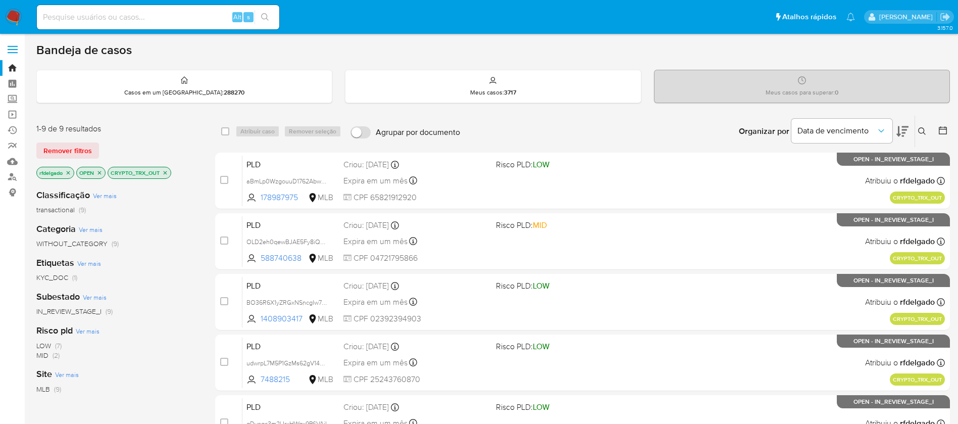
click at [14, 19] on img at bounding box center [13, 17] width 17 height 17
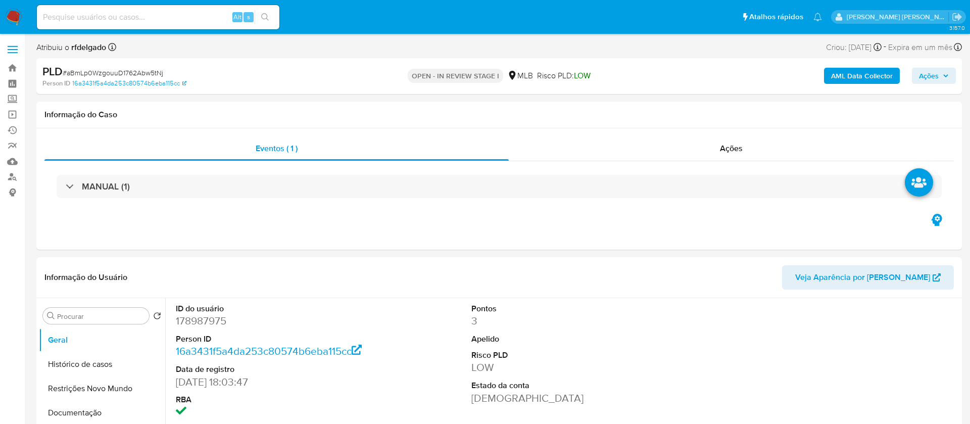
select select "10"
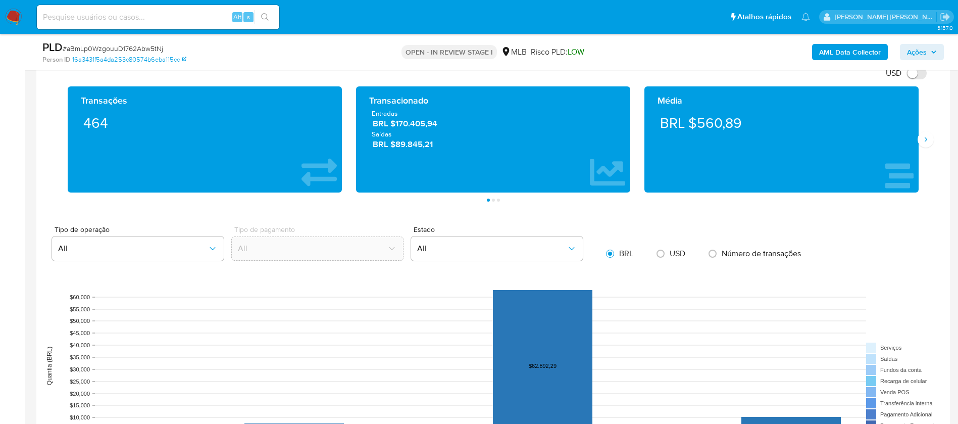
scroll to position [909, 0]
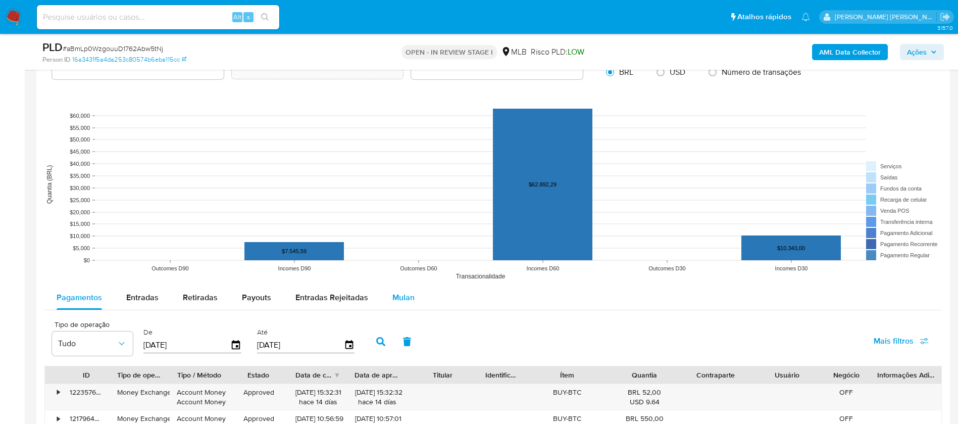
click at [401, 302] on span "Mulan" at bounding box center [403, 297] width 22 height 12
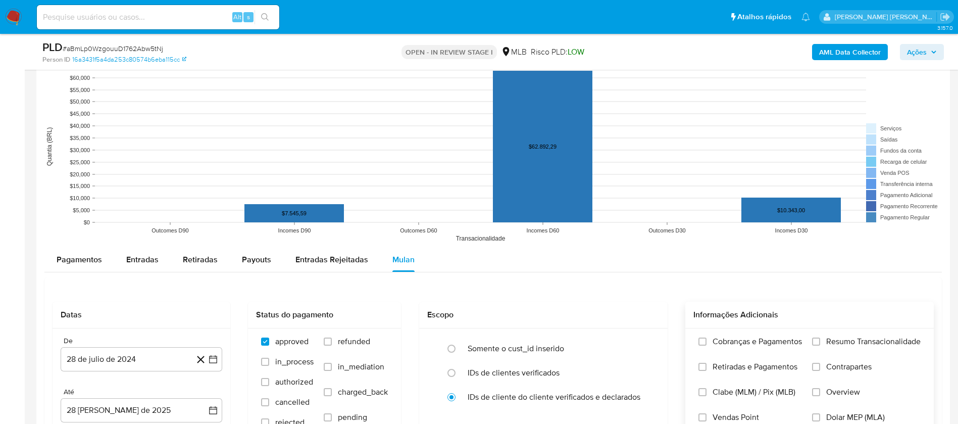
scroll to position [1061, 0]
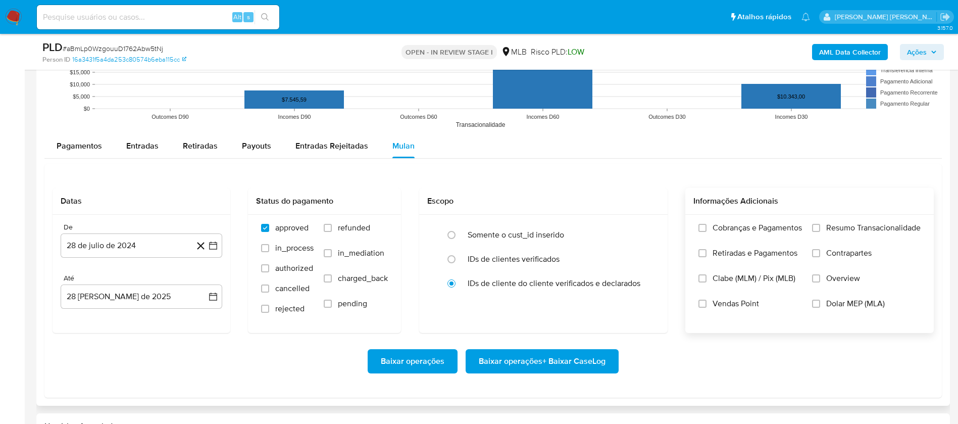
click at [844, 227] on span "Resumo Transacionalidade" at bounding box center [873, 228] width 94 height 10
click at [820, 227] on input "Resumo Transacionalidade" at bounding box center [816, 228] width 8 height 8
click at [746, 302] on span "Vendas Point" at bounding box center [736, 304] width 46 height 10
click at [707, 302] on input "Vendas Point" at bounding box center [703, 304] width 8 height 8
click at [154, 252] on button "28 de julio de 2024" at bounding box center [142, 245] width 162 height 24
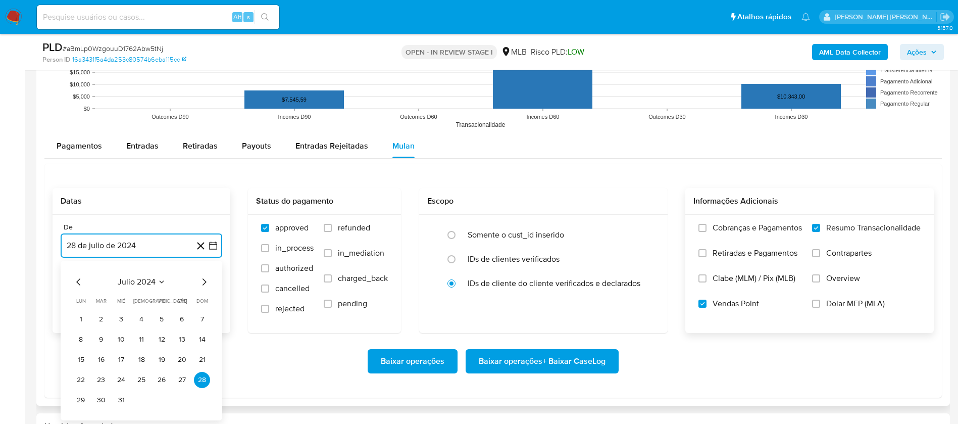
click at [149, 280] on span "julio 2024" at bounding box center [137, 282] width 38 height 10
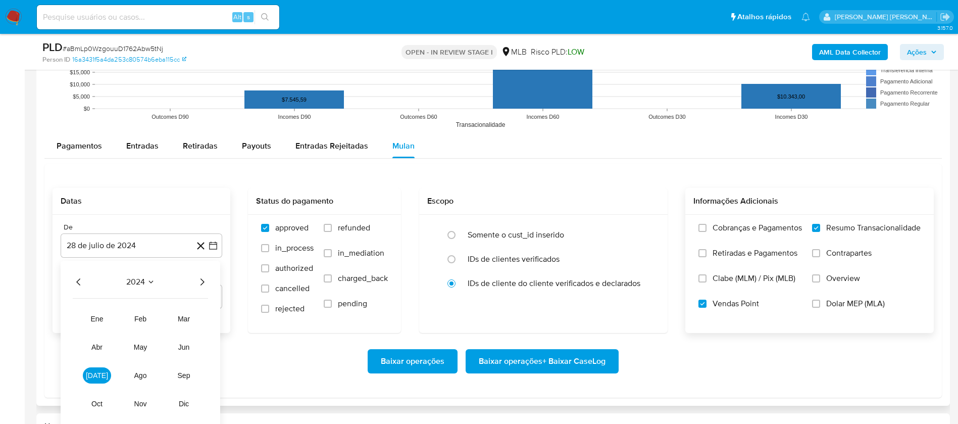
click at [203, 279] on icon "Año siguiente" at bounding box center [202, 282] width 12 height 12
click at [90, 377] on button "[DATE]" at bounding box center [97, 375] width 28 height 16
click at [101, 316] on button "1" at bounding box center [101, 319] width 16 height 16
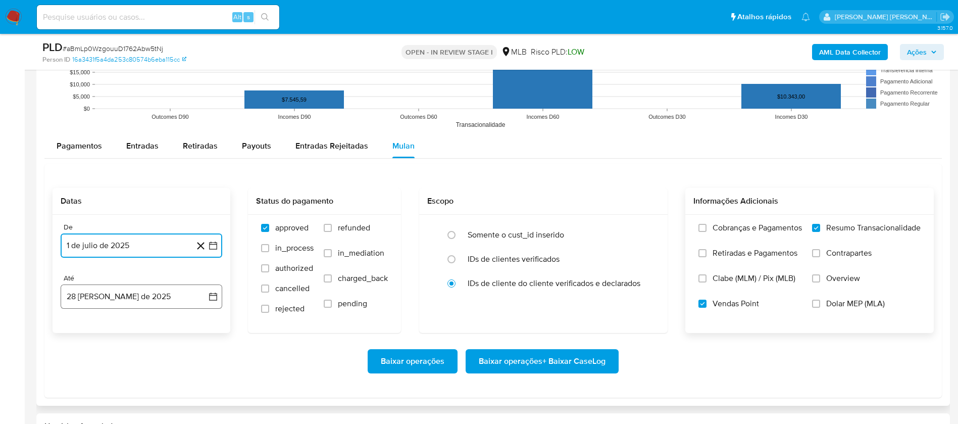
click at [120, 298] on button "28 [PERSON_NAME] de 2025" at bounding box center [142, 296] width 162 height 24
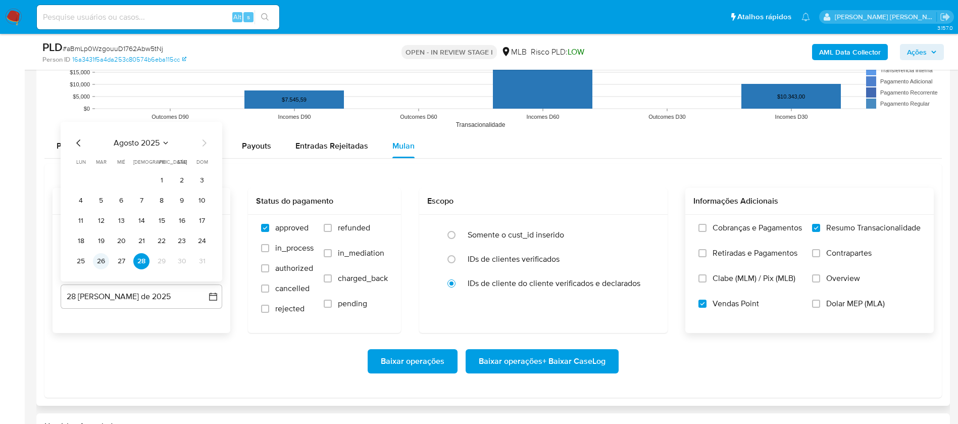
click at [97, 259] on button "26" at bounding box center [101, 261] width 16 height 16
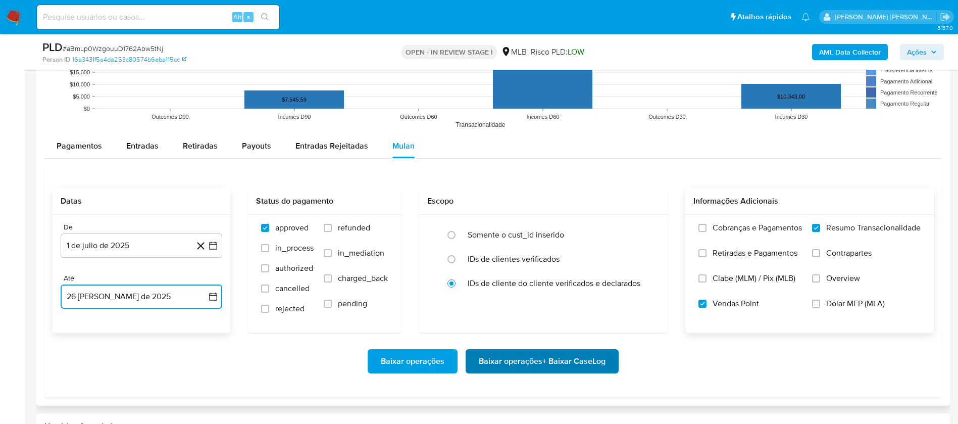
click at [518, 360] on span "Baixar operações + Baixar CaseLog" at bounding box center [542, 361] width 127 height 22
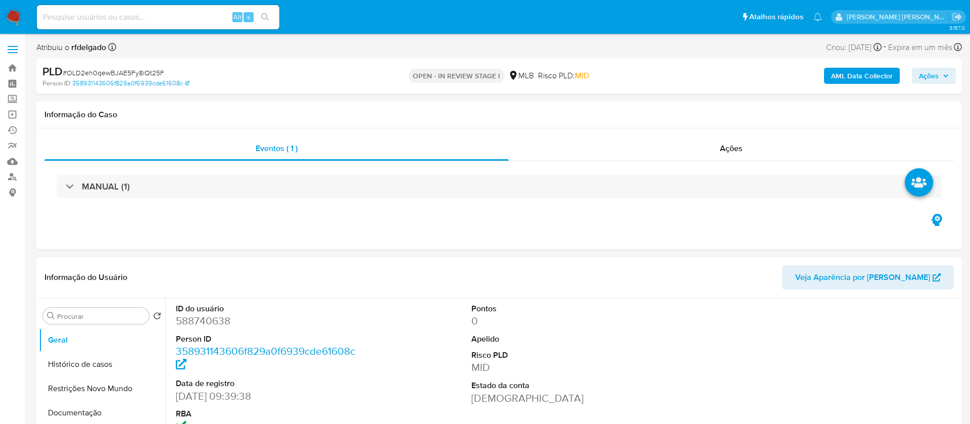
select select "10"
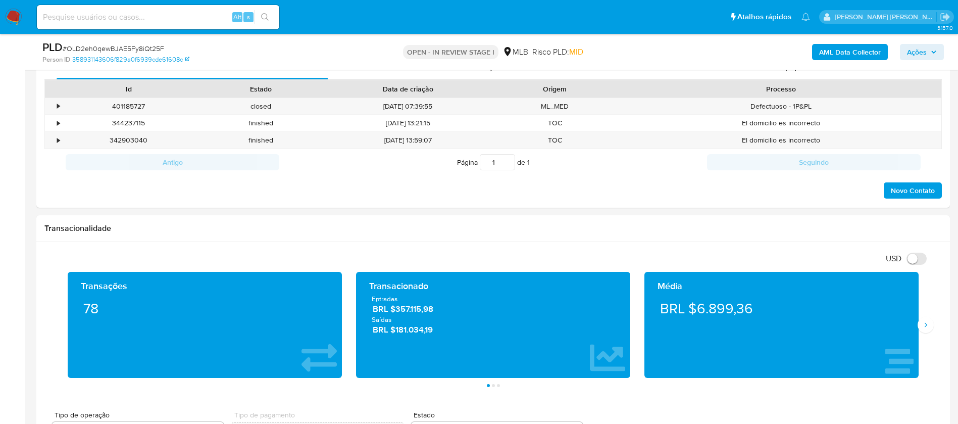
scroll to position [530, 0]
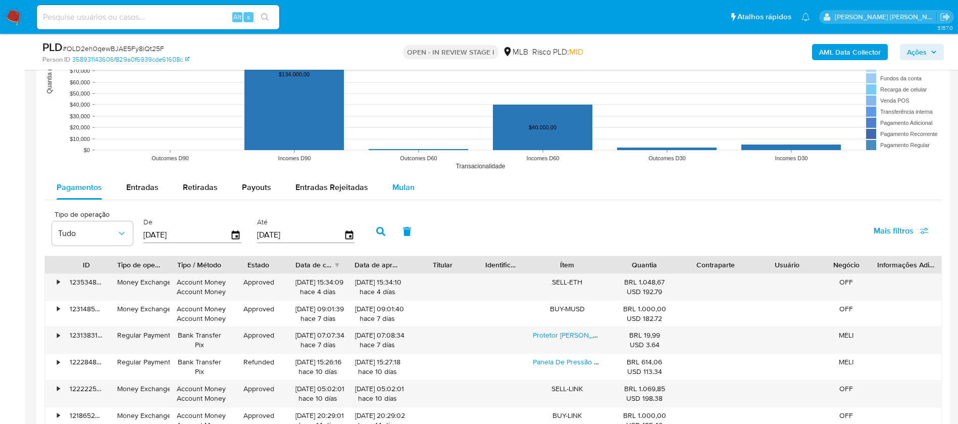
click at [392, 183] on span "Mulan" at bounding box center [403, 187] width 22 height 12
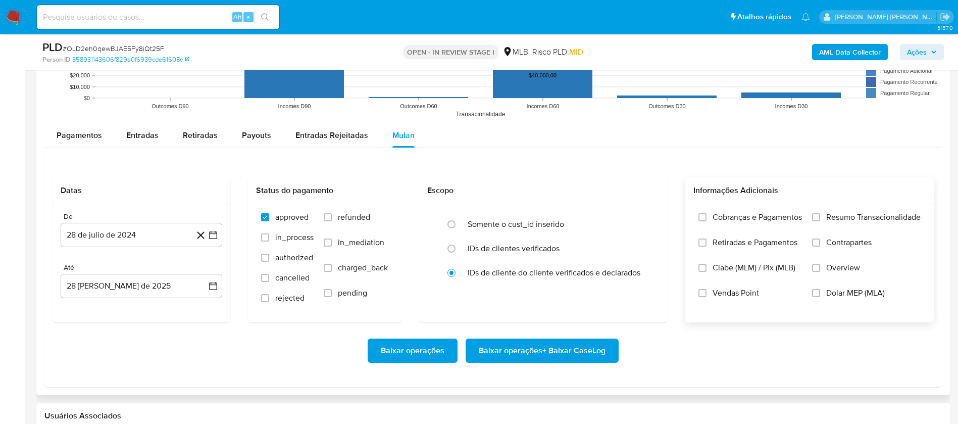
scroll to position [1061, 0]
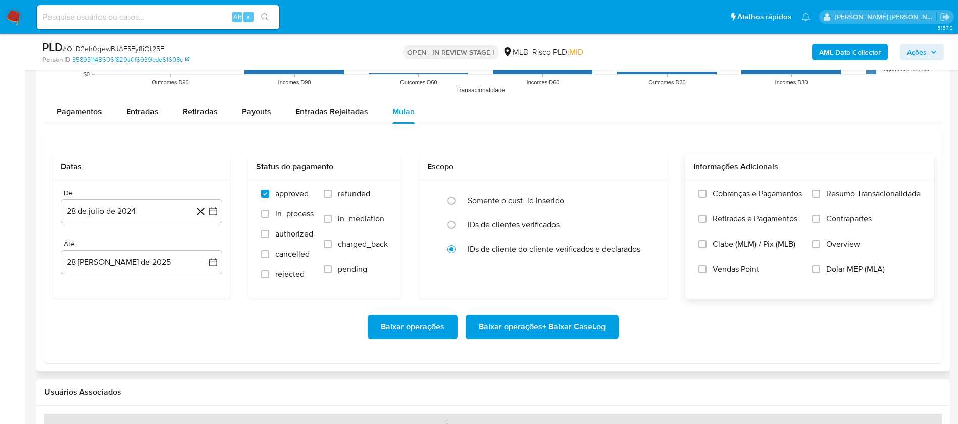
click at [824, 191] on label "Resumo Transacionalidade" at bounding box center [866, 200] width 109 height 25
click at [820, 191] on input "Resumo Transacionalidade" at bounding box center [816, 193] width 8 height 8
click at [704, 271] on input "Vendas Point" at bounding box center [703, 269] width 8 height 8
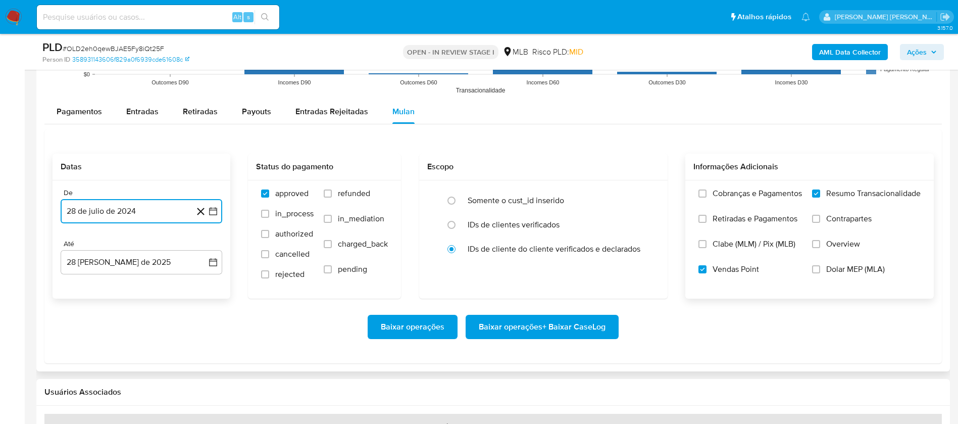
click at [121, 207] on button "28 de julio de 2024" at bounding box center [142, 211] width 162 height 24
click at [140, 247] on span "julio 2024" at bounding box center [137, 247] width 38 height 10
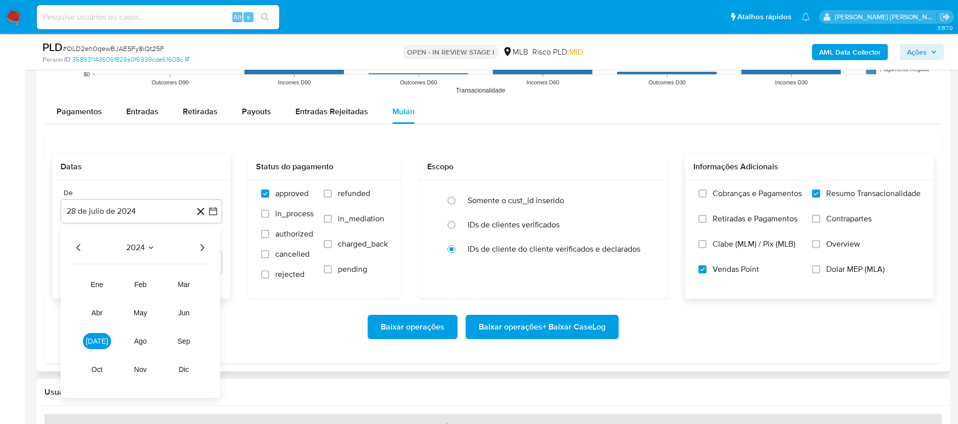
click at [201, 245] on icon "Año siguiente" at bounding box center [202, 247] width 12 height 12
click at [98, 337] on span "[DATE]" at bounding box center [97, 341] width 22 height 8
click at [107, 281] on button "1" at bounding box center [101, 285] width 16 height 16
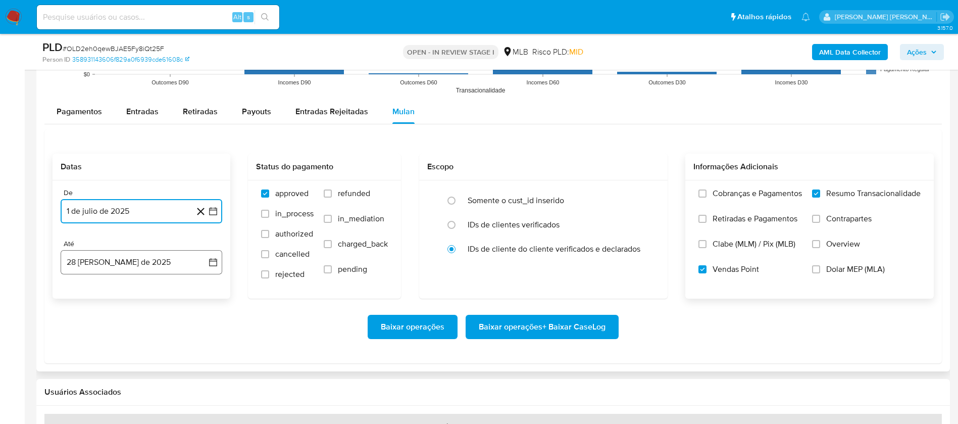
click at [128, 255] on button "28 [PERSON_NAME] de 2025" at bounding box center [142, 262] width 162 height 24
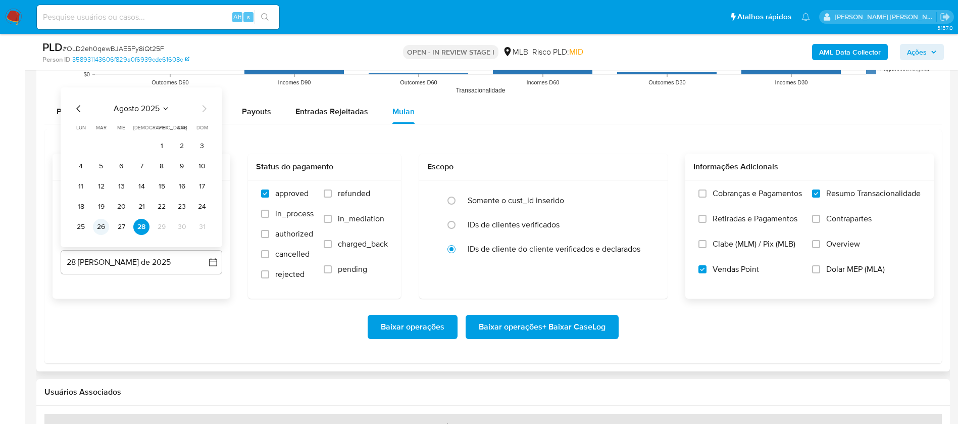
click at [98, 224] on button "26" at bounding box center [101, 227] width 16 height 16
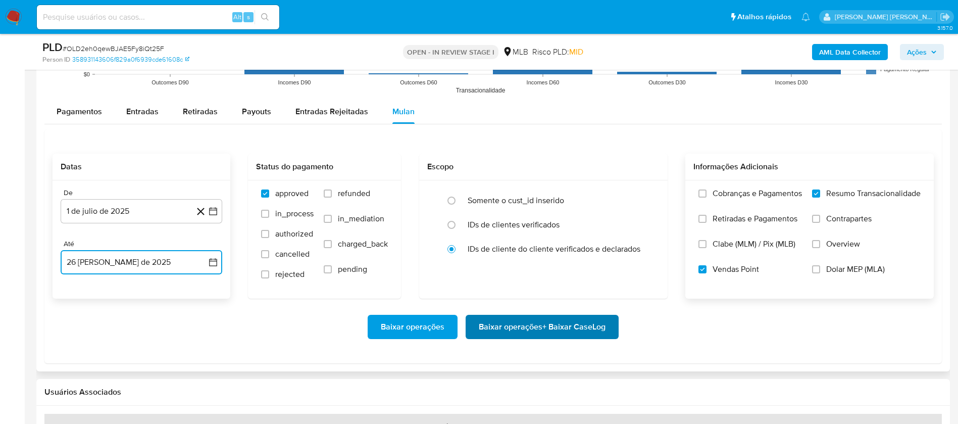
click at [492, 323] on span "Baixar operações + Baixar CaseLog" at bounding box center [542, 327] width 127 height 22
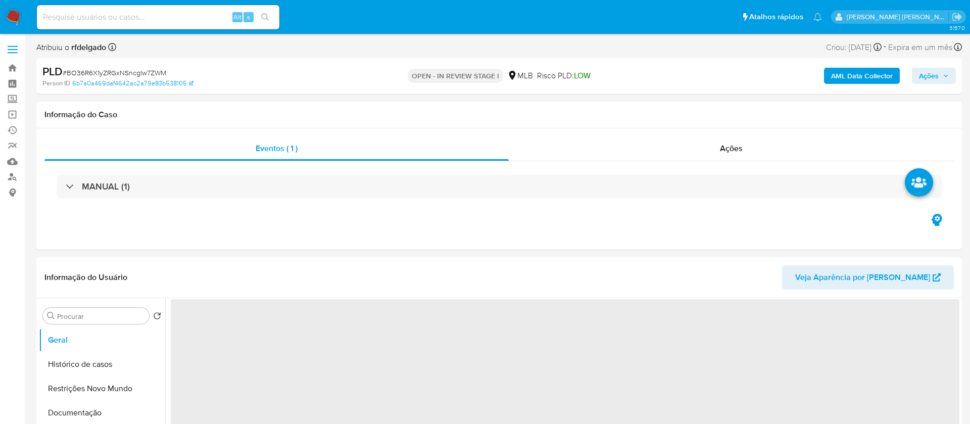
select select "10"
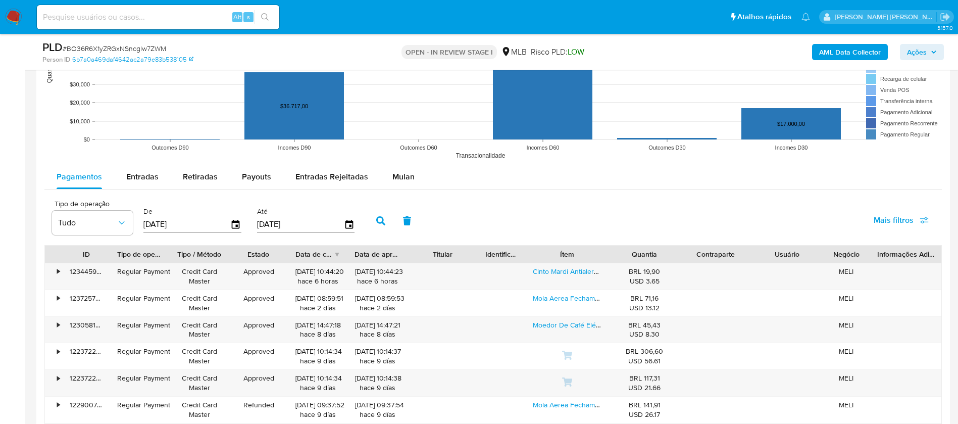
scroll to position [985, 0]
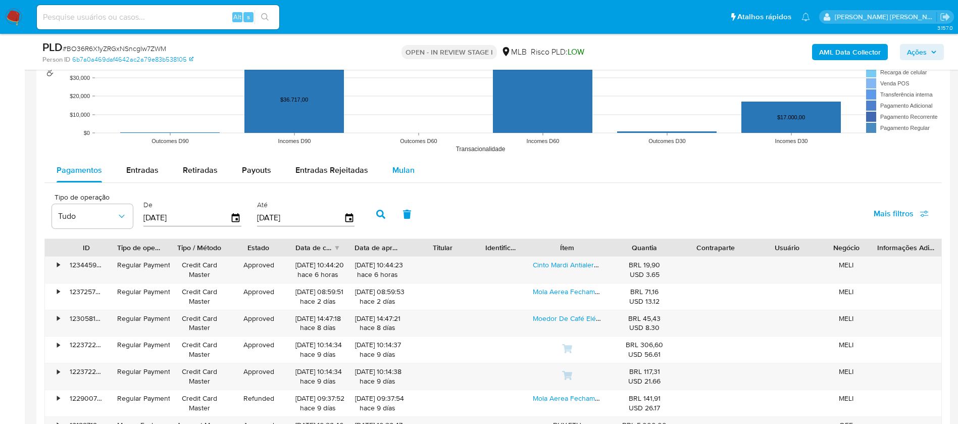
click at [398, 174] on span "Mulan" at bounding box center [403, 170] width 22 height 12
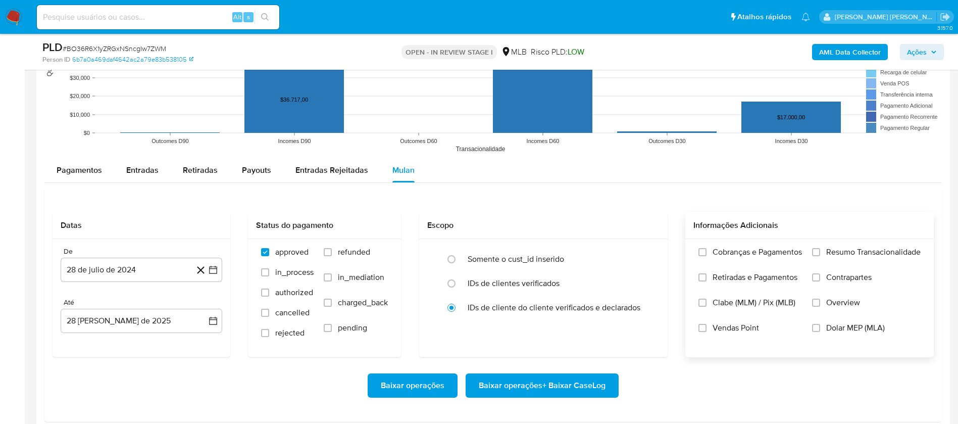
click at [844, 238] on div "Informações Adicionais" at bounding box center [809, 225] width 249 height 27
click at [845, 251] on span "Resumo Transacionalidade" at bounding box center [873, 252] width 94 height 10
click at [820, 251] on input "Resumo Transacionalidade" at bounding box center [816, 252] width 8 height 8
click at [726, 329] on span "Vendas Point" at bounding box center [736, 328] width 46 height 10
click at [707, 329] on input "Vendas Point" at bounding box center [703, 328] width 8 height 8
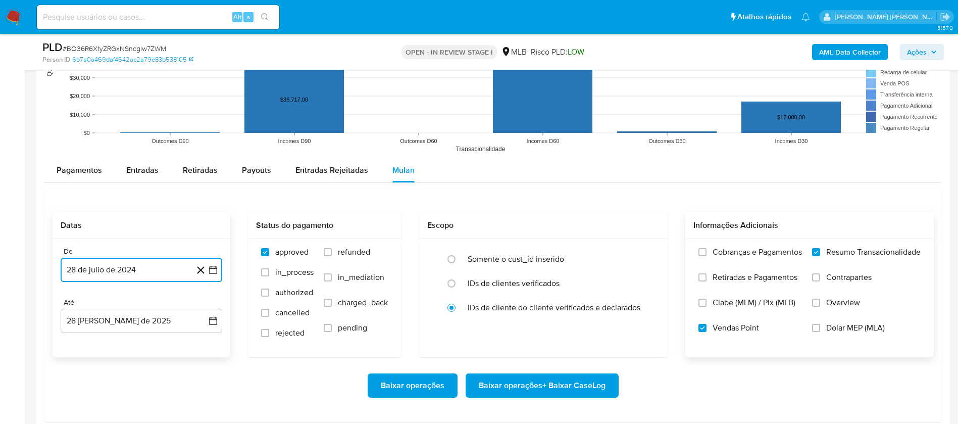
click at [165, 270] on button "28 de julio de 2024" at bounding box center [142, 270] width 162 height 24
click at [137, 111] on span "julio 2024" at bounding box center [137, 116] width 38 height 10
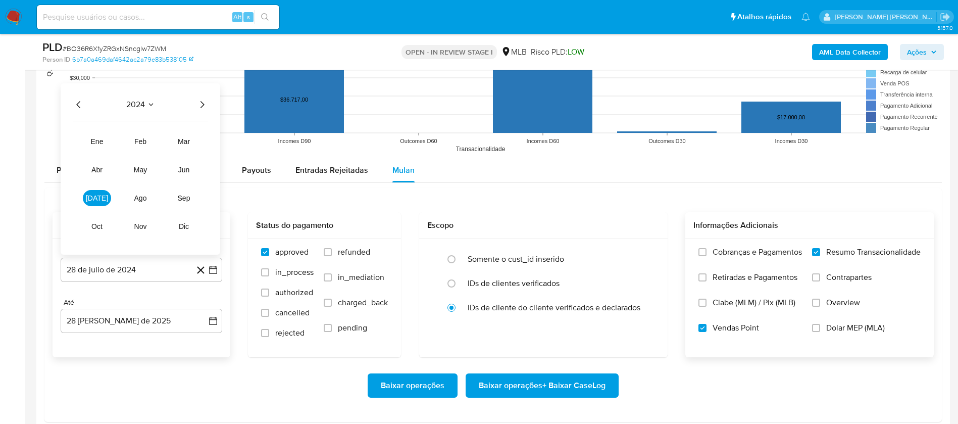
click at [205, 103] on icon "Año siguiente" at bounding box center [202, 104] width 12 height 12
click at [95, 201] on span "[DATE]" at bounding box center [97, 198] width 22 height 8
click at [97, 147] on button "1" at bounding box center [101, 153] width 16 height 16
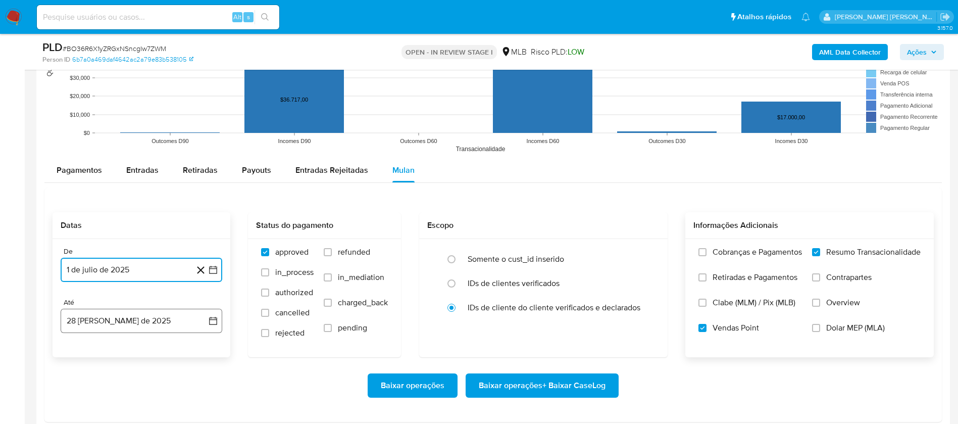
click at [154, 319] on button "28 [PERSON_NAME] de 2025" at bounding box center [142, 321] width 162 height 24
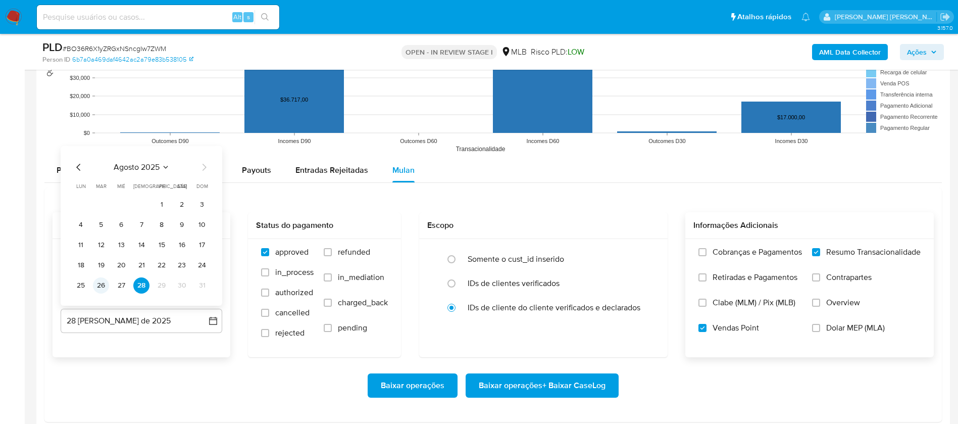
click at [101, 283] on button "26" at bounding box center [101, 285] width 16 height 16
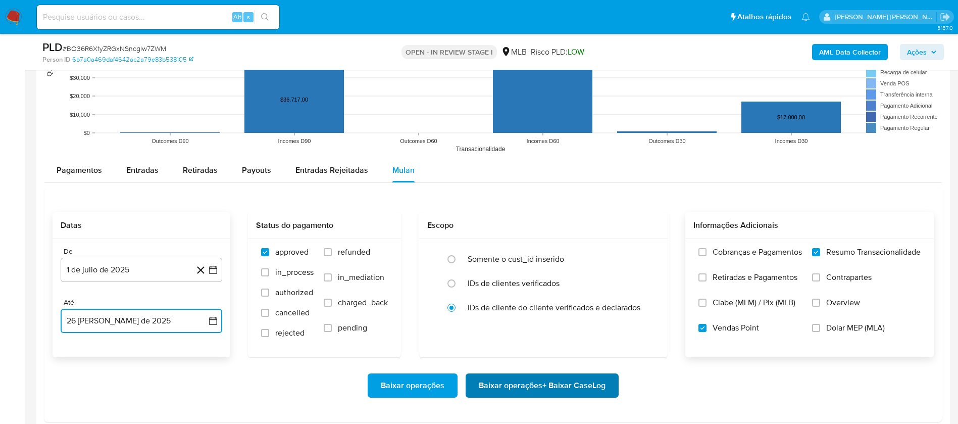
click at [542, 386] on span "Baixar operações + Baixar CaseLog" at bounding box center [542, 385] width 127 height 22
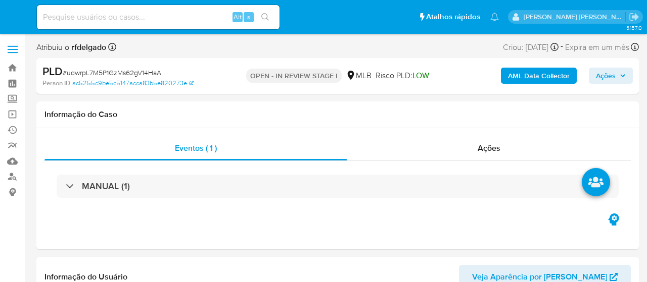
select select "10"
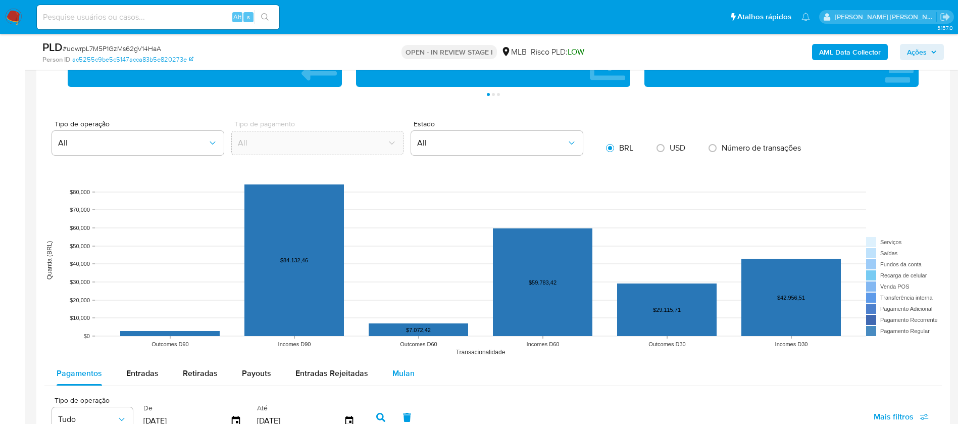
click at [407, 282] on span "Mulan" at bounding box center [403, 373] width 22 height 12
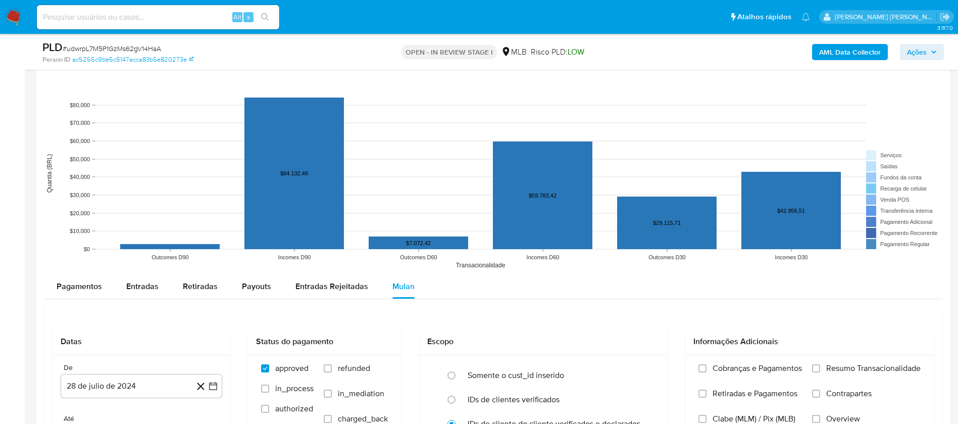
scroll to position [1061, 0]
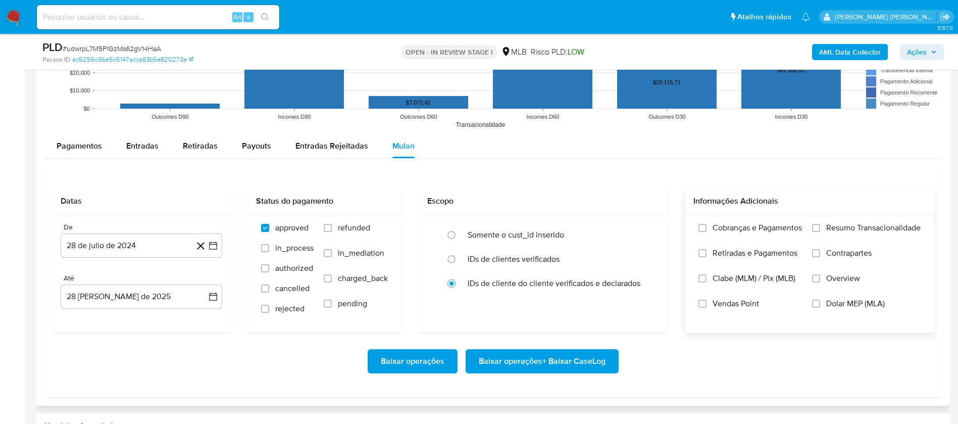
click at [646, 223] on span "Resumo Transacionalidade" at bounding box center [873, 228] width 94 height 10
click at [646, 224] on input "Resumo Transacionalidade" at bounding box center [816, 228] width 8 height 8
drag, startPoint x: 728, startPoint y: 302, endPoint x: 575, endPoint y: 292, distance: 152.8
click at [646, 282] on span "Vendas Point" at bounding box center [736, 304] width 46 height 10
click at [125, 245] on button "28 de julio de 2024" at bounding box center [142, 245] width 162 height 24
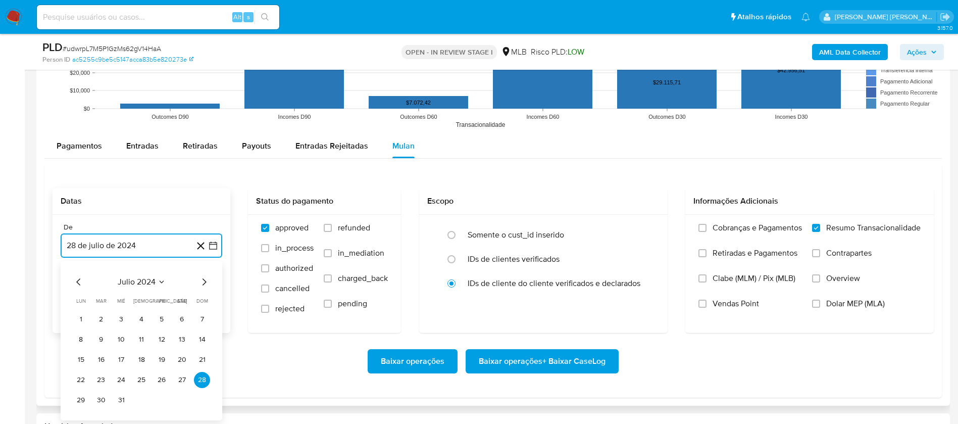
click at [143, 277] on span "julio 2024" at bounding box center [137, 282] width 38 height 10
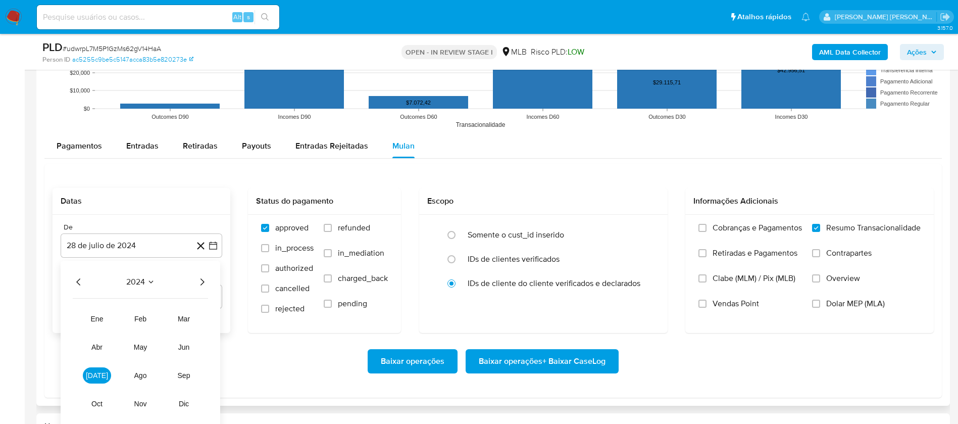
click at [199, 280] on icon "Año siguiente" at bounding box center [202, 282] width 12 height 12
click at [101, 282] on span "[DATE]" at bounding box center [97, 375] width 22 height 8
click at [103, 282] on button "1" at bounding box center [101, 319] width 16 height 16
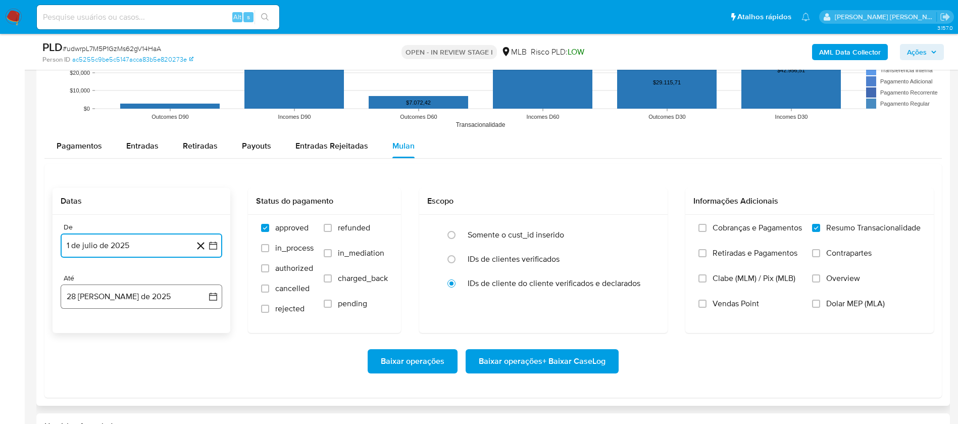
click at [124, 282] on button "28 [PERSON_NAME] de 2025" at bounding box center [142, 296] width 162 height 24
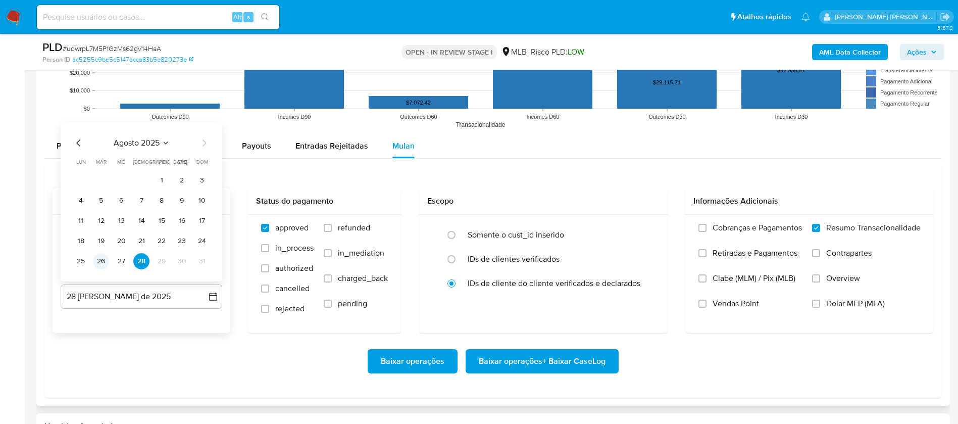
click at [98, 257] on button "26" at bounding box center [101, 261] width 16 height 16
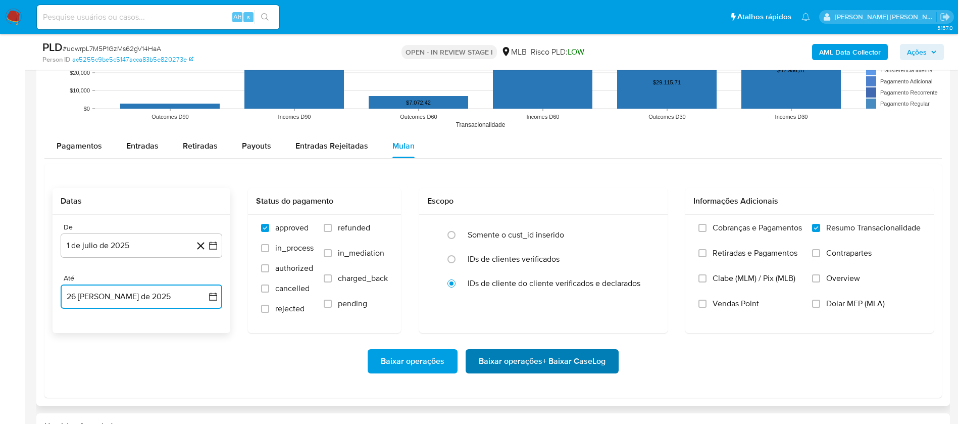
click at [589, 282] on span "Baixar operações + Baixar CaseLog" at bounding box center [542, 361] width 127 height 22
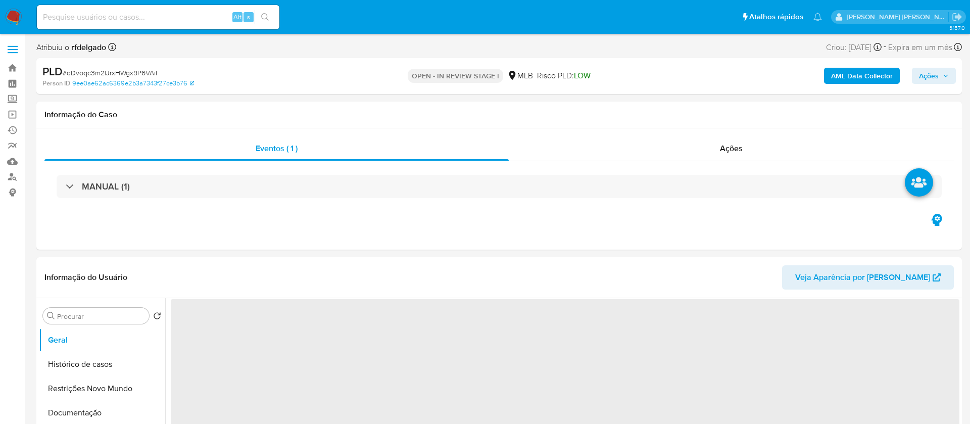
select select "10"
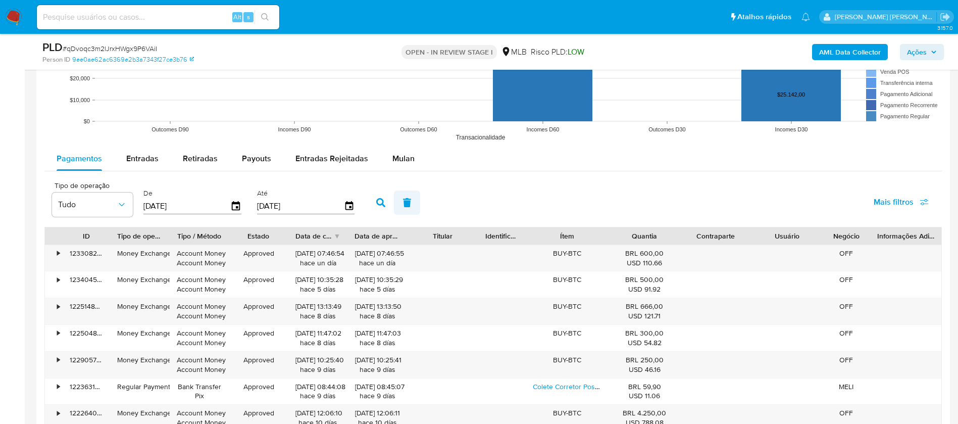
scroll to position [1061, 0]
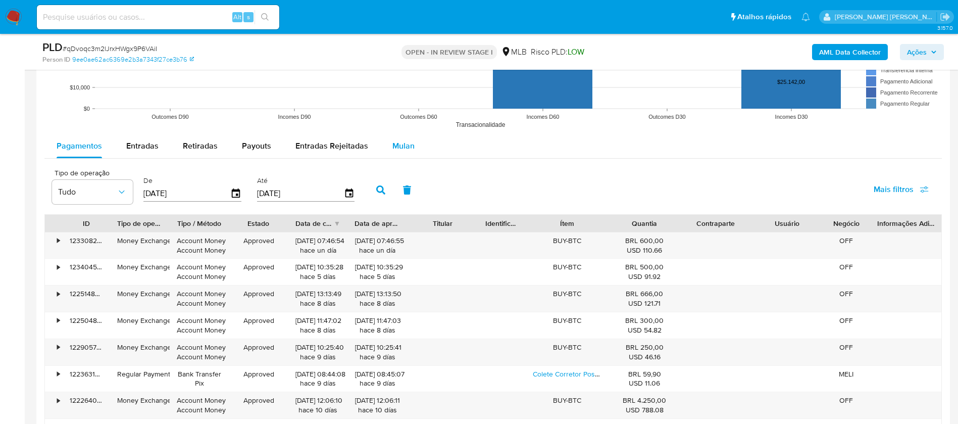
click at [399, 145] on span "Mulan" at bounding box center [403, 146] width 22 height 12
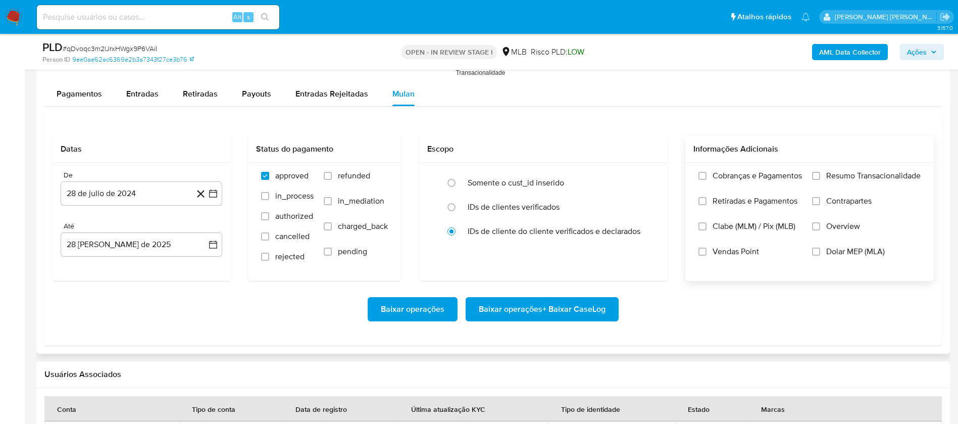
scroll to position [1137, 0]
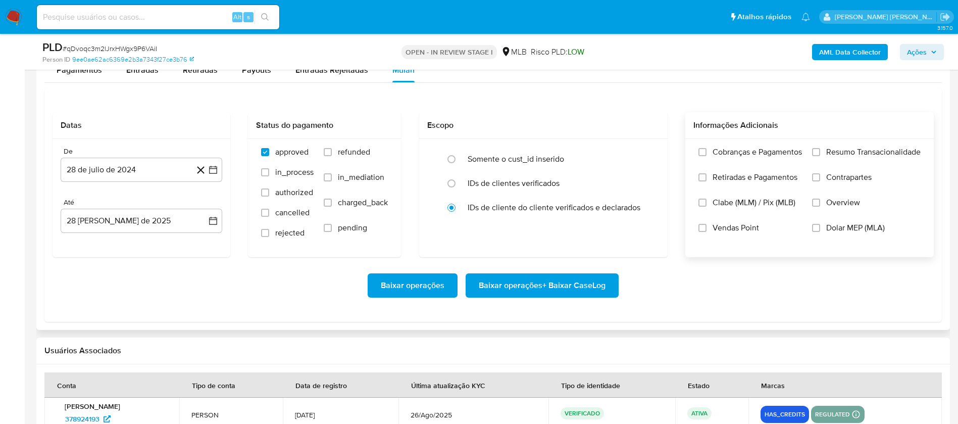
click at [837, 149] on span "Resumo Transacionalidade" at bounding box center [873, 152] width 94 height 10
click at [820, 149] on input "Resumo Transacionalidade" at bounding box center [816, 152] width 8 height 8
click at [737, 229] on span "Vendas Point" at bounding box center [736, 228] width 46 height 10
click at [707, 229] on input "Vendas Point" at bounding box center [703, 228] width 8 height 8
click at [124, 174] on button "28 de julio de 2024" at bounding box center [142, 170] width 162 height 24
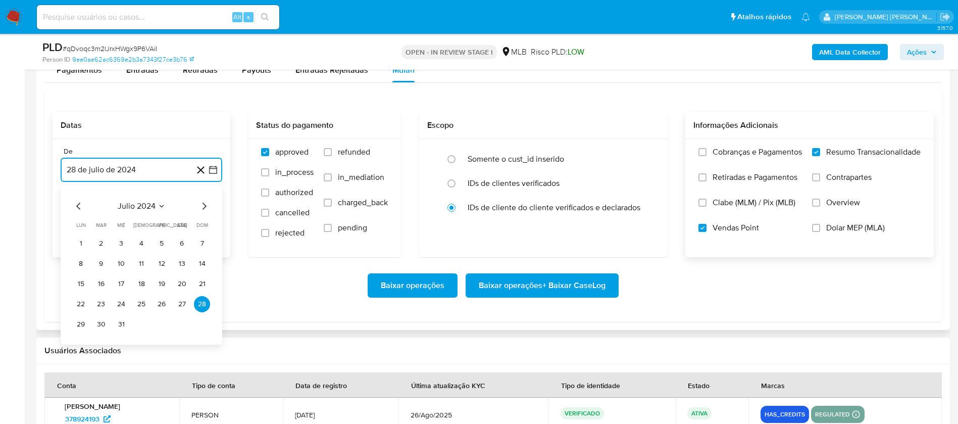
click at [135, 207] on span "julio 2024" at bounding box center [137, 206] width 38 height 10
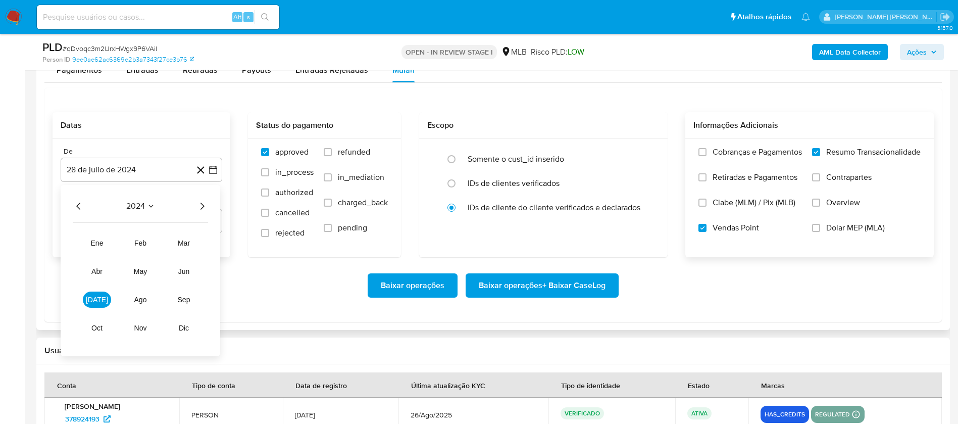
click at [200, 209] on icon "Año siguiente" at bounding box center [202, 206] width 12 height 12
click at [96, 301] on span "[DATE]" at bounding box center [97, 299] width 22 height 8
click at [100, 242] on button "1" at bounding box center [101, 243] width 16 height 16
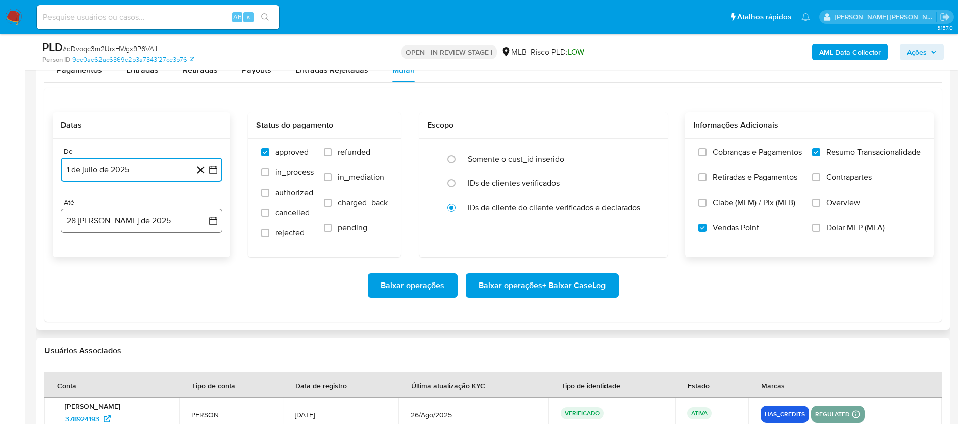
click at [114, 220] on button "28 [PERSON_NAME] de 2025" at bounding box center [142, 221] width 162 height 24
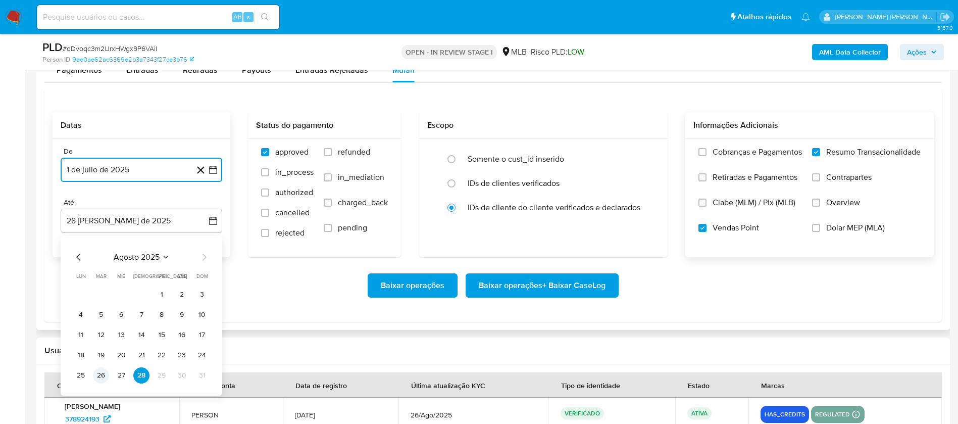
click at [102, 375] on button "26" at bounding box center [101, 375] width 16 height 16
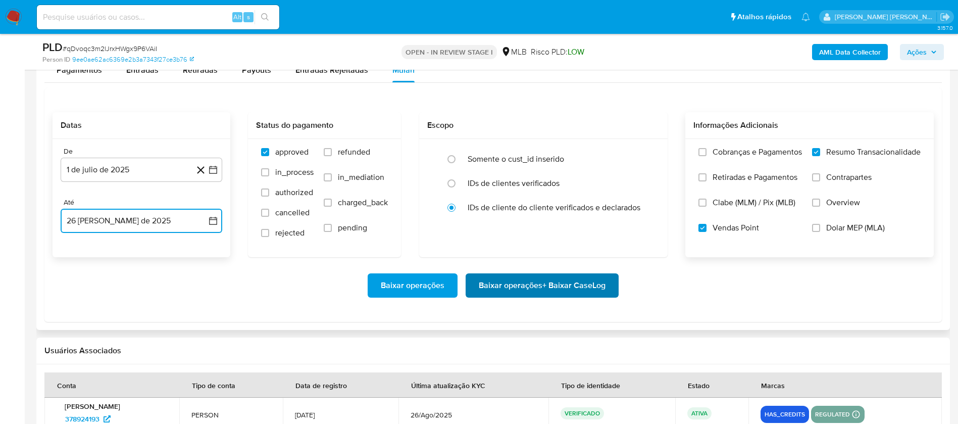
click at [515, 295] on span "Baixar operações + Baixar CaseLog" at bounding box center [542, 285] width 127 height 22
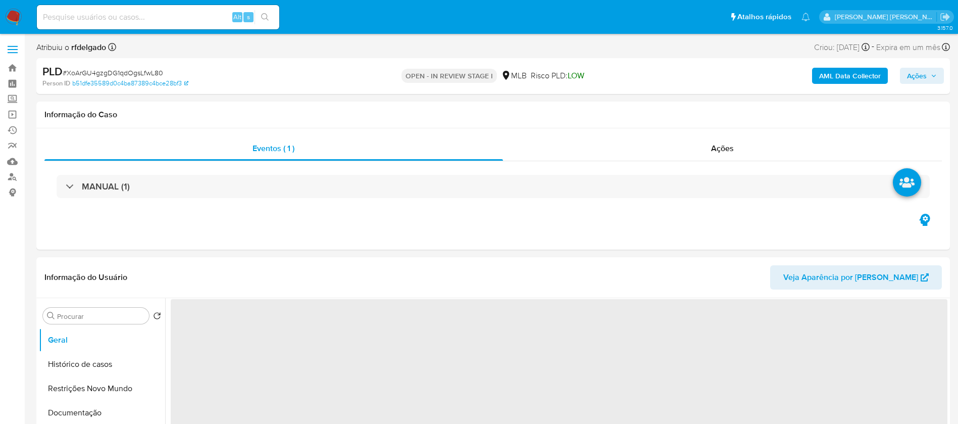
select select "10"
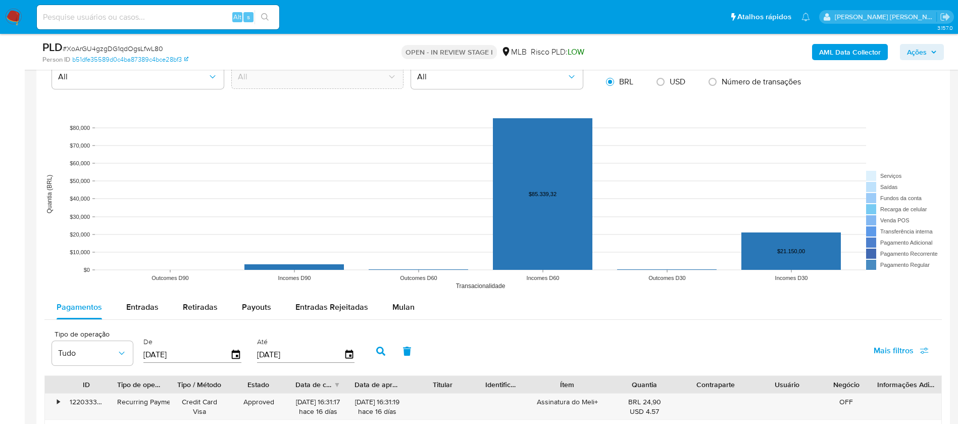
scroll to position [985, 0]
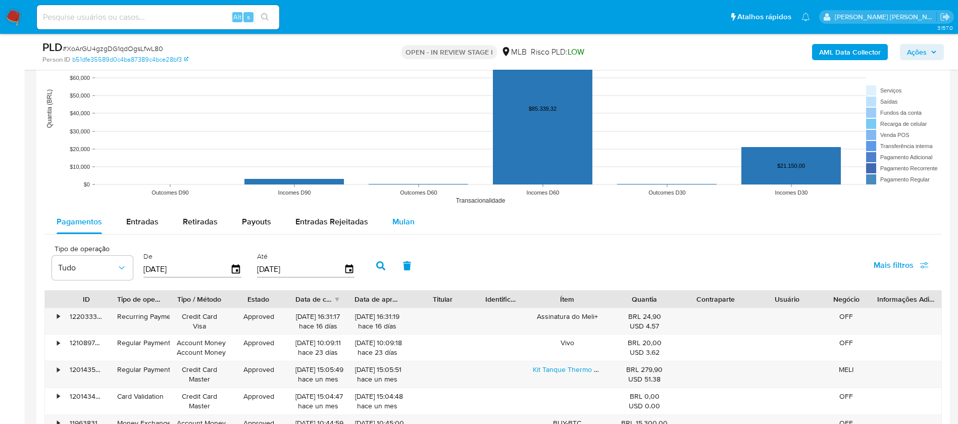
click at [404, 217] on span "Mulan" at bounding box center [403, 222] width 22 height 12
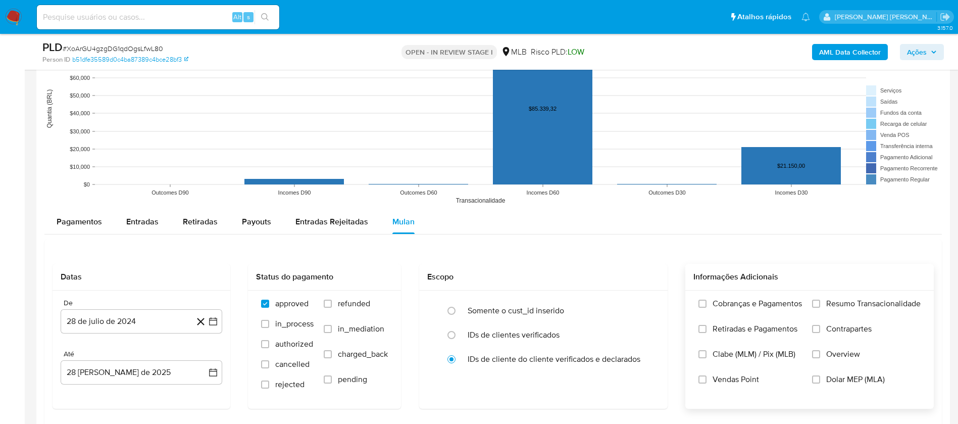
scroll to position [1061, 0]
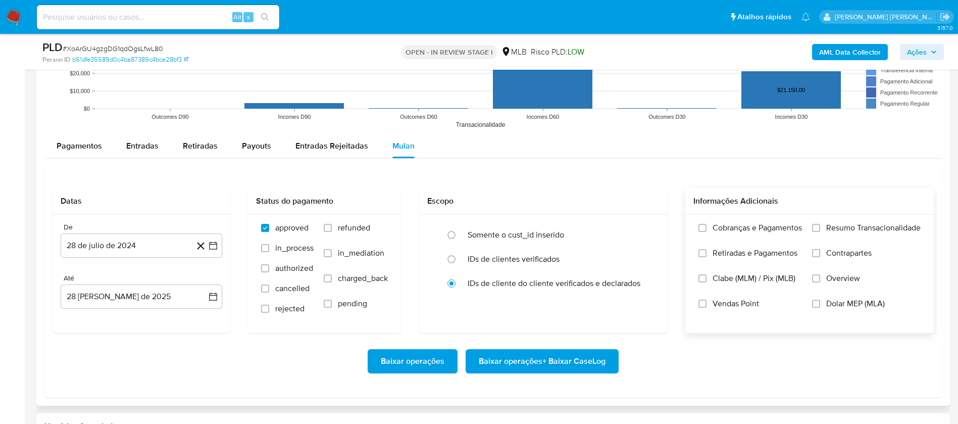
click at [823, 228] on label "Resumo Transacionalidade" at bounding box center [866, 235] width 109 height 25
click at [820, 228] on input "Resumo Transacionalidade" at bounding box center [816, 228] width 8 height 8
click at [744, 303] on span "Vendas Point" at bounding box center [736, 304] width 46 height 10
click at [707, 303] on input "Vendas Point" at bounding box center [703, 304] width 8 height 8
click at [88, 249] on button "28 de julio de 2024" at bounding box center [142, 245] width 162 height 24
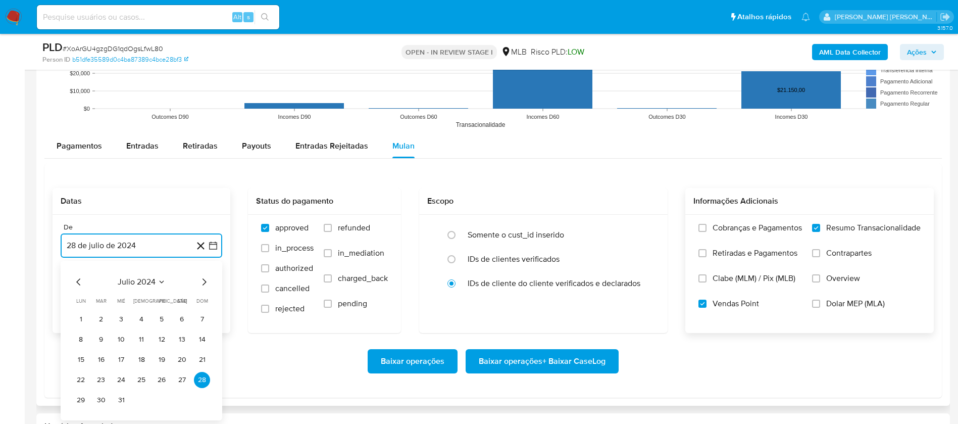
click at [125, 282] on span "julio 2024" at bounding box center [137, 282] width 38 height 10
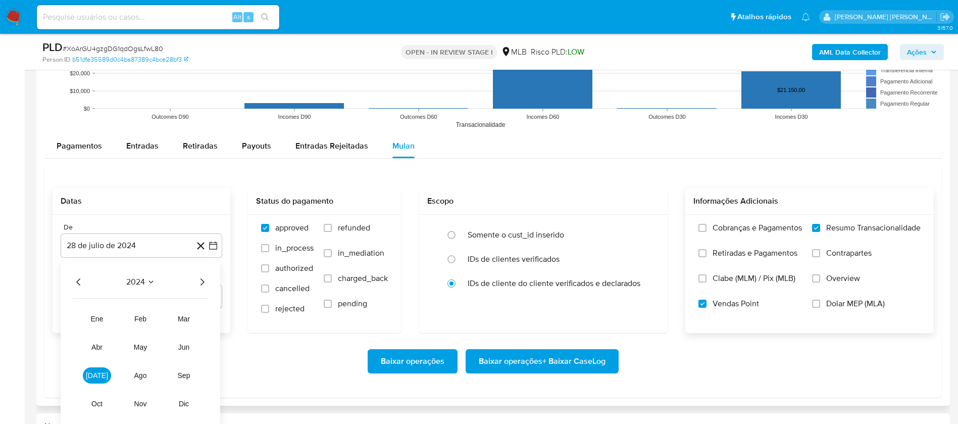
click at [201, 279] on icon "Año siguiente" at bounding box center [203, 281] width 4 height 7
click at [96, 373] on span "jul" at bounding box center [97, 375] width 22 height 8
click at [103, 313] on button "1" at bounding box center [101, 319] width 16 height 16
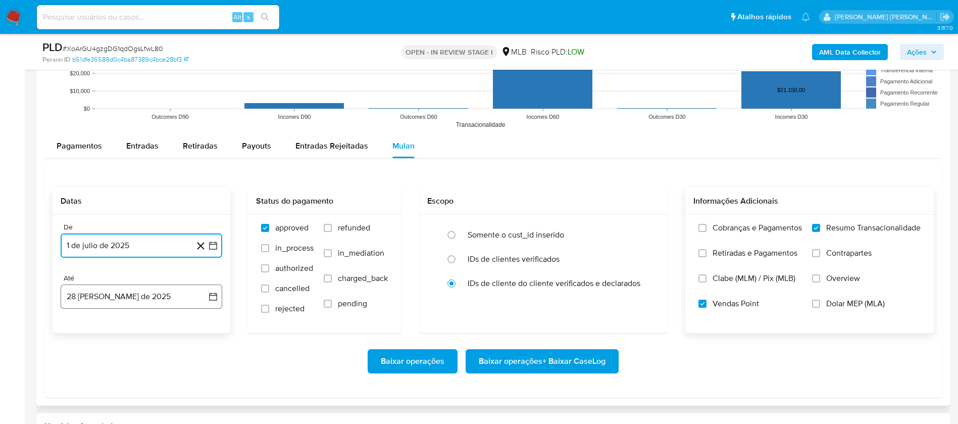
click at [116, 291] on button "28 de agosto de 2025" at bounding box center [142, 296] width 162 height 24
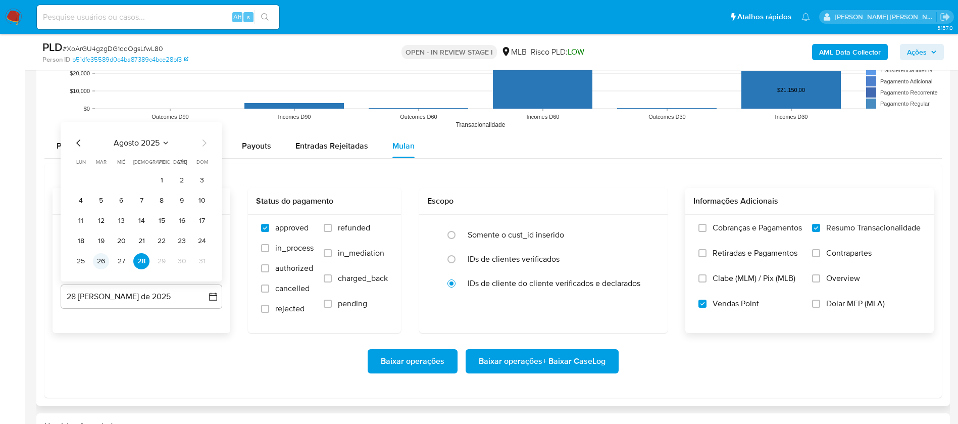
click at [97, 258] on button "26" at bounding box center [101, 261] width 16 height 16
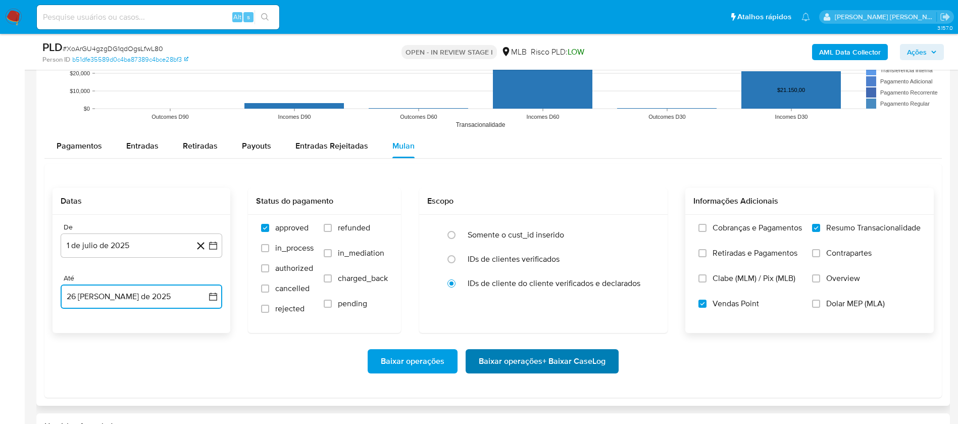
click at [497, 355] on span "Baixar operações + Baixar CaseLog" at bounding box center [542, 361] width 127 height 22
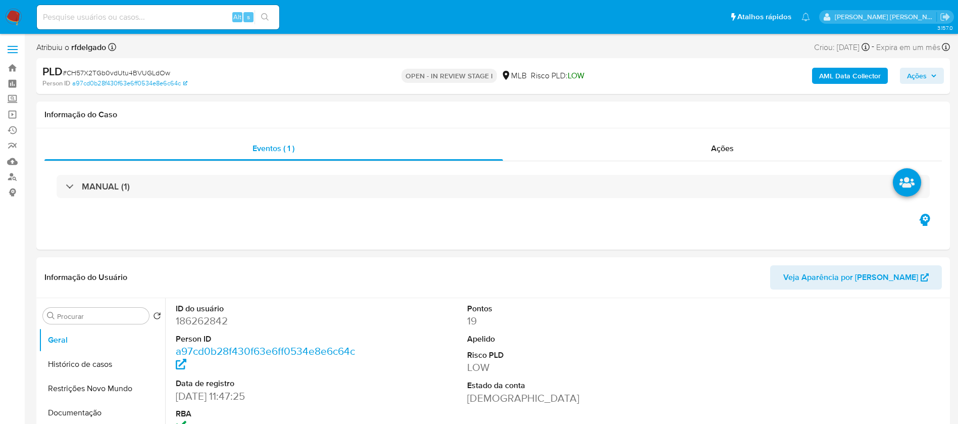
select select "10"
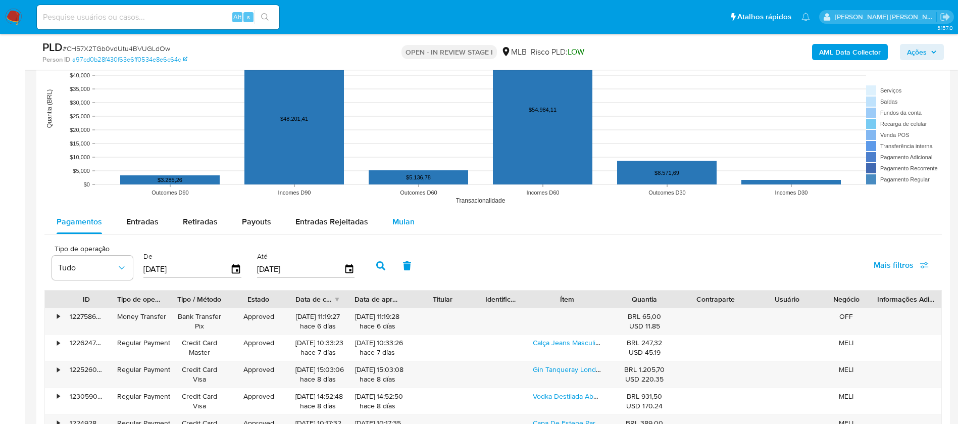
click at [408, 224] on span "Mulan" at bounding box center [403, 222] width 22 height 12
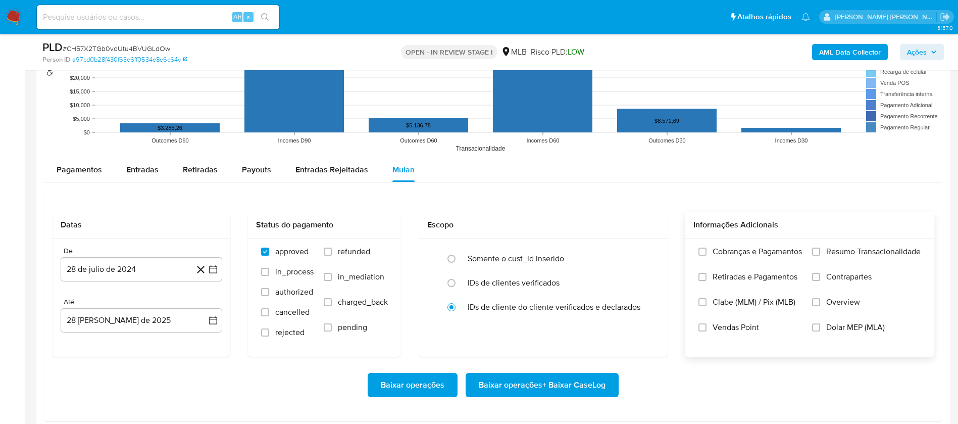
scroll to position [1061, 0]
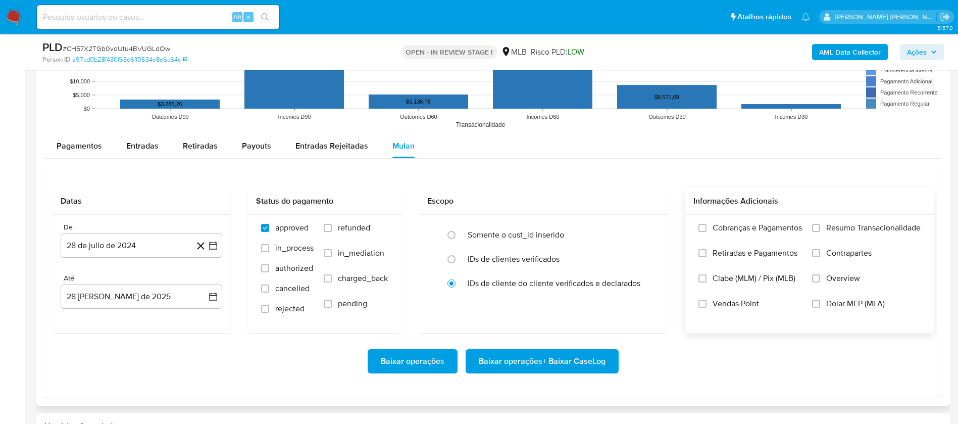
click at [846, 224] on span "Resumo Transacionalidade" at bounding box center [873, 228] width 94 height 10
click at [820, 224] on input "Resumo Transacionalidade" at bounding box center [816, 228] width 8 height 8
click at [746, 301] on span "Vendas Point" at bounding box center [736, 304] width 46 height 10
click at [707, 301] on input "Vendas Point" at bounding box center [703, 304] width 8 height 8
click at [107, 249] on button "28 de julio de 2024" at bounding box center [142, 245] width 162 height 24
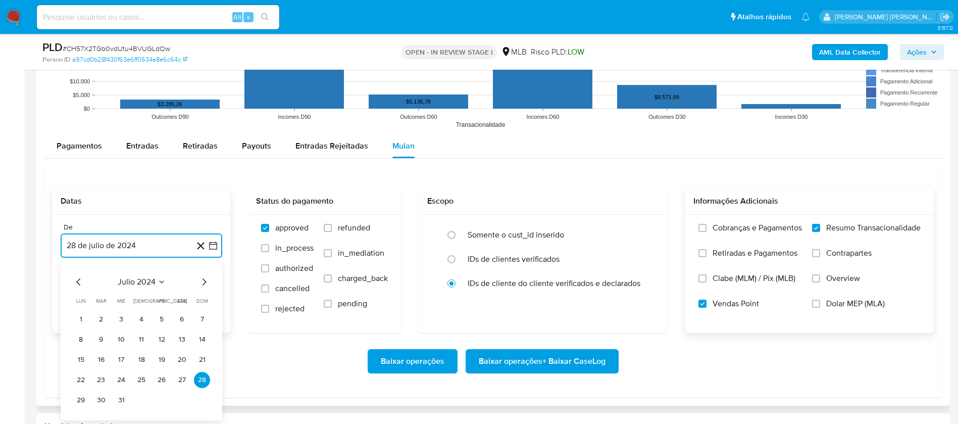
click at [142, 277] on span "julio 2024" at bounding box center [137, 282] width 38 height 10
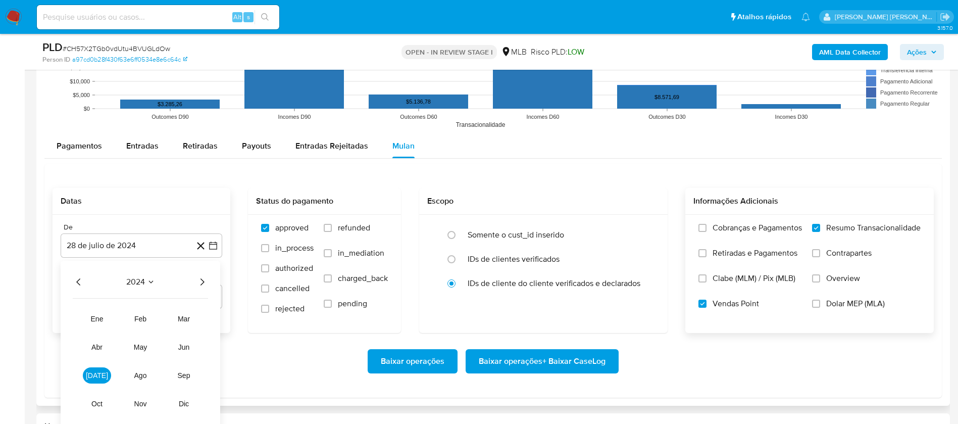
click at [201, 279] on icon "Año siguiente" at bounding box center [202, 282] width 12 height 12
click at [100, 374] on span "[DATE]" at bounding box center [97, 375] width 22 height 8
click at [101, 312] on button "1" at bounding box center [101, 319] width 16 height 16
click at [111, 281] on div "Até" at bounding box center [142, 278] width 162 height 9
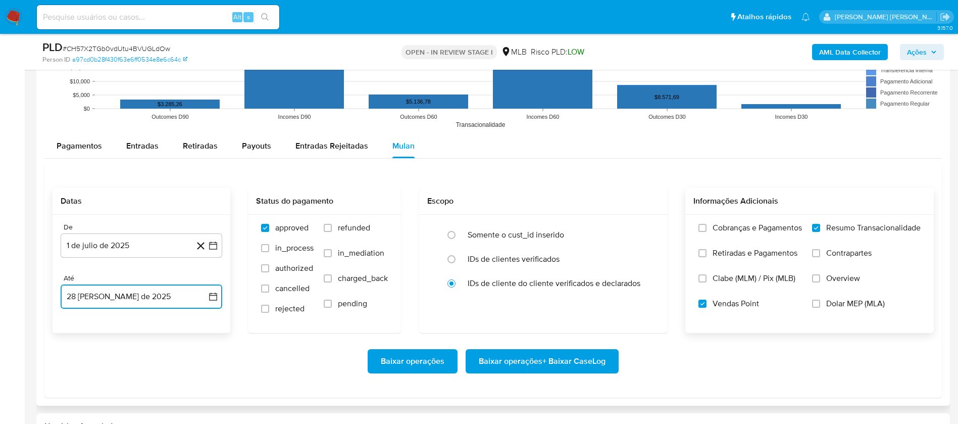
click at [115, 295] on button "28 [PERSON_NAME] de 2025" at bounding box center [142, 296] width 162 height 24
click at [96, 257] on button "26" at bounding box center [101, 261] width 16 height 16
click at [566, 358] on span "Baixar operações + Baixar CaseLog" at bounding box center [542, 361] width 127 height 22
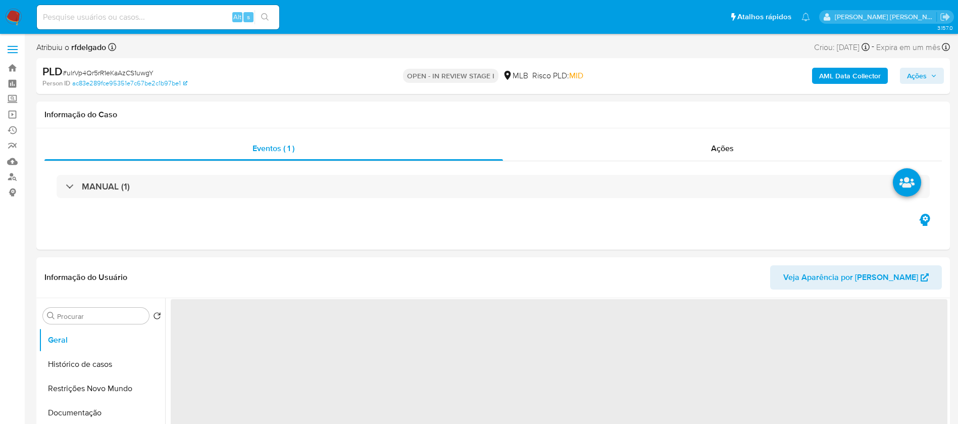
select select "10"
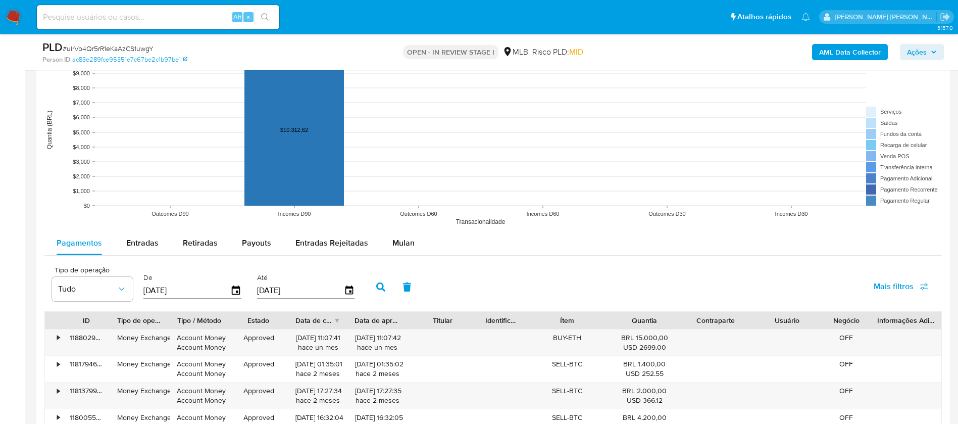
scroll to position [1061, 0]
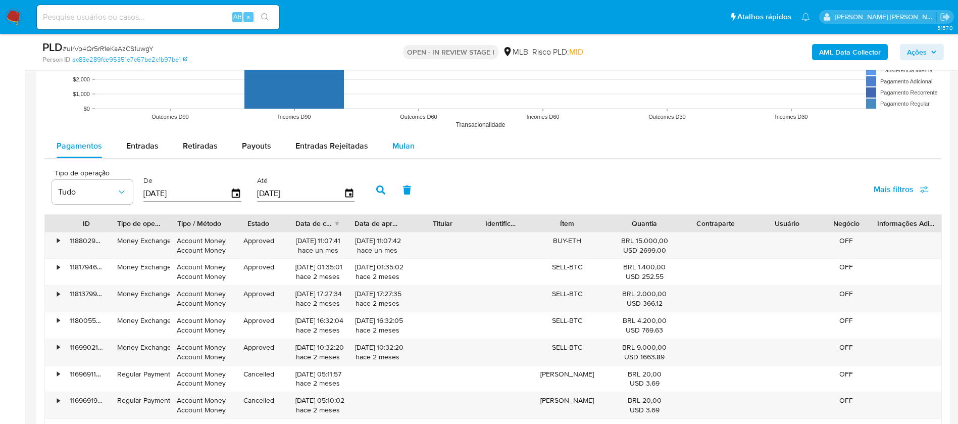
click at [400, 146] on span "Mulan" at bounding box center [403, 146] width 22 height 12
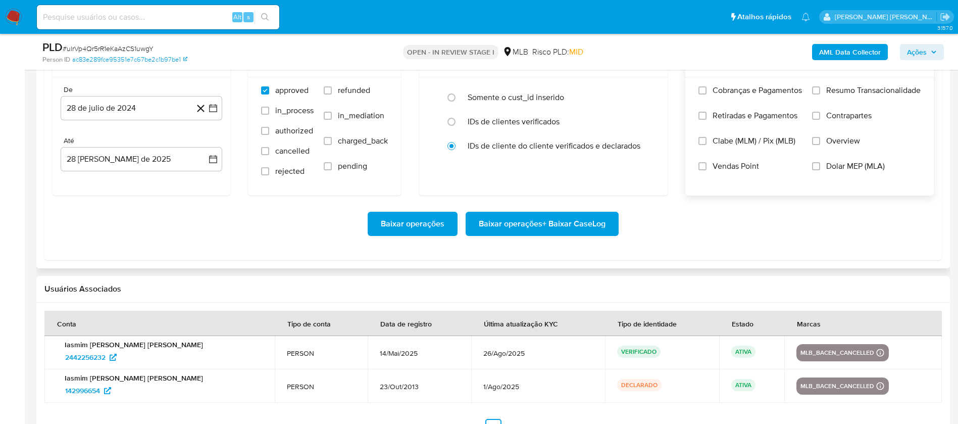
scroll to position [1212, 0]
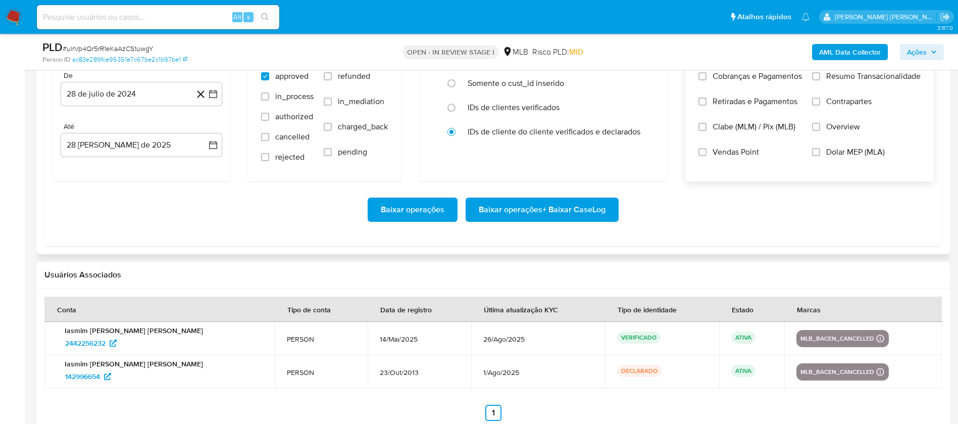
click at [839, 79] on span "Resumo Transacionalidade" at bounding box center [873, 76] width 94 height 10
click at [820, 79] on input "Resumo Transacionalidade" at bounding box center [816, 76] width 8 height 8
click at [732, 154] on span "Vendas Point" at bounding box center [736, 152] width 46 height 10
click at [707, 154] on input "Vendas Point" at bounding box center [703, 152] width 8 height 8
click at [114, 100] on button "28 de julio de 2024" at bounding box center [142, 94] width 162 height 24
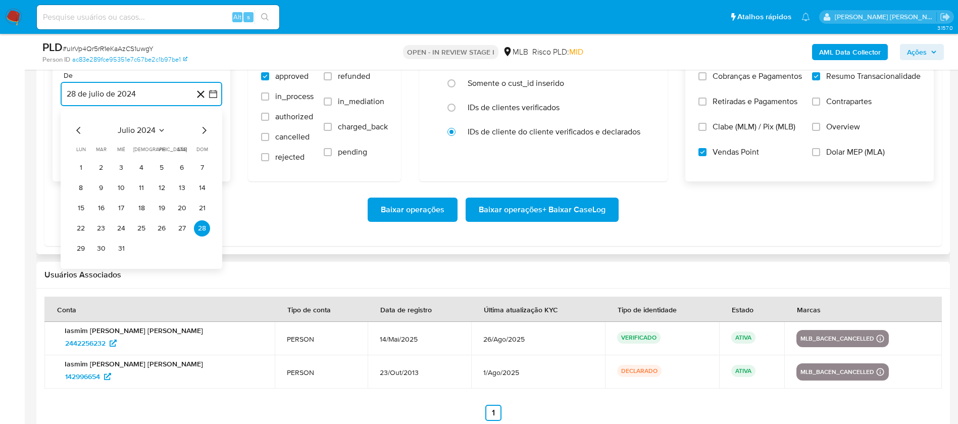
click at [145, 127] on span "julio 2024" at bounding box center [137, 130] width 38 height 10
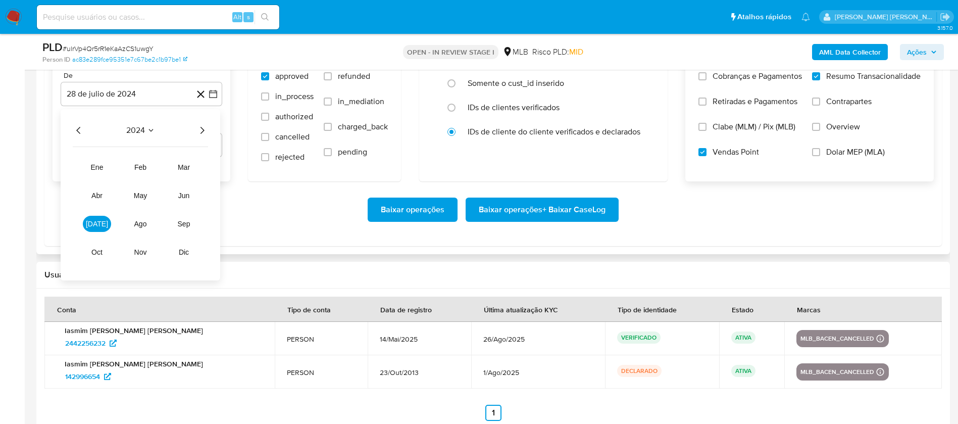
click at [201, 129] on icon "Año siguiente" at bounding box center [202, 130] width 12 height 12
click at [101, 221] on span "[DATE]" at bounding box center [97, 224] width 22 height 8
click at [106, 167] on button "1" at bounding box center [101, 168] width 16 height 16
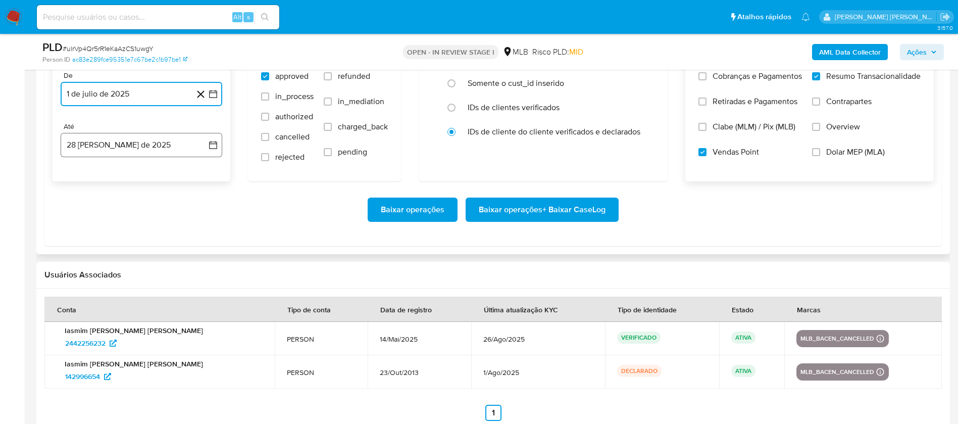
click at [110, 146] on button "28 [PERSON_NAME] de 2025" at bounding box center [142, 145] width 162 height 24
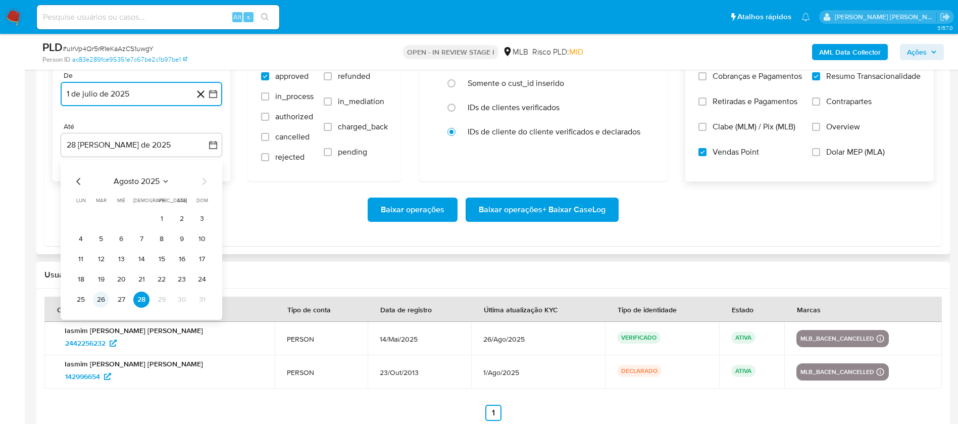
click at [101, 296] on button "26" at bounding box center [101, 299] width 16 height 16
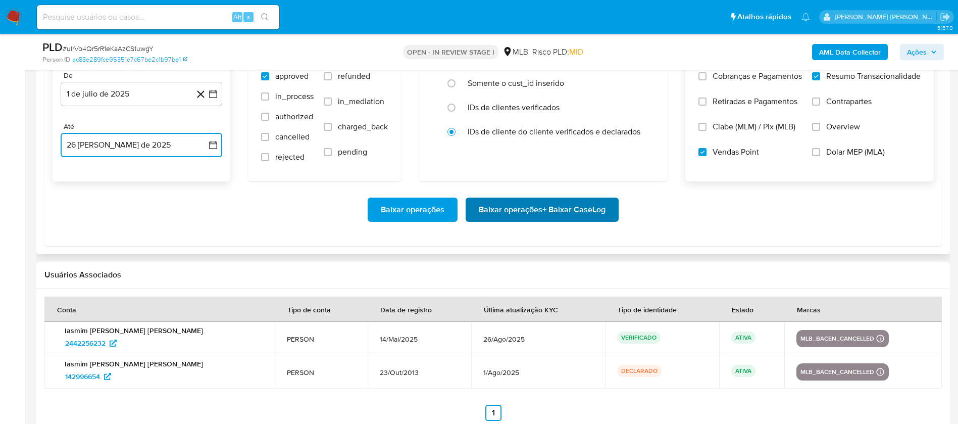
click at [526, 213] on span "Baixar operações + Baixar CaseLog" at bounding box center [542, 210] width 127 height 22
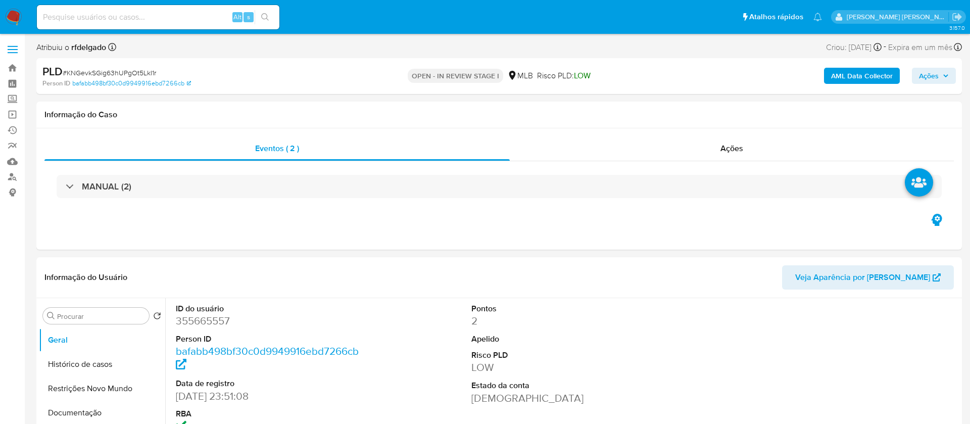
select select "10"
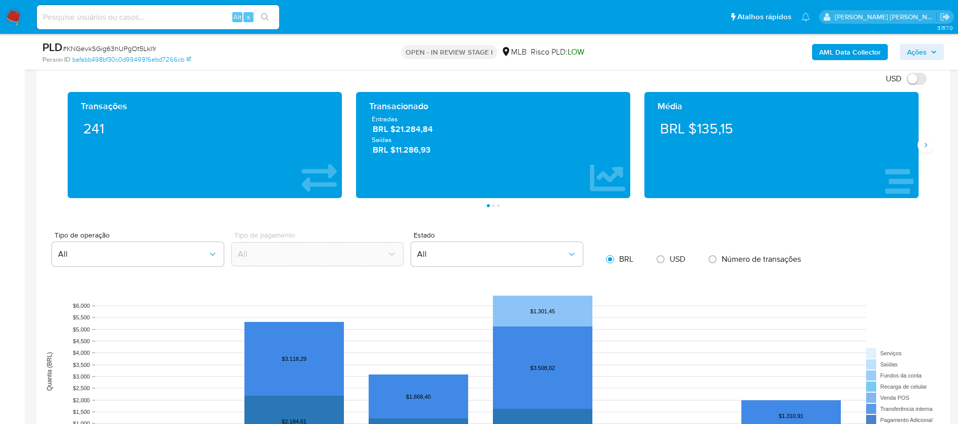
scroll to position [833, 0]
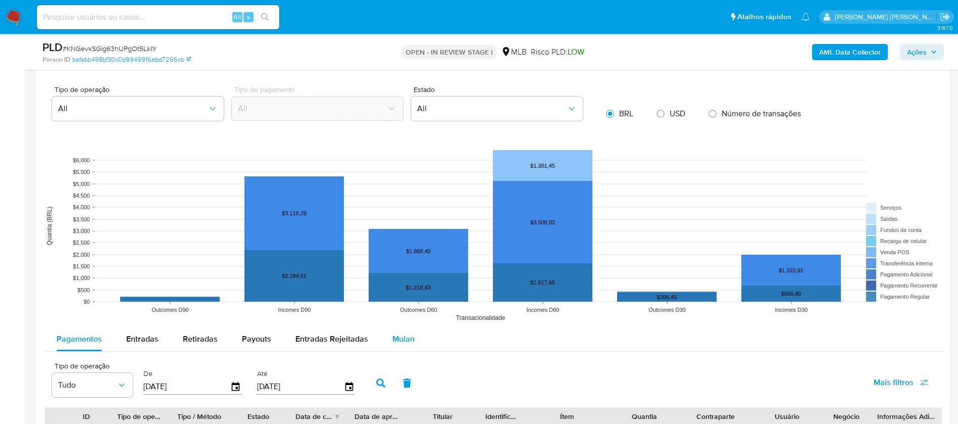
click at [397, 342] on span "Mulan" at bounding box center [403, 339] width 22 height 12
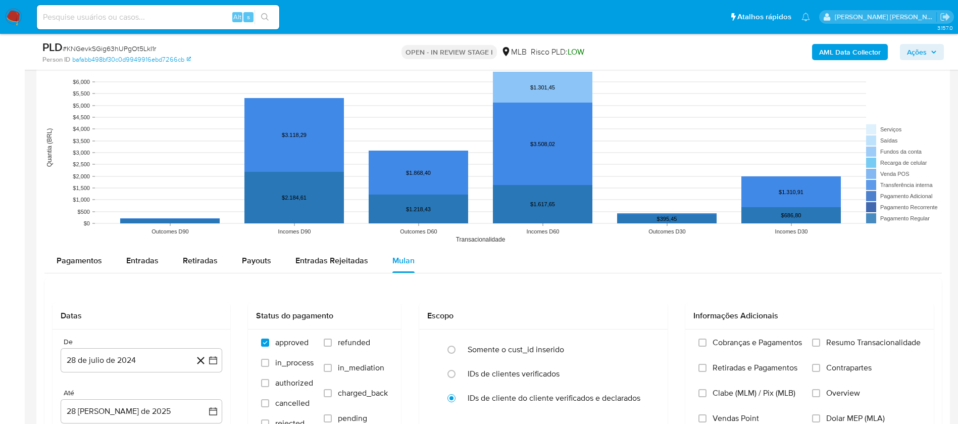
scroll to position [985, 0]
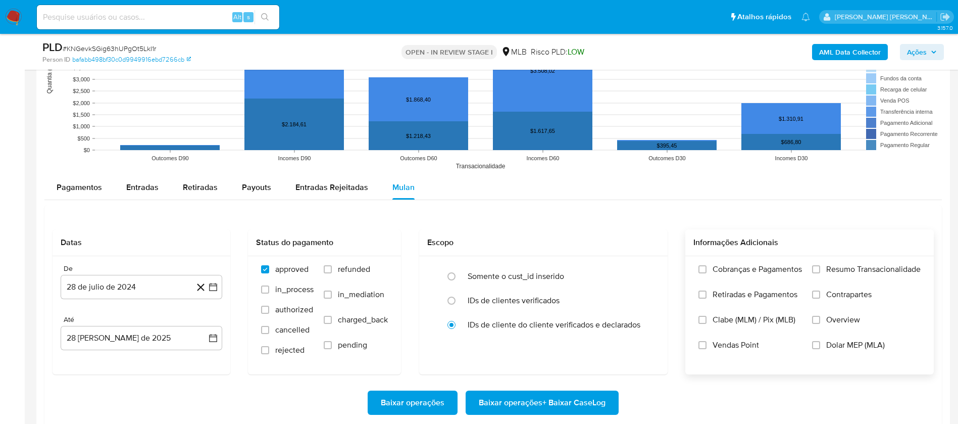
click at [879, 271] on span "Resumo Transacionalidade" at bounding box center [873, 269] width 94 height 10
click at [820, 271] on input "Resumo Transacionalidade" at bounding box center [816, 269] width 8 height 8
drag, startPoint x: 728, startPoint y: 344, endPoint x: 491, endPoint y: 313, distance: 239.0
click at [727, 344] on span "Vendas Point" at bounding box center [736, 345] width 46 height 10
click at [707, 344] on input "Vendas Point" at bounding box center [703, 345] width 8 height 8
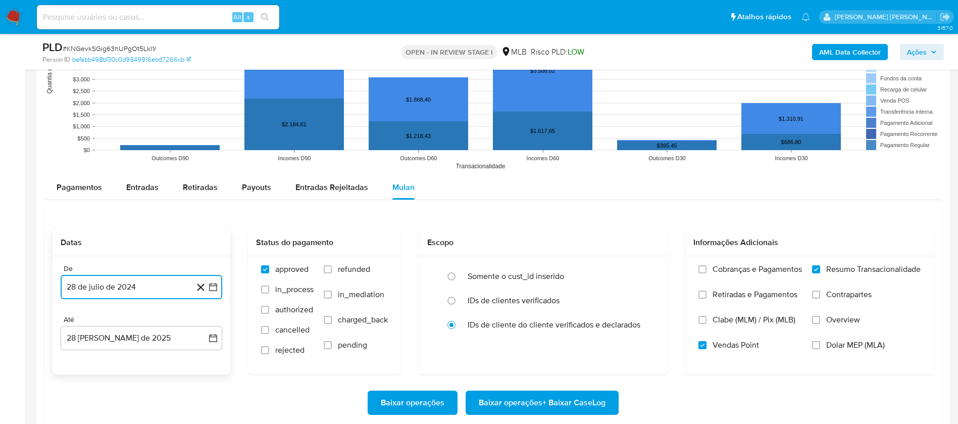
click at [147, 283] on button "28 de julio de 2024" at bounding box center [142, 287] width 162 height 24
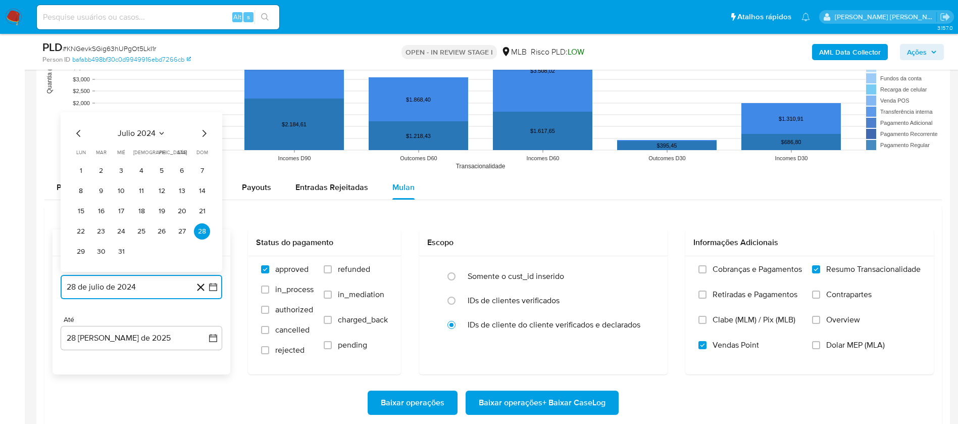
click at [147, 128] on span "julio 2024" at bounding box center [137, 133] width 38 height 10
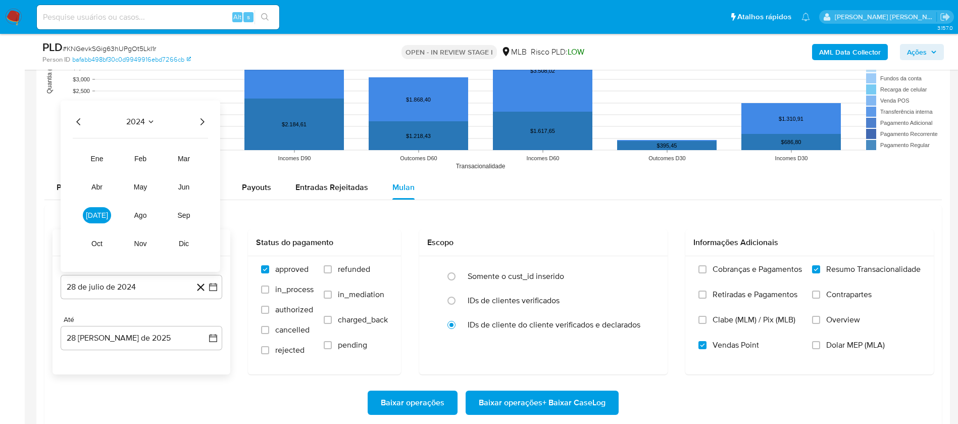
click at [201, 118] on icon "Año siguiente" at bounding box center [202, 122] width 12 height 12
click at [102, 217] on button "jul" at bounding box center [97, 215] width 28 height 16
click at [103, 168] on button "1" at bounding box center [101, 171] width 16 height 16
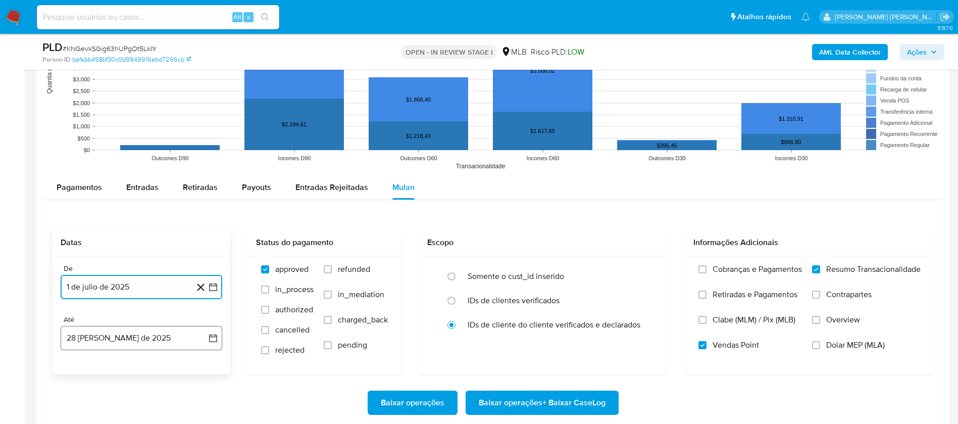
click at [141, 332] on button "28 de agosto de 2025" at bounding box center [142, 338] width 162 height 24
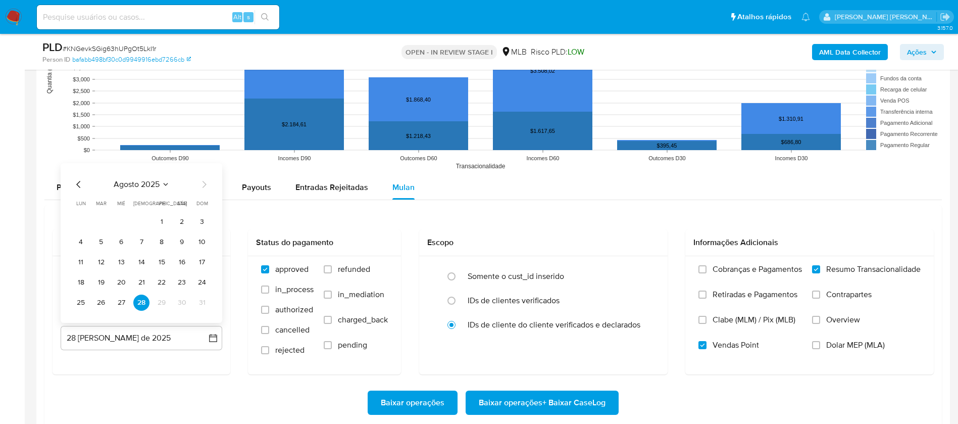
click at [101, 297] on button "26" at bounding box center [101, 302] width 16 height 16
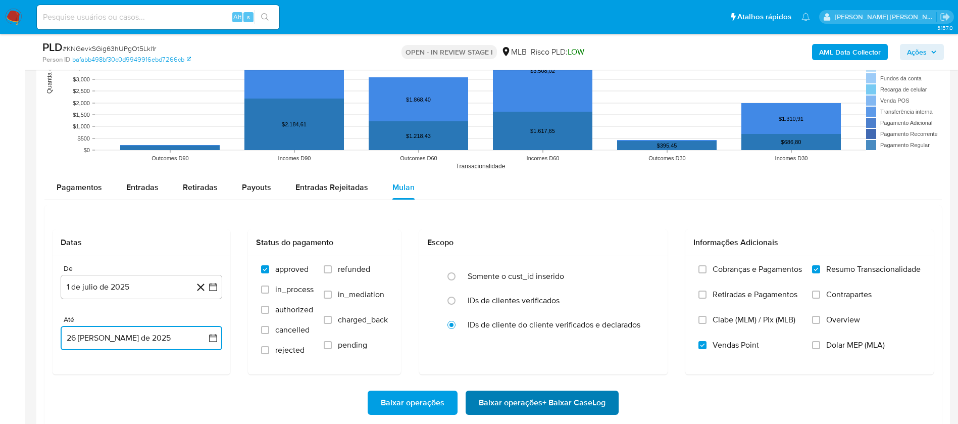
click at [506, 401] on span "Baixar operações + Baixar CaseLog" at bounding box center [542, 402] width 127 height 22
